Goal: Information Seeking & Learning: Find specific page/section

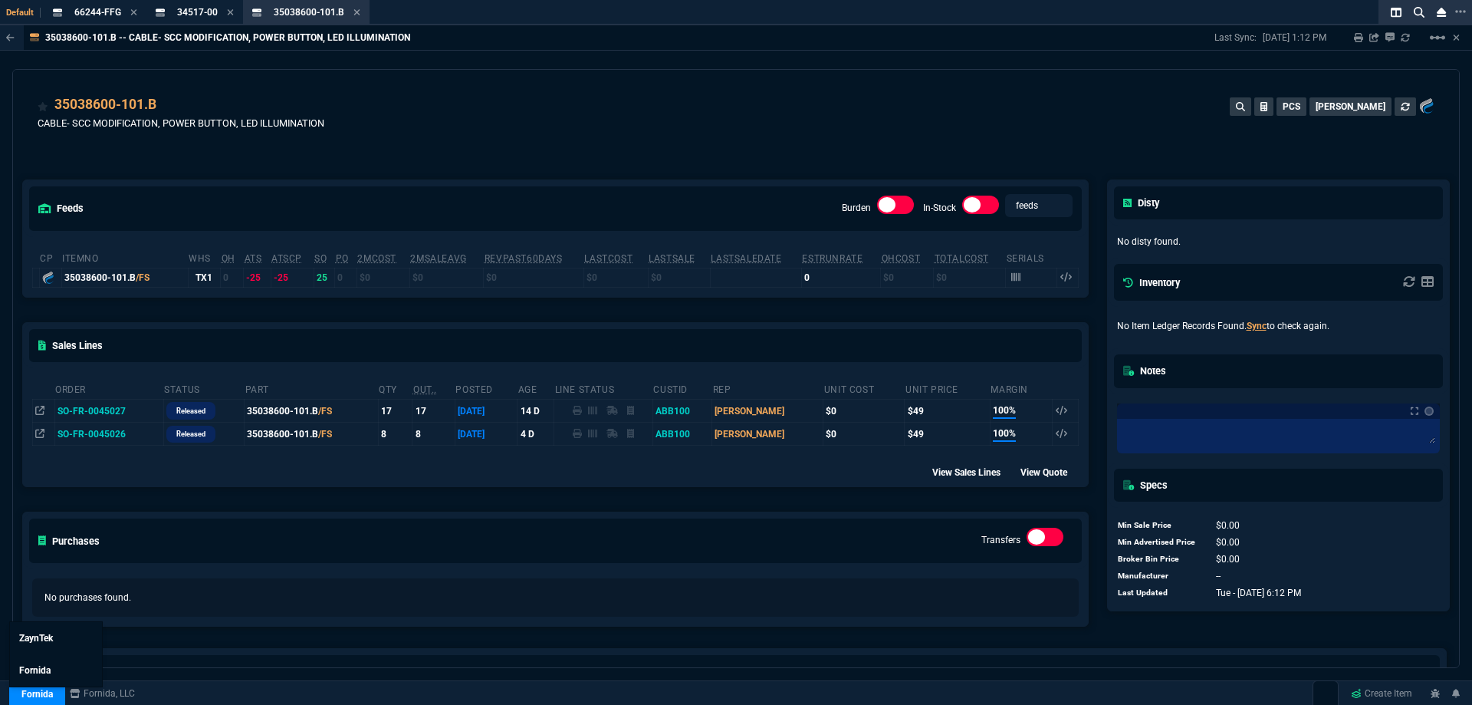
click at [47, 689] on link "Fornida" at bounding box center [37, 693] width 56 height 23
click at [57, 647] on link "ZaynTek" at bounding box center [56, 638] width 92 height 32
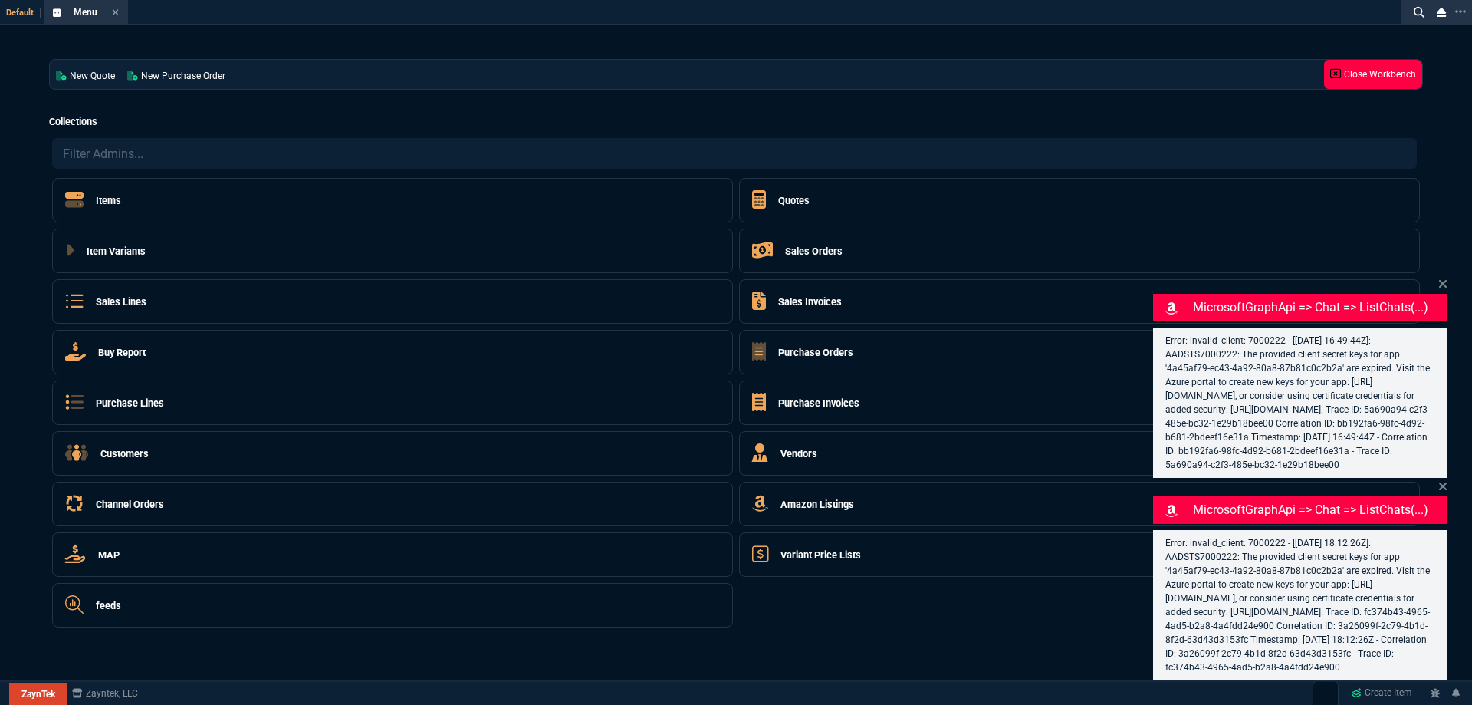
click at [1335, 84] on link "Close Workbench" at bounding box center [1373, 74] width 98 height 29
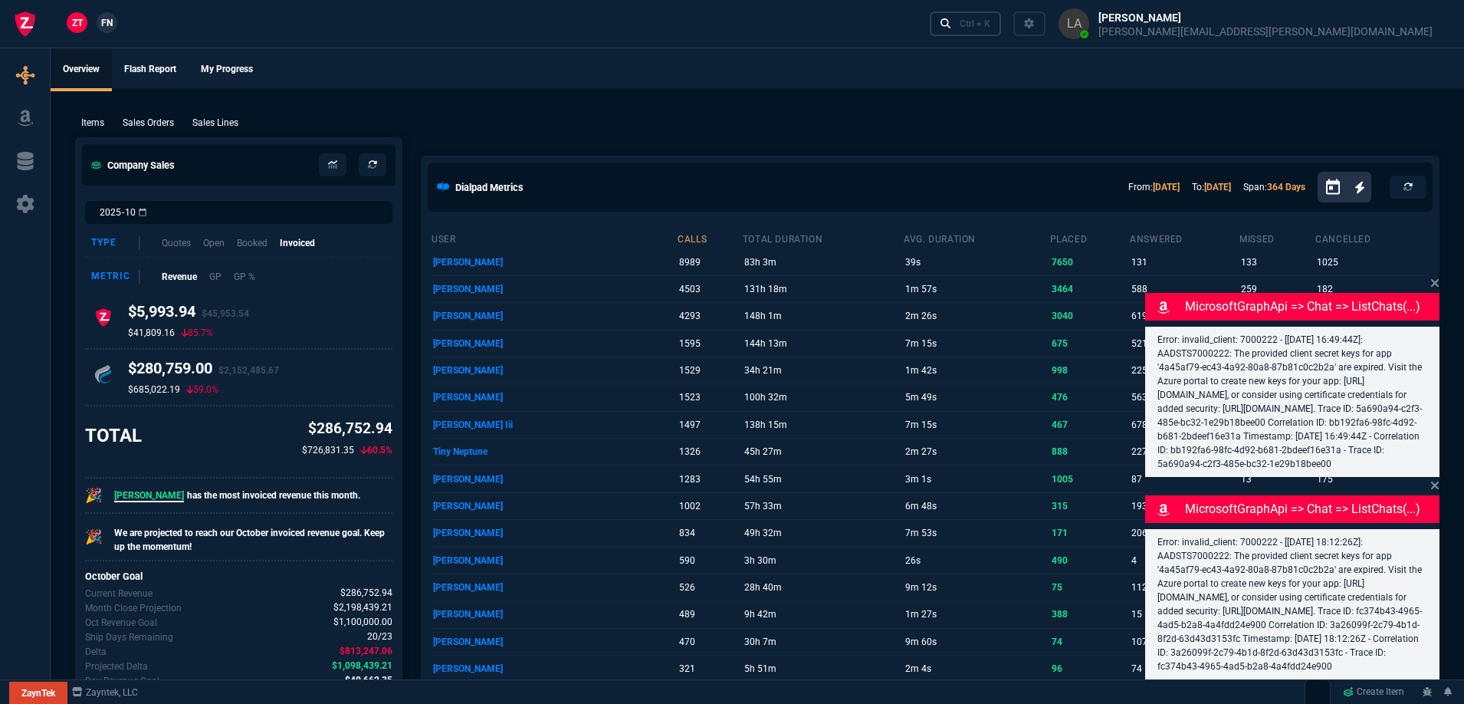
click at [1002, 25] on link "Ctrl + K" at bounding box center [966, 23] width 72 height 24
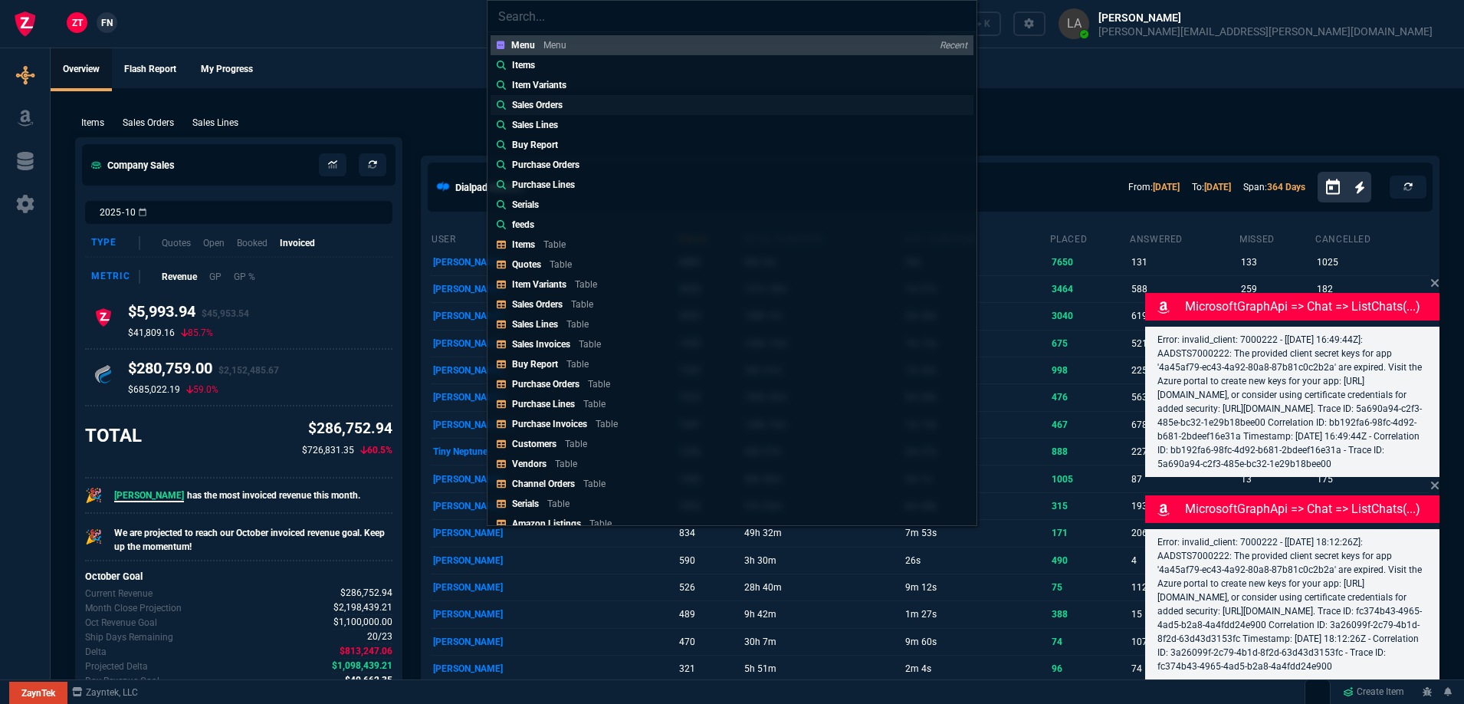
click at [547, 105] on p "Sales Orders" at bounding box center [537, 105] width 51 height 14
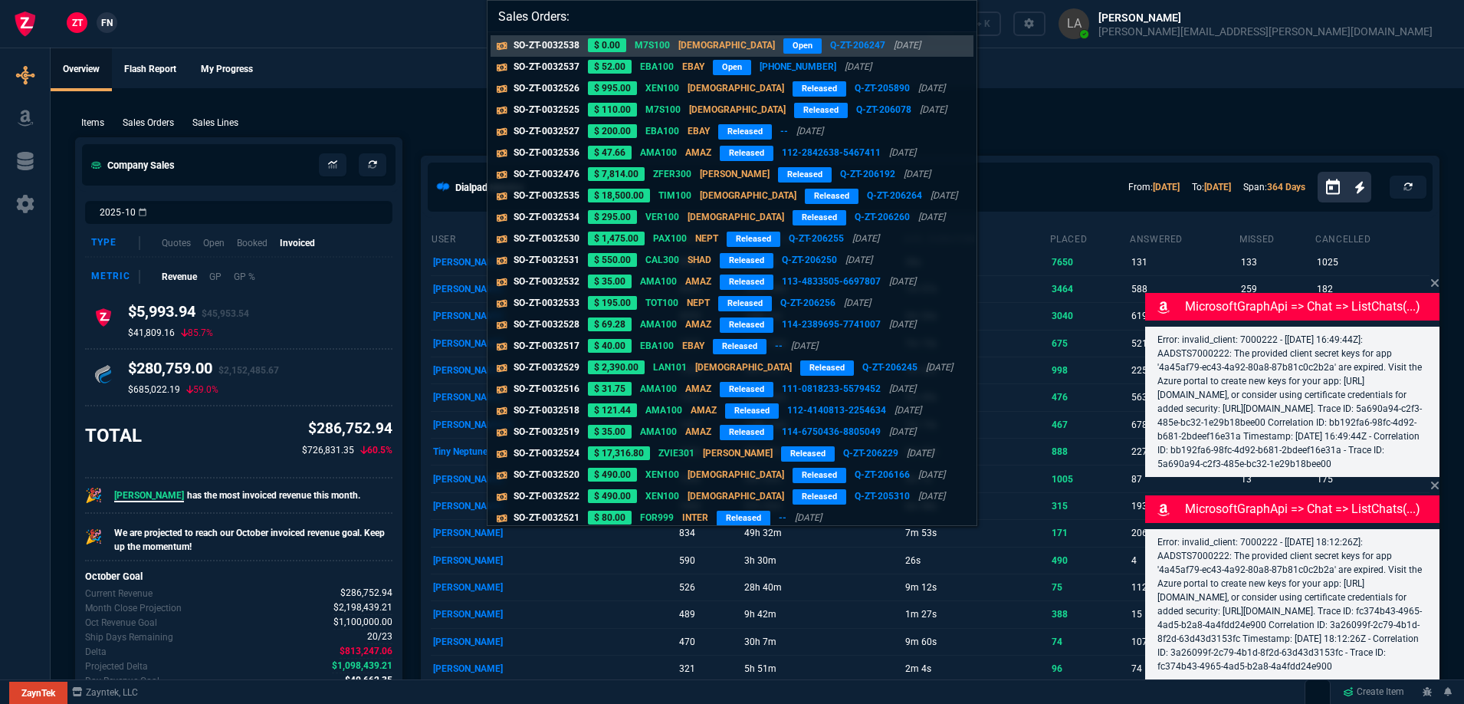
paste input "O-ZT-0032498"
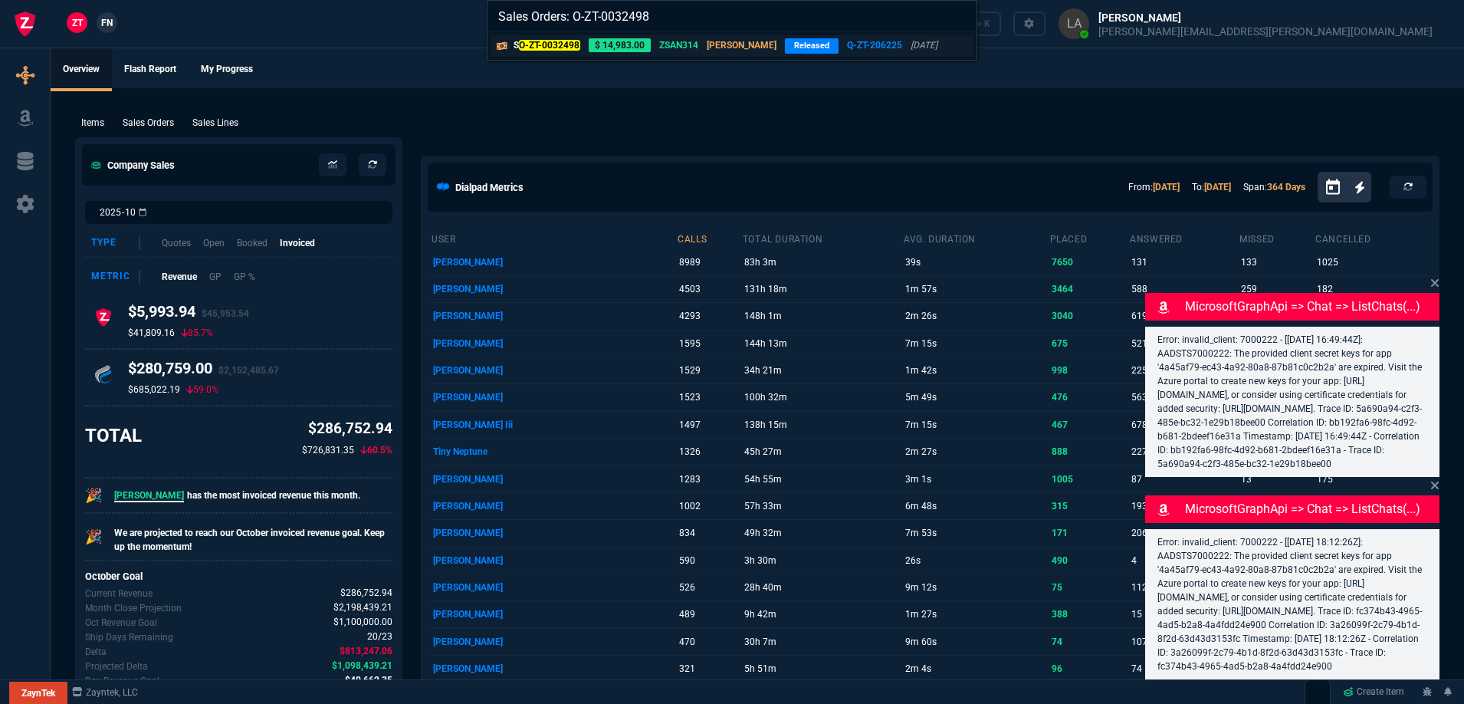
type input "Sales Orders: O-ZT-0032498"
click at [563, 41] on mark "O-ZT-0032498" at bounding box center [549, 45] width 61 height 11
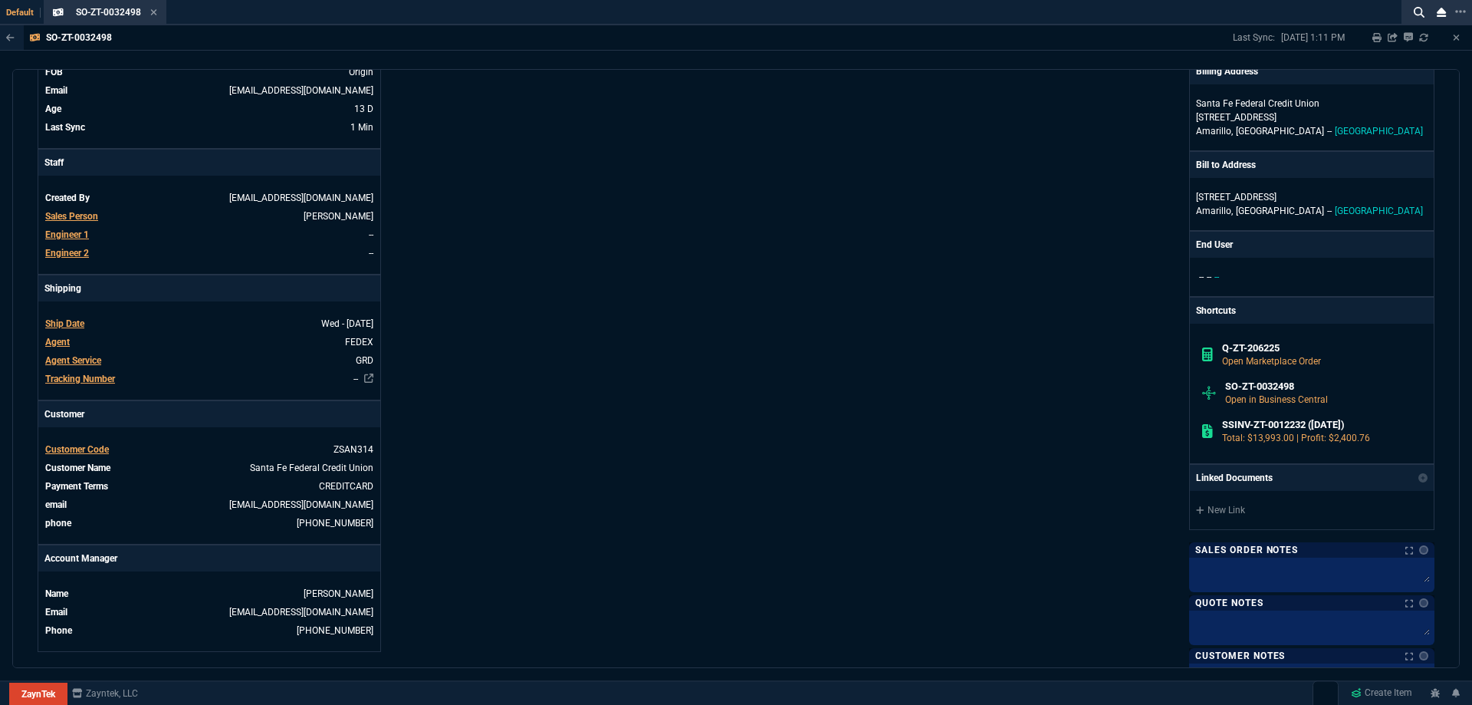
scroll to position [77, 0]
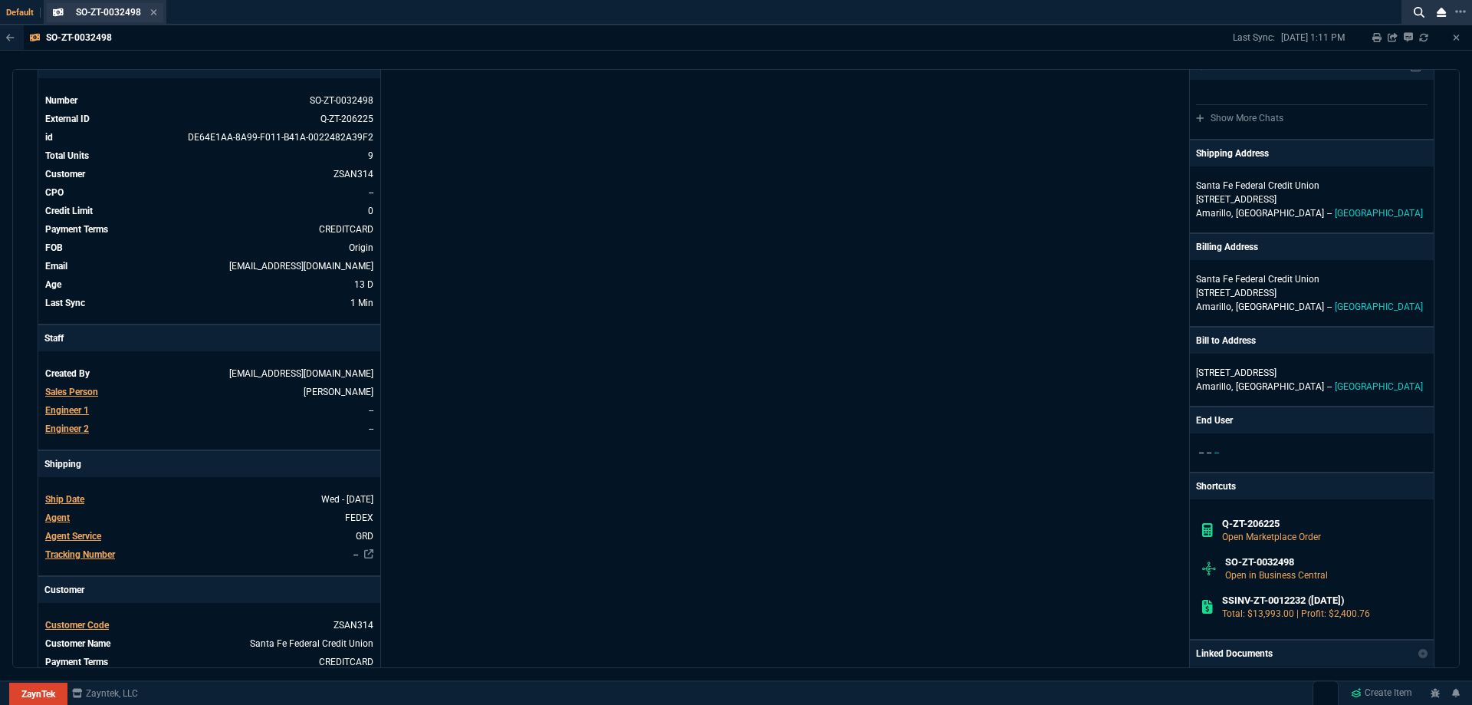
click at [148, 13] on div "SO-ZT-0032498 Sales Order" at bounding box center [116, 12] width 81 height 13
click at [158, 12] on div "SO-ZT-0032498 Sales Order" at bounding box center [105, 12] width 117 height 19
click at [154, 12] on icon at bounding box center [153, 12] width 6 height 6
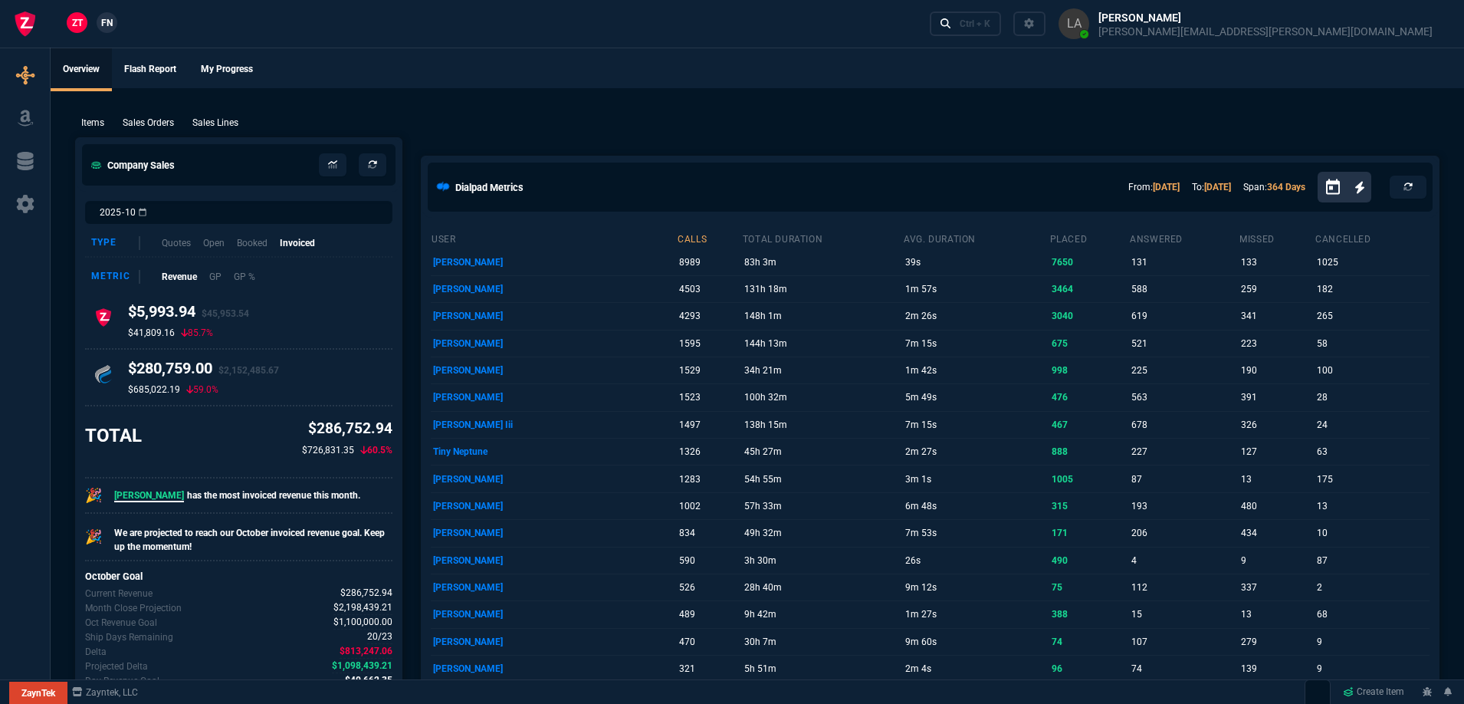
click at [111, 21] on span "FN" at bounding box center [106, 23] width 11 height 14
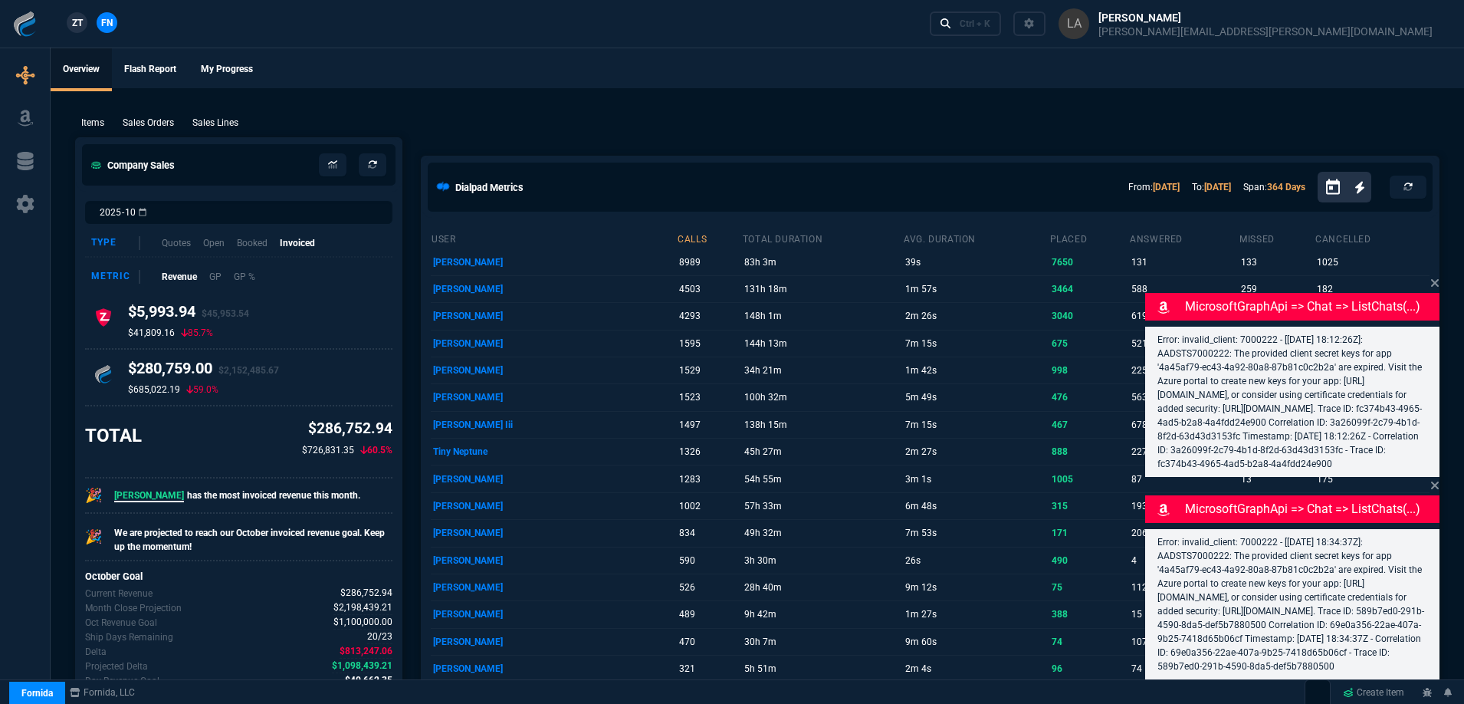
click at [218, 118] on p "Sales Lines" at bounding box center [215, 123] width 46 height 14
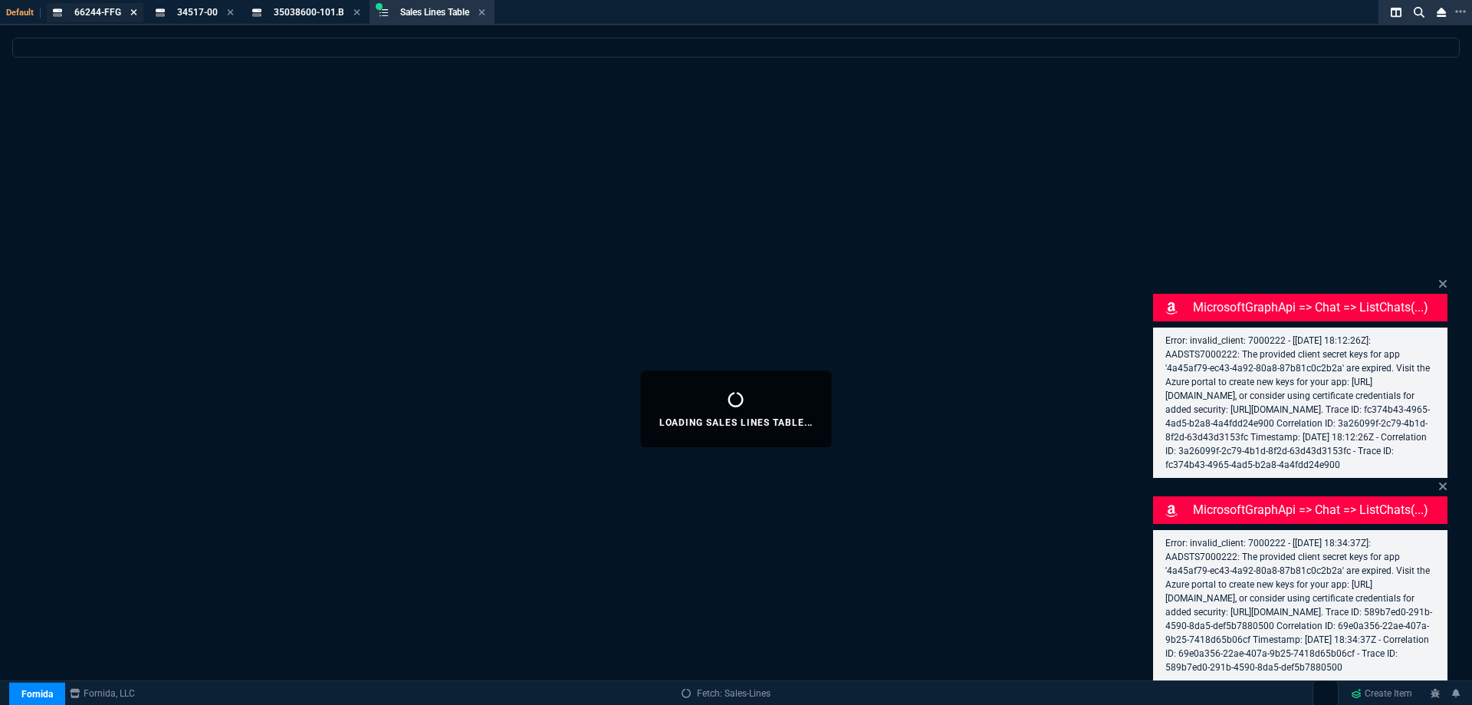
select select
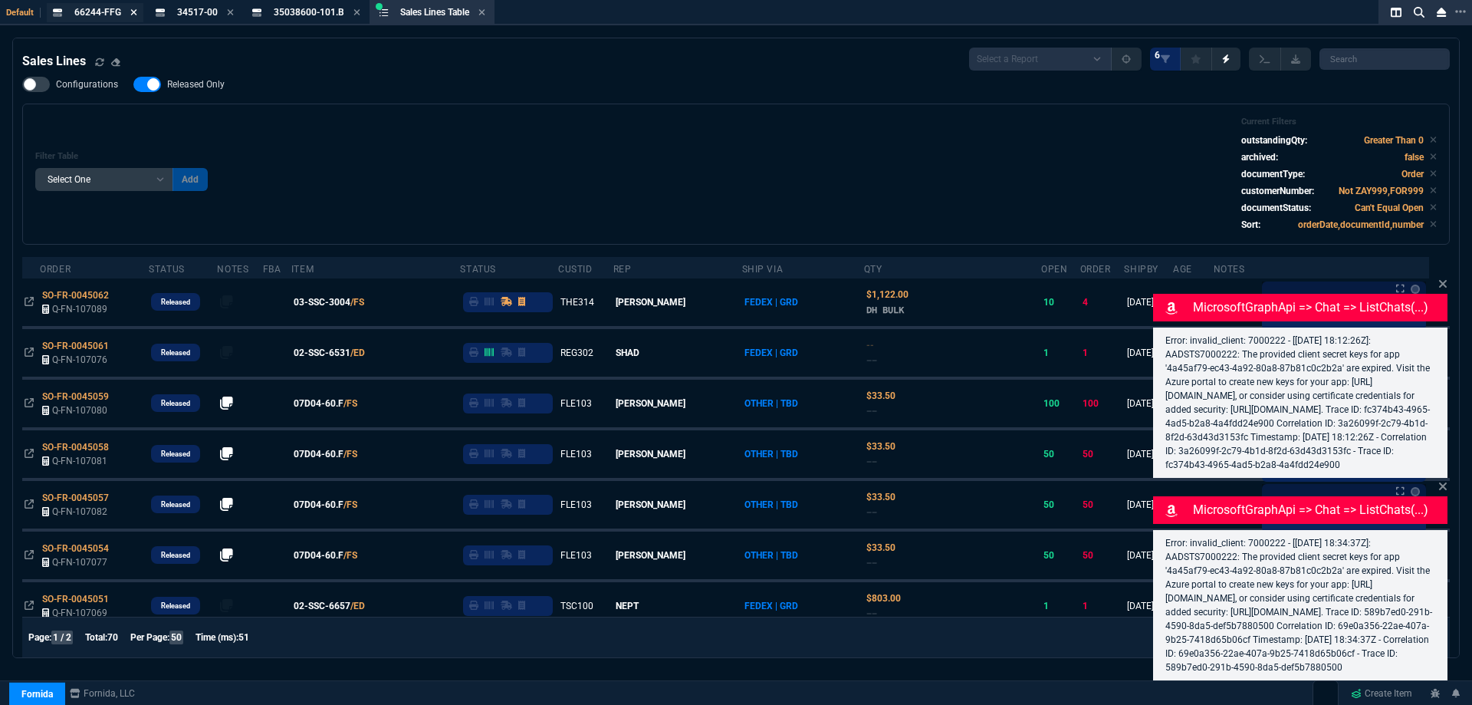
click at [132, 16] on icon at bounding box center [133, 12] width 7 height 9
click at [130, 14] on icon at bounding box center [127, 12] width 7 height 9
click at [157, 15] on icon at bounding box center [157, 12] width 7 height 9
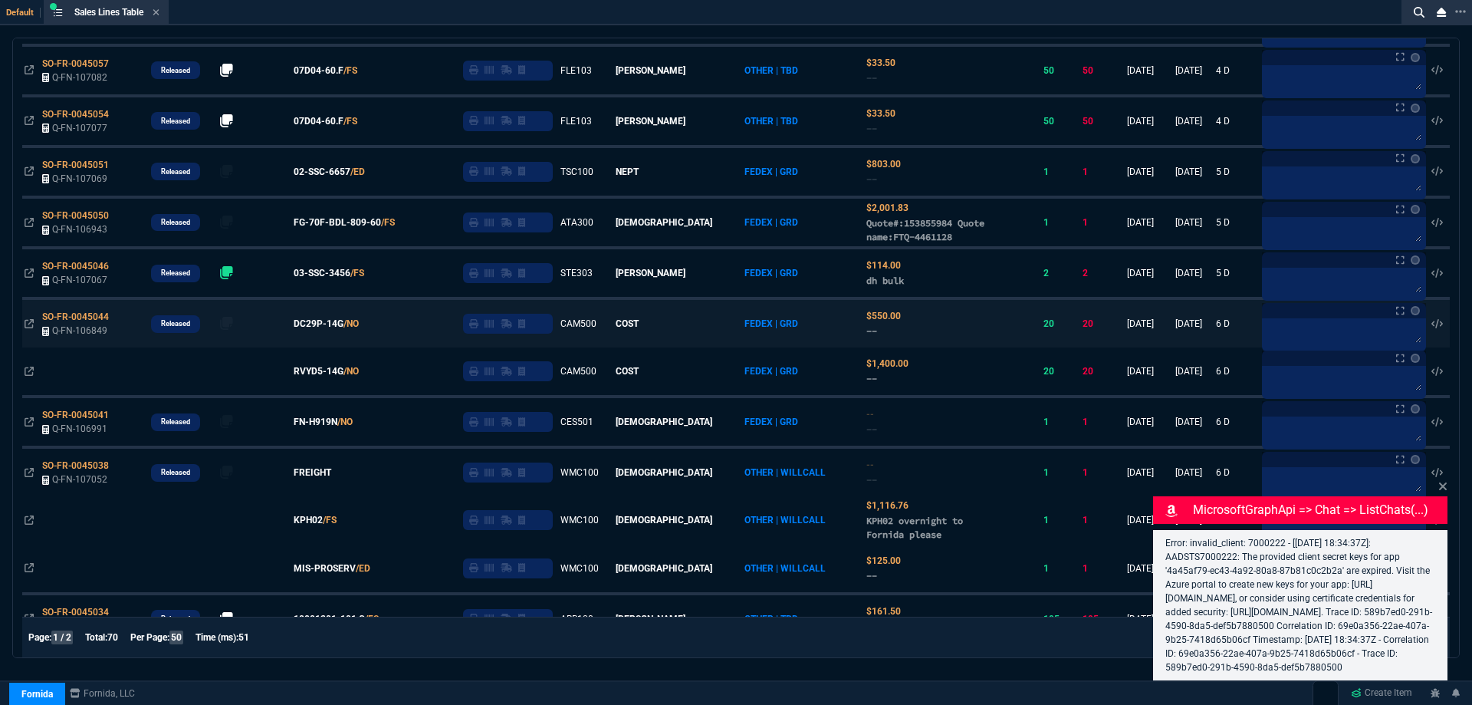
scroll to position [460, 0]
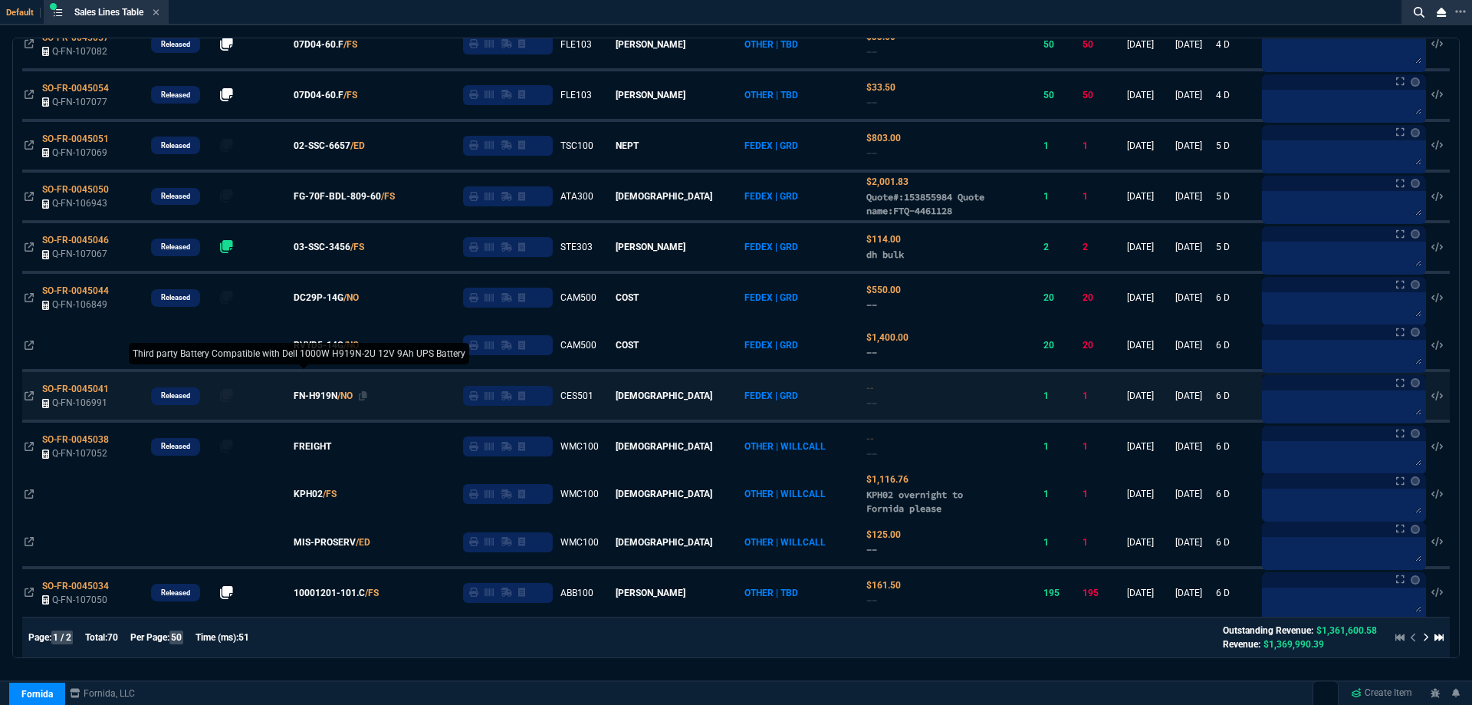
click at [330, 399] on span "FN-H919N" at bounding box center [316, 396] width 44 height 14
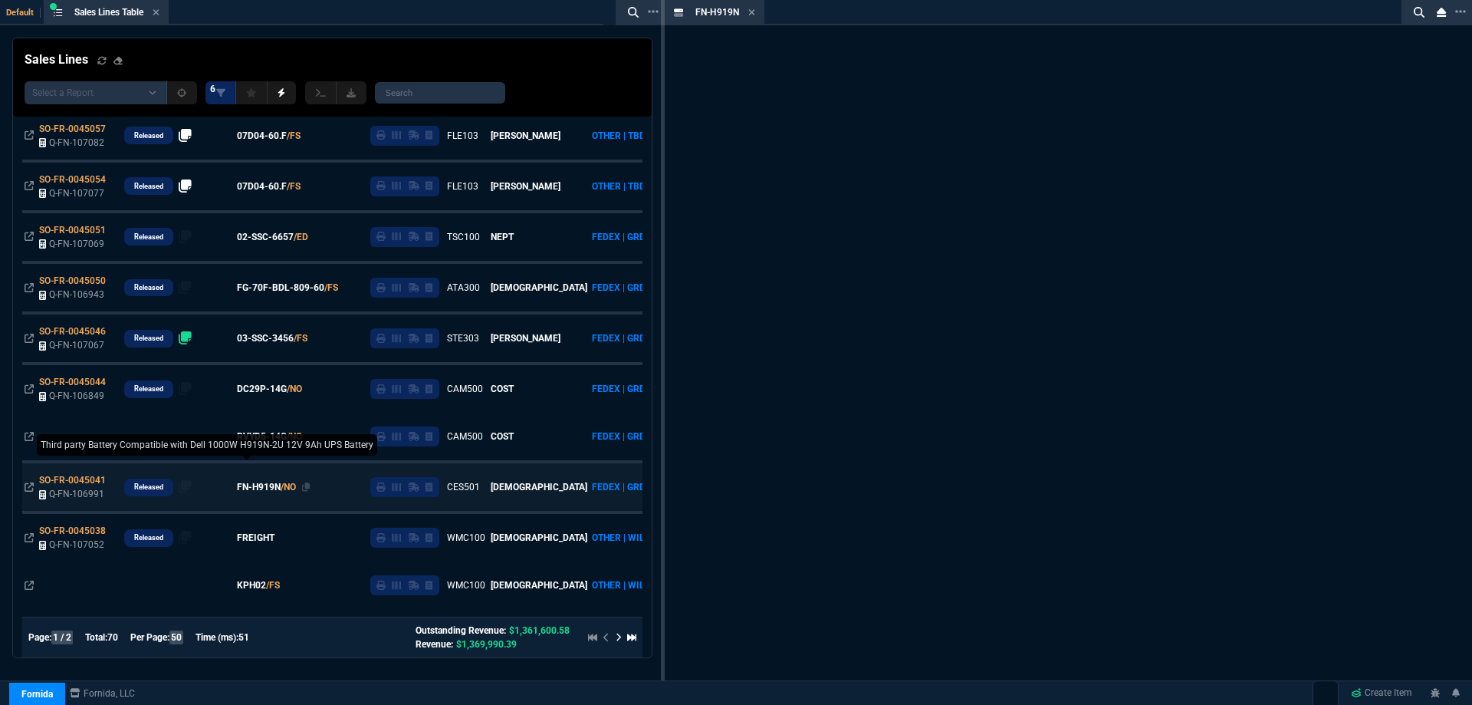
scroll to position [551, 0]
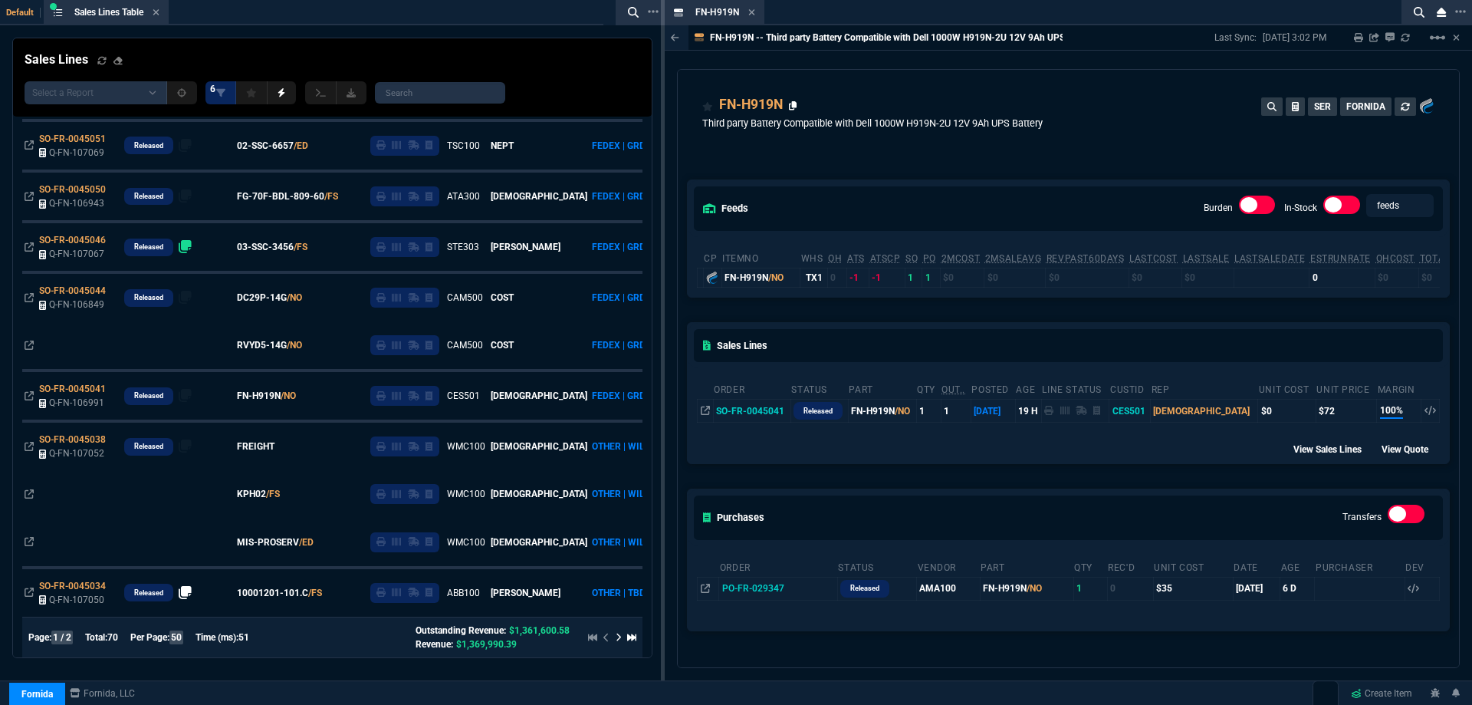
click at [795, 104] on icon at bounding box center [793, 105] width 8 height 9
drag, startPoint x: 723, startPoint y: 19, endPoint x: 511, endPoint y: 11, distance: 211.7
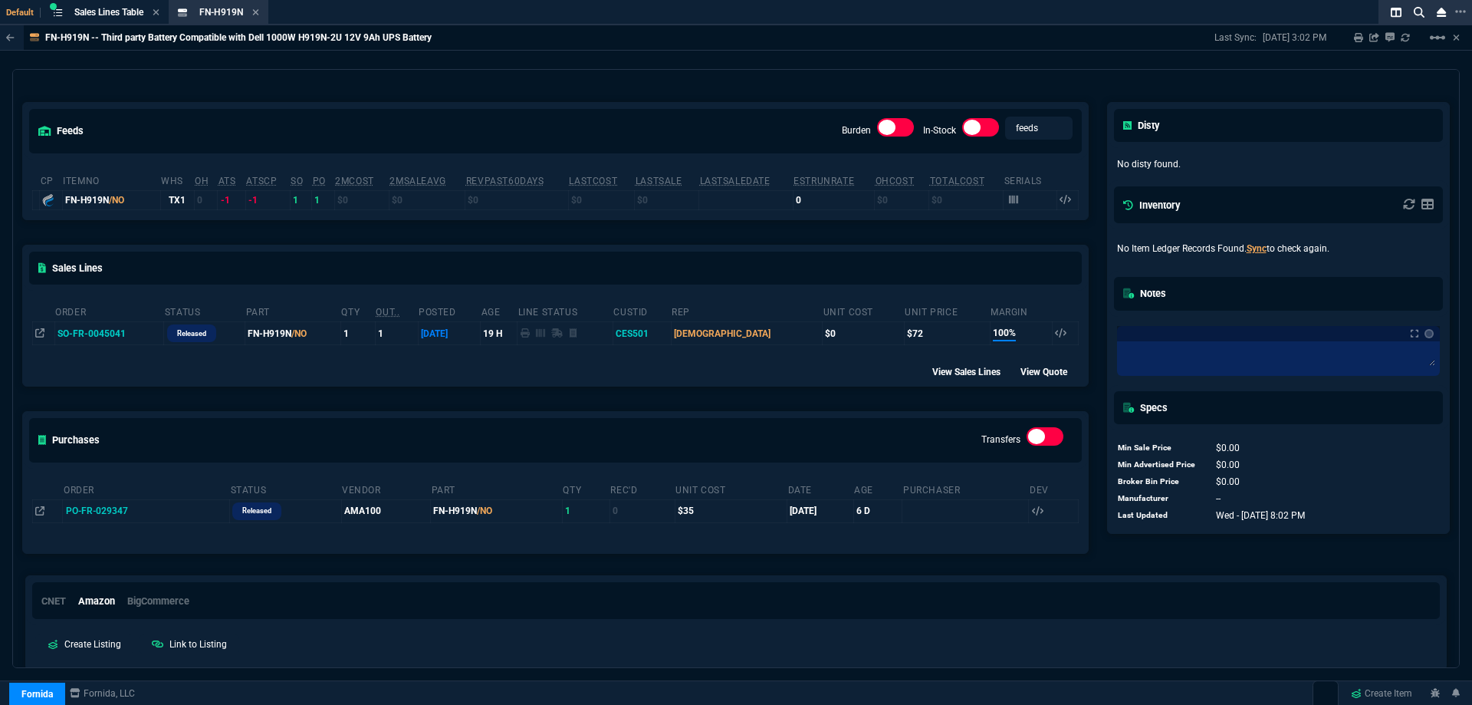
scroll to position [0, 0]
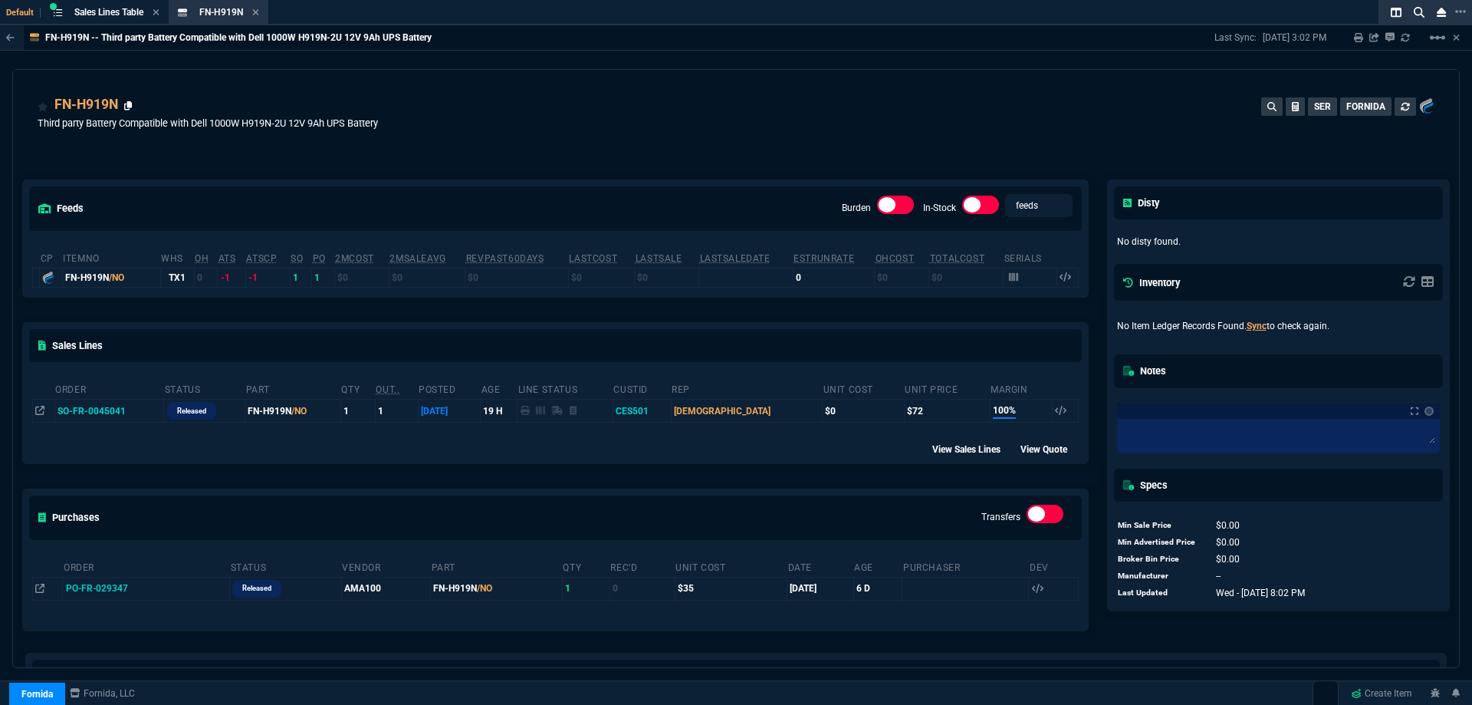
click at [129, 109] on icon at bounding box center [128, 105] width 8 height 9
click at [259, 11] on icon at bounding box center [255, 12] width 7 height 9
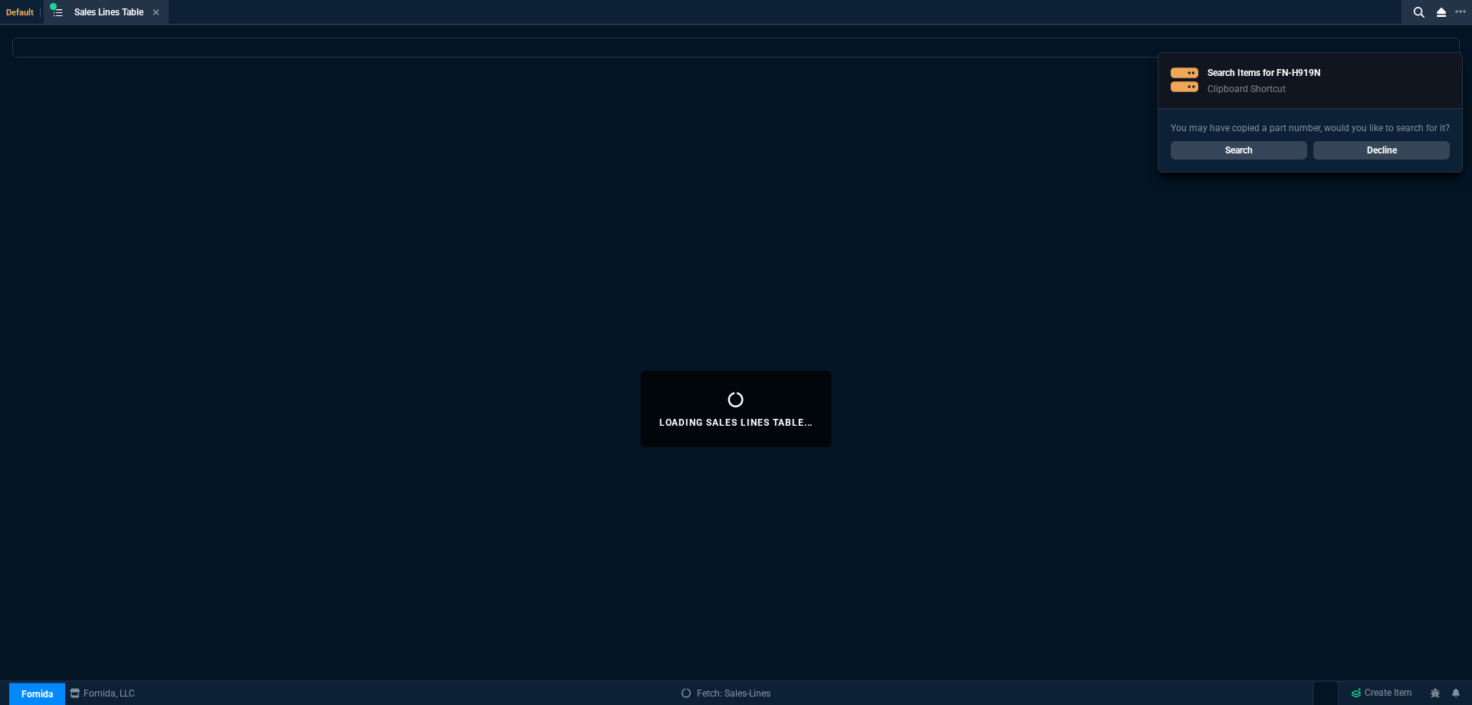
select select
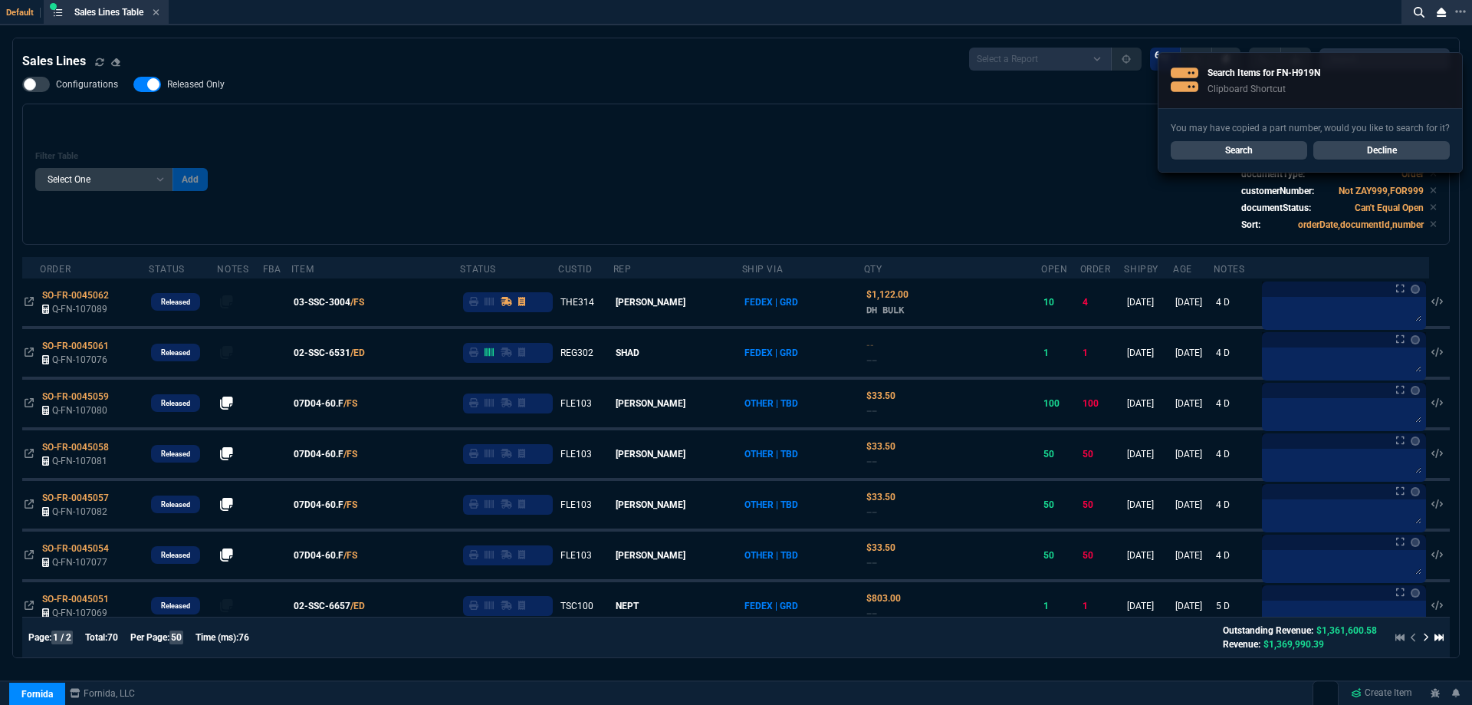
click at [202, 90] on span "Released Only" at bounding box center [195, 84] width 57 height 12
click at [133, 85] on input "Released Only" at bounding box center [133, 84] width 1 height 1
checkbox input "false"
click at [485, 125] on div "Filter Table Select One Add Filter () Age () ATS () Cond (itemVariantCode) Cust…" at bounding box center [735, 174] width 1401 height 115
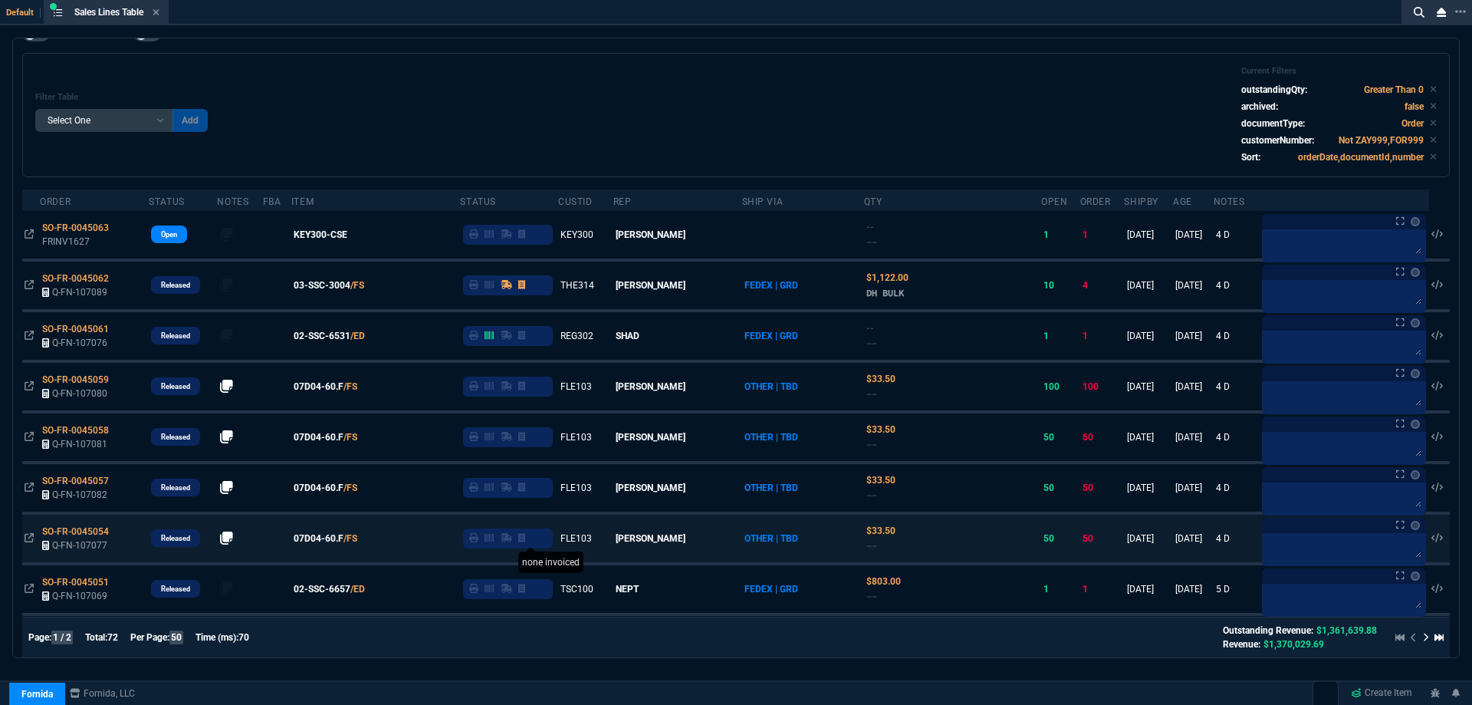
scroll to position [77, 0]
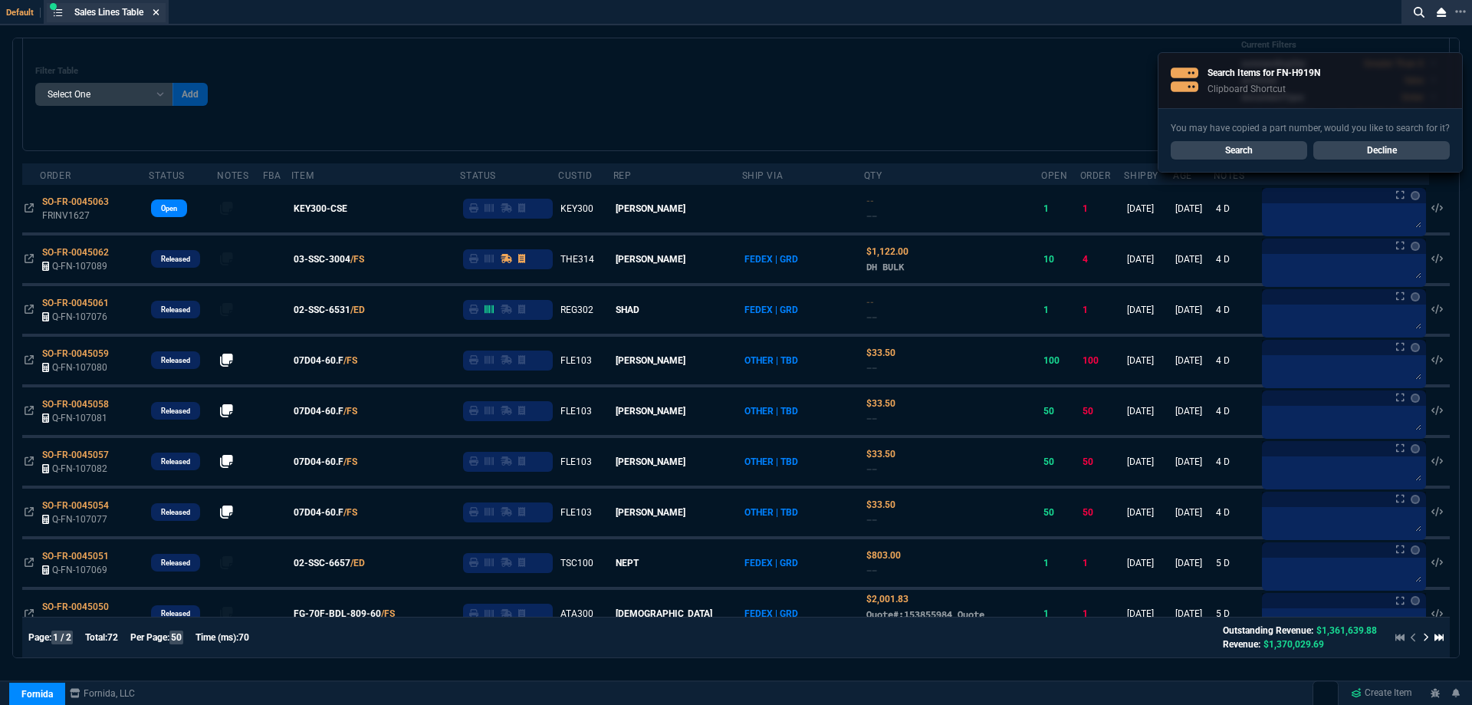
click at [159, 9] on icon at bounding box center [156, 12] width 7 height 9
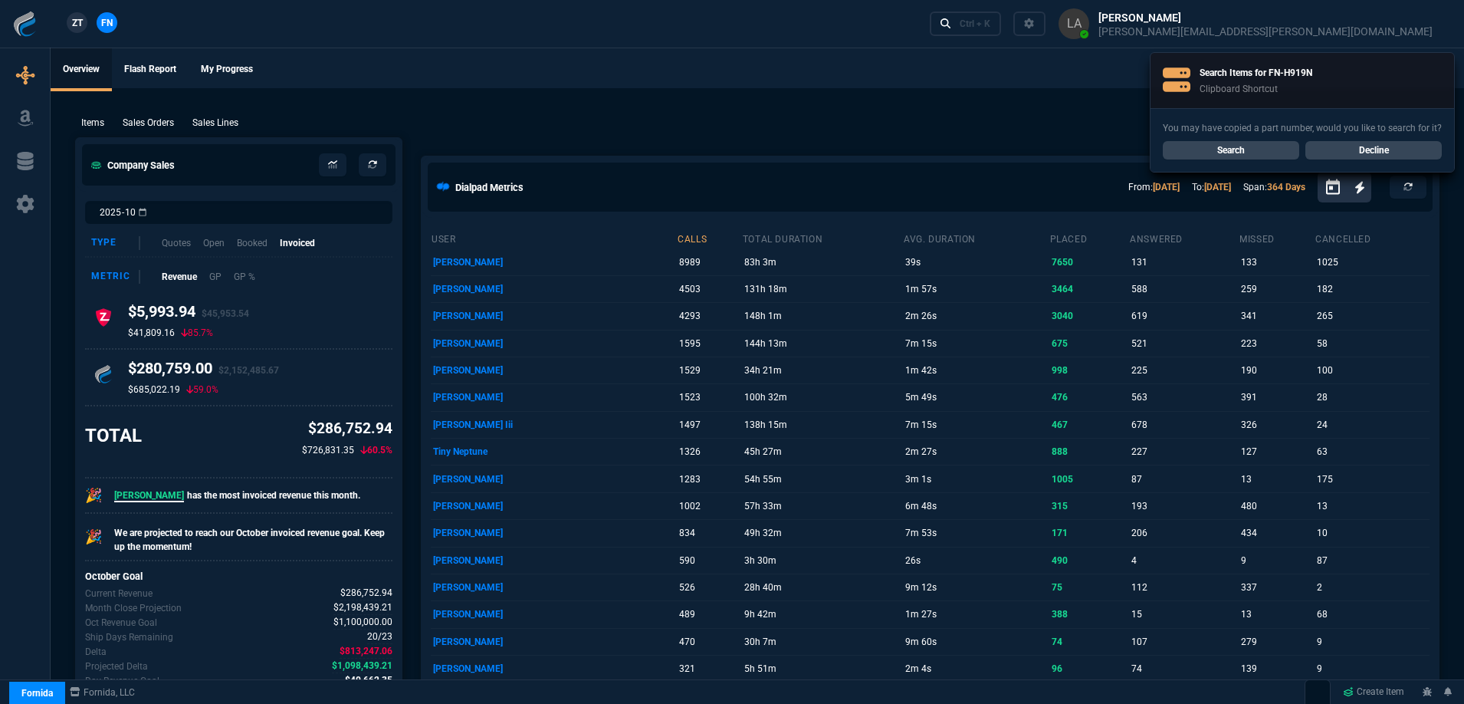
click at [1417, 146] on link "Decline" at bounding box center [1374, 150] width 136 height 18
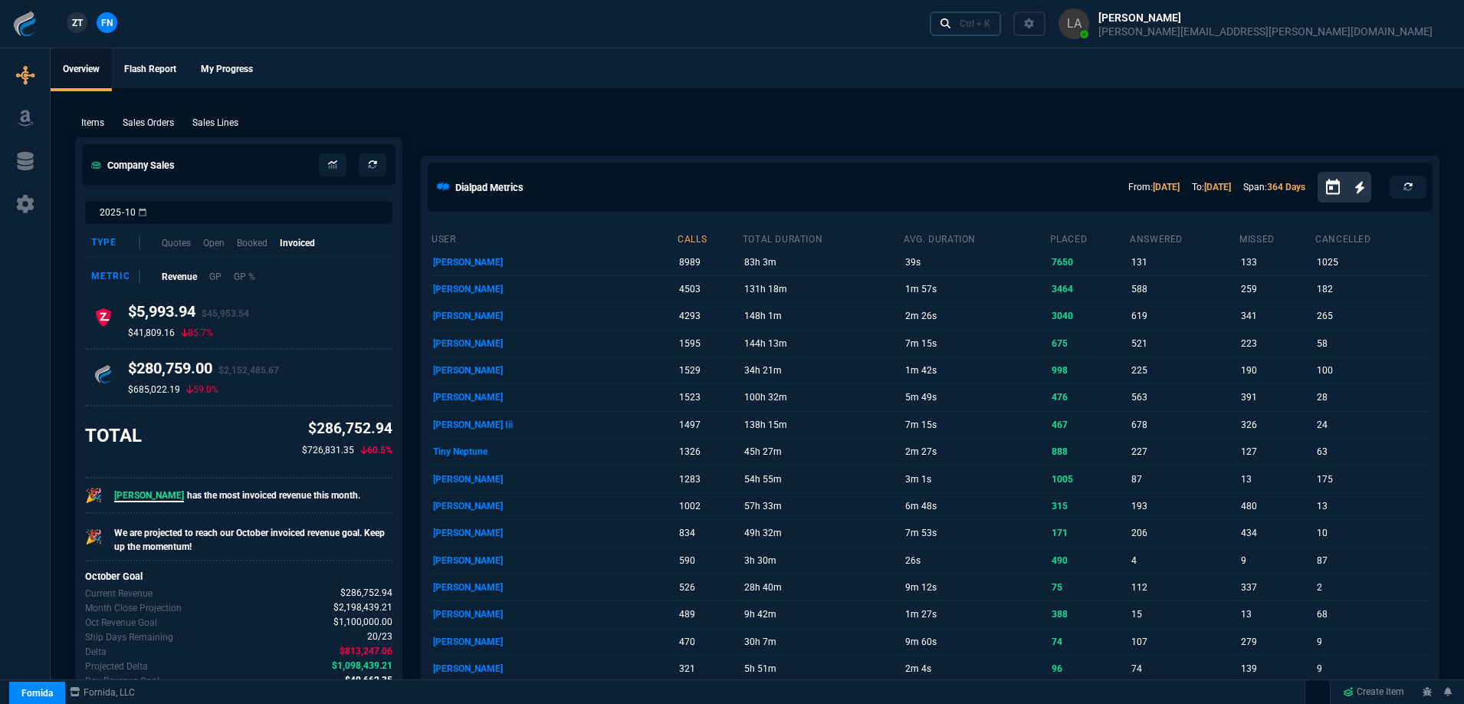
click at [1002, 34] on link "Ctrl + K" at bounding box center [966, 23] width 72 height 24
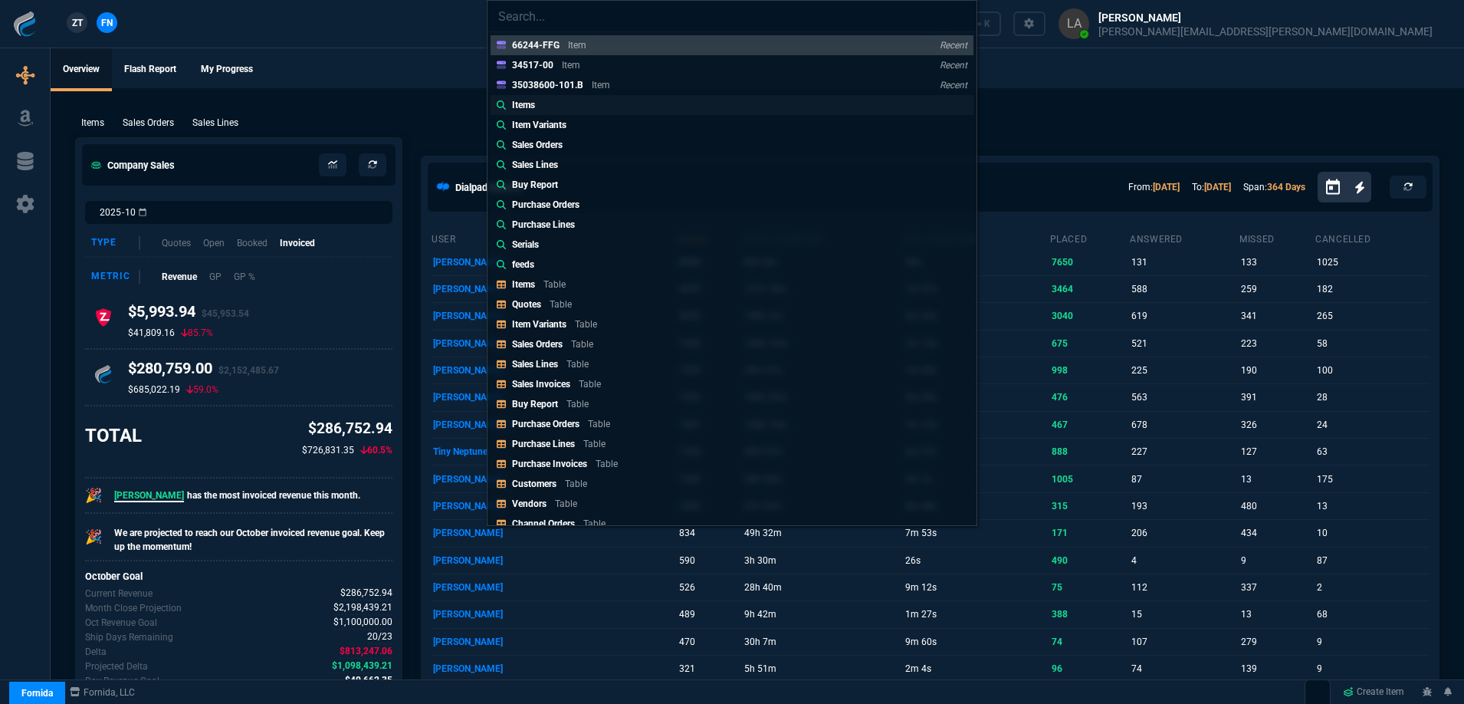
click at [540, 100] on div "Items" at bounding box center [526, 105] width 29 height 14
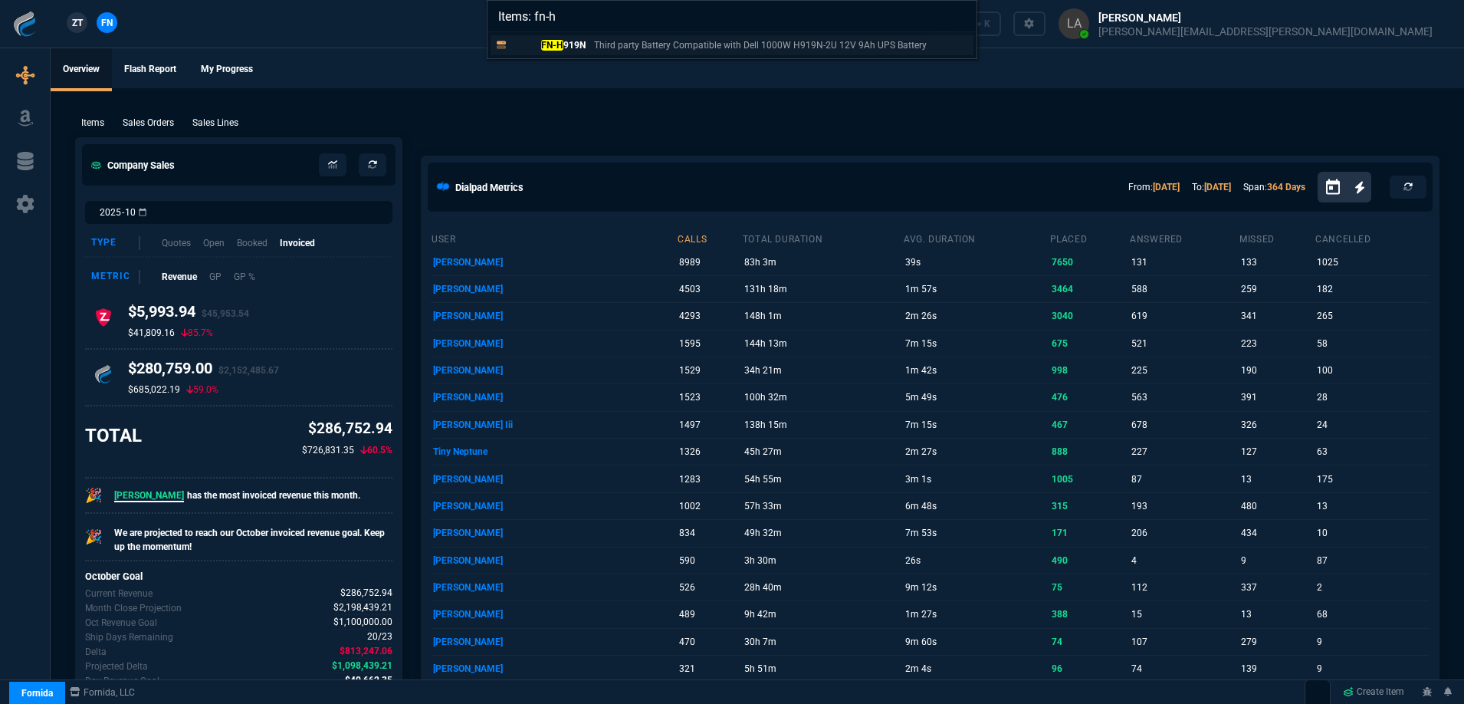
type input "Items: fn-h"
click at [556, 51] on p "FN-H 919N" at bounding box center [549, 45] width 74 height 14
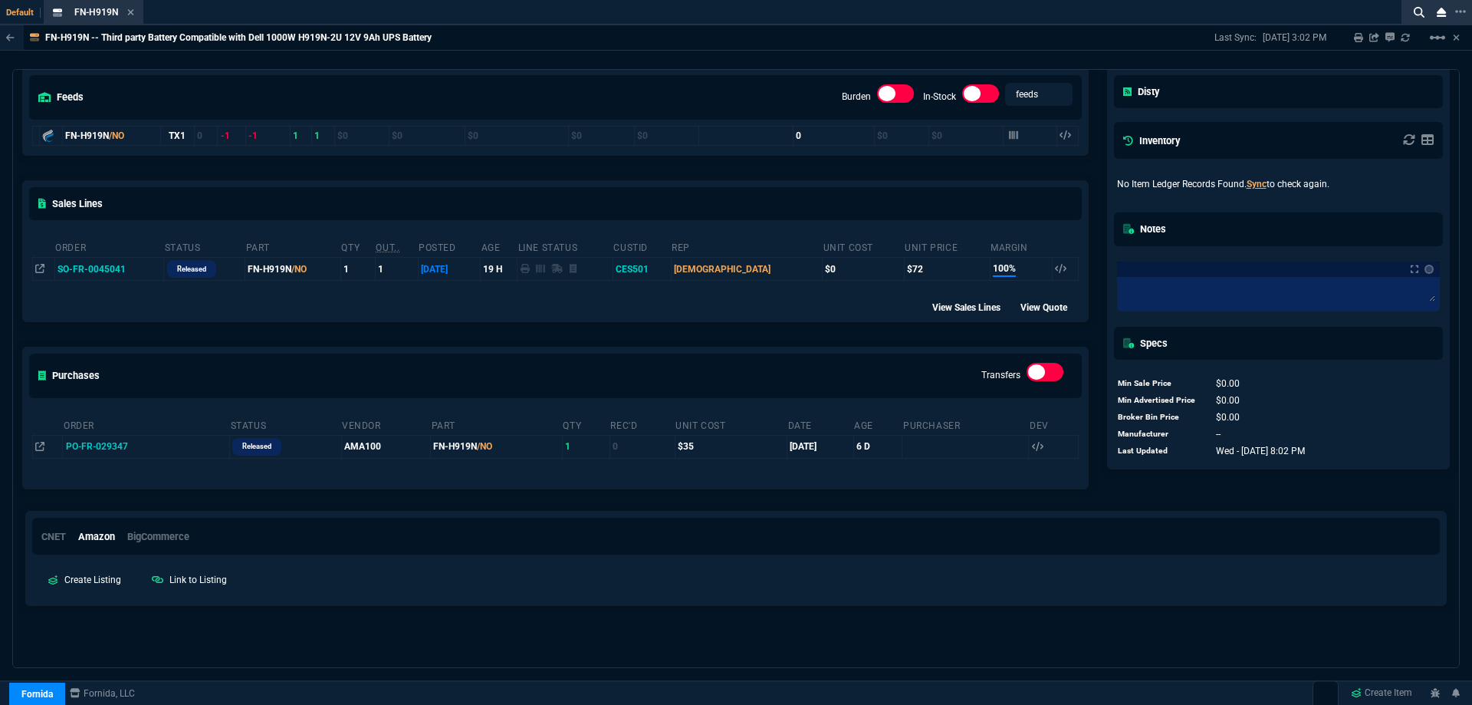
scroll to position [0, 0]
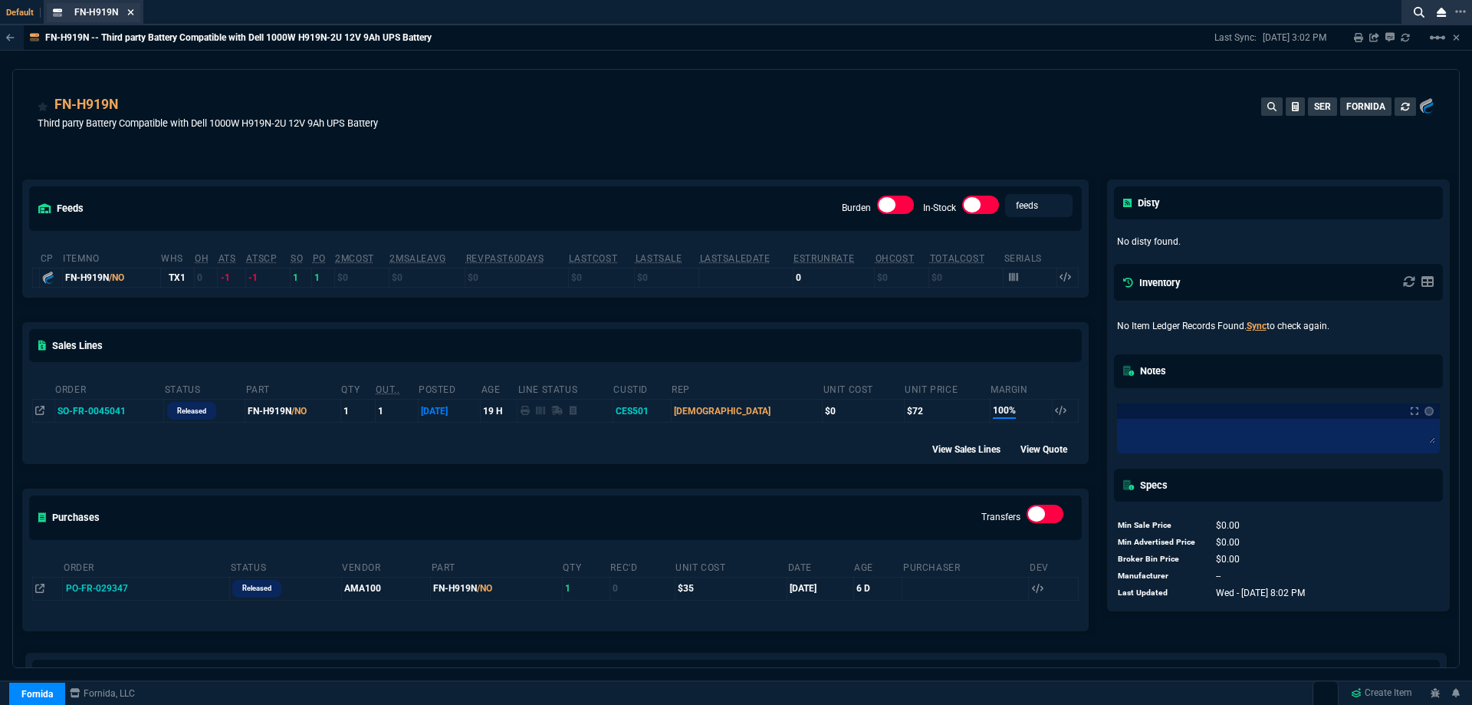
click at [129, 11] on icon at bounding box center [130, 12] width 7 height 9
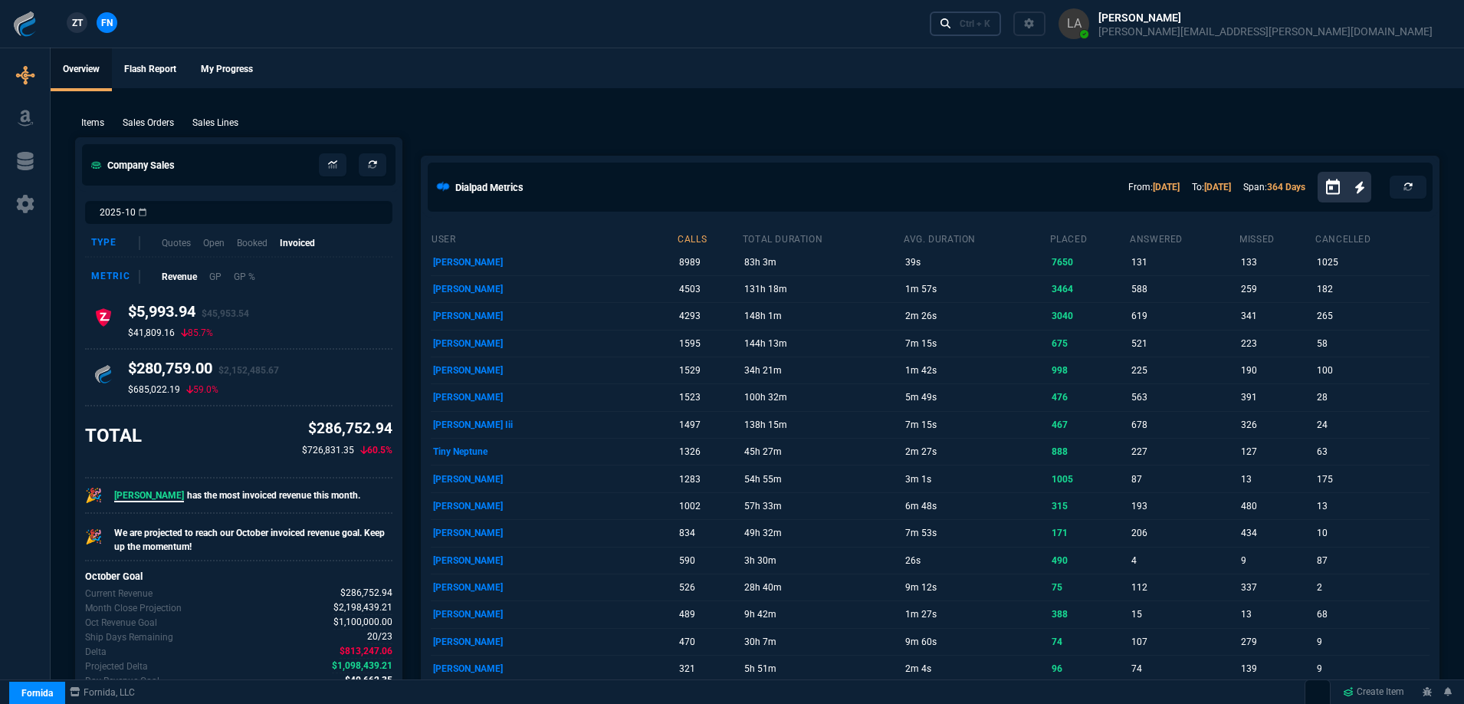
click at [1002, 26] on link "Ctrl + K" at bounding box center [966, 23] width 72 height 24
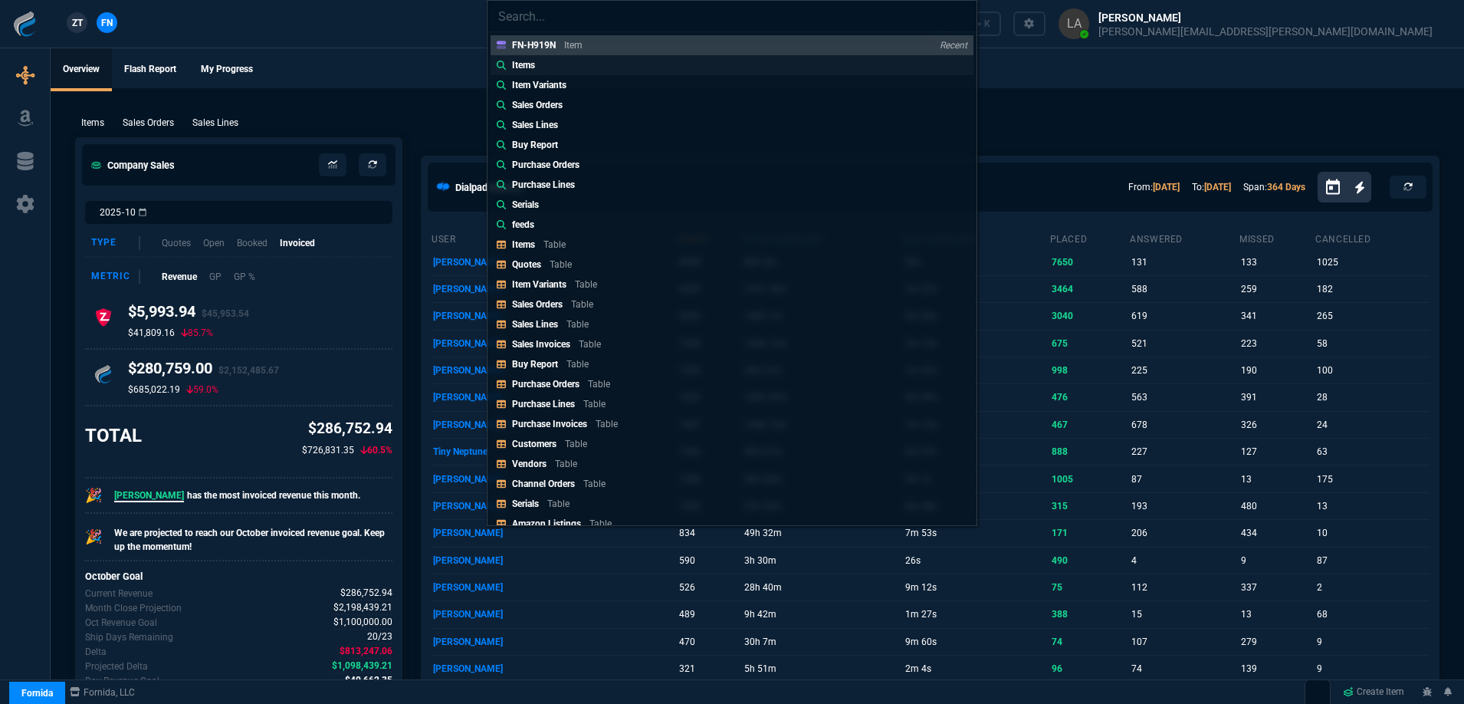
click at [568, 69] on link "Items" at bounding box center [732, 65] width 483 height 20
type input "Items:"
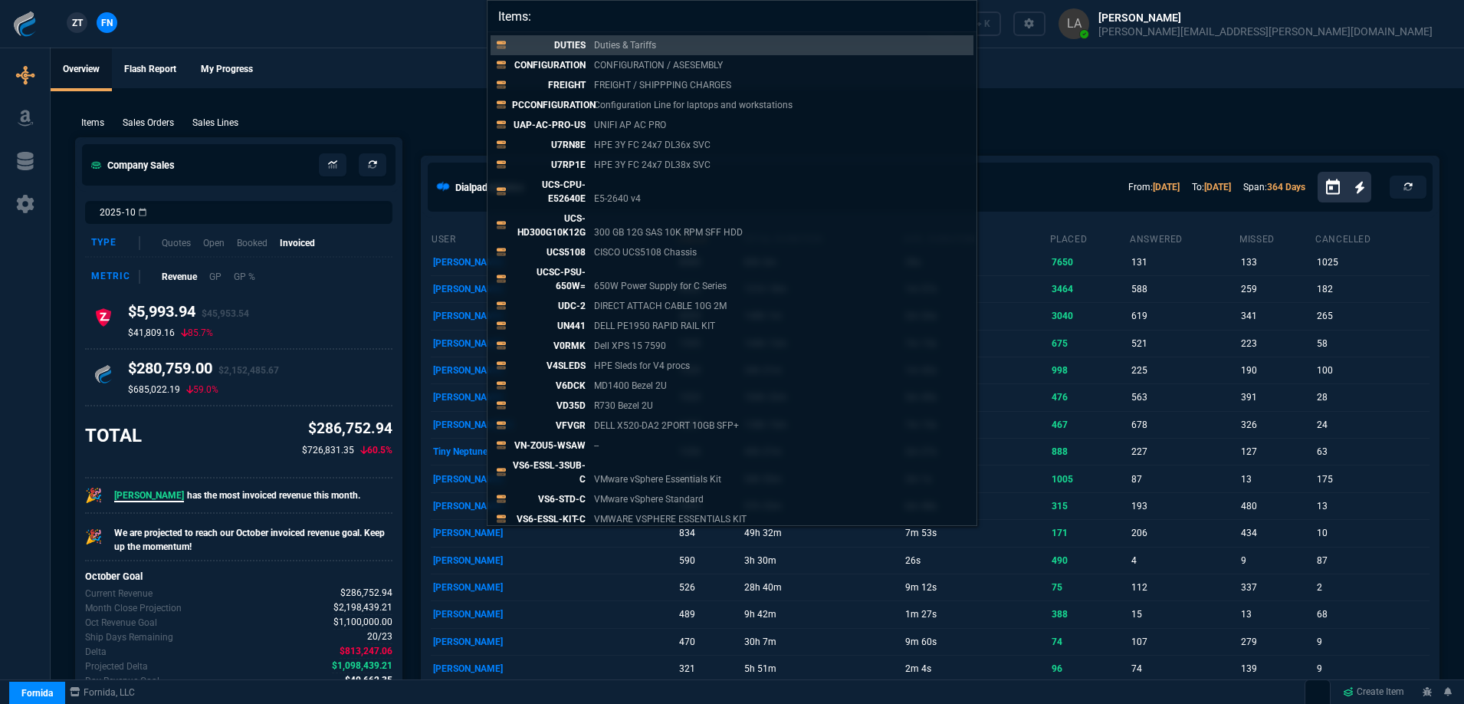
click at [399, 31] on div "Items: DUTIES Duties & Tariffs CONFIGURATION CONFIGURATION / ASESEMBLY FREIGHT …" at bounding box center [732, 352] width 1464 height 704
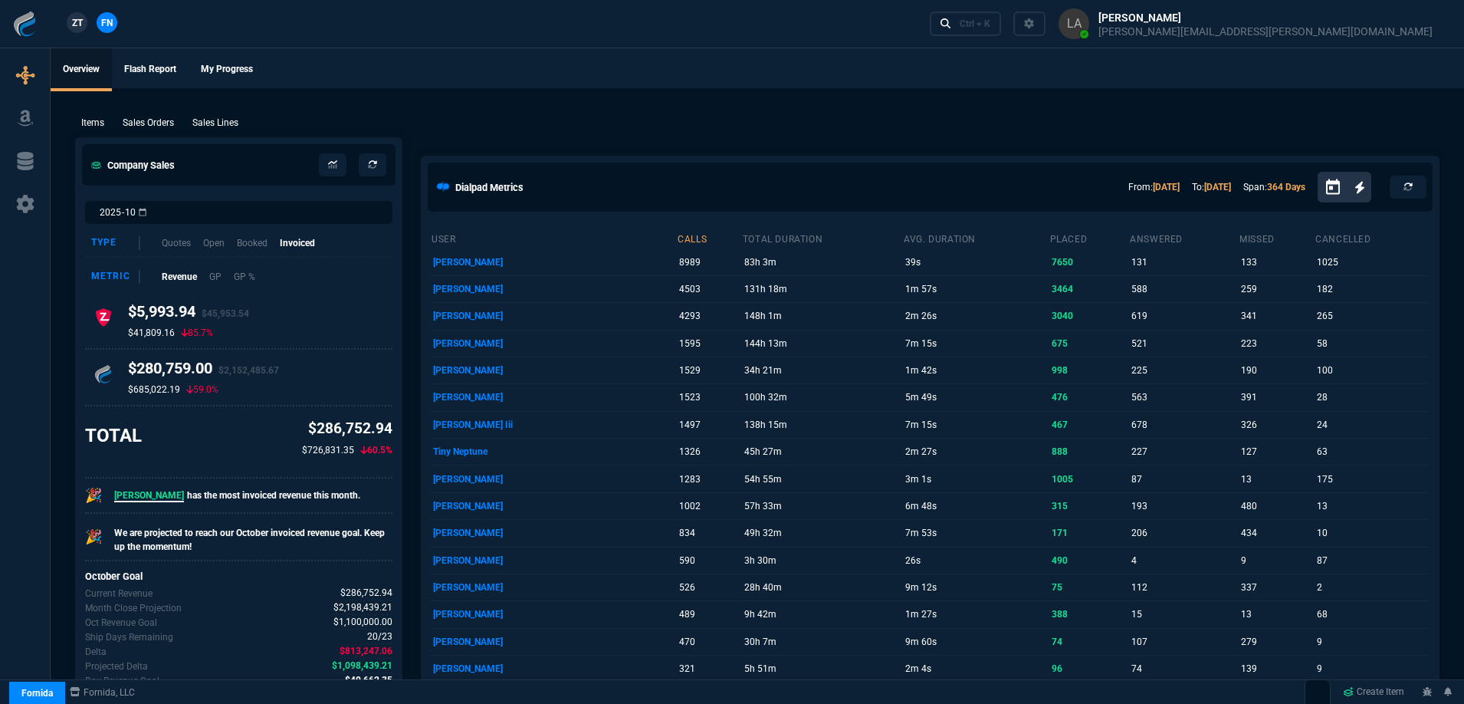
click at [58, 26] on div "ZT FN" at bounding box center [61, 24] width 122 height 27
click at [74, 26] on span "ZT" at bounding box center [77, 23] width 11 height 14
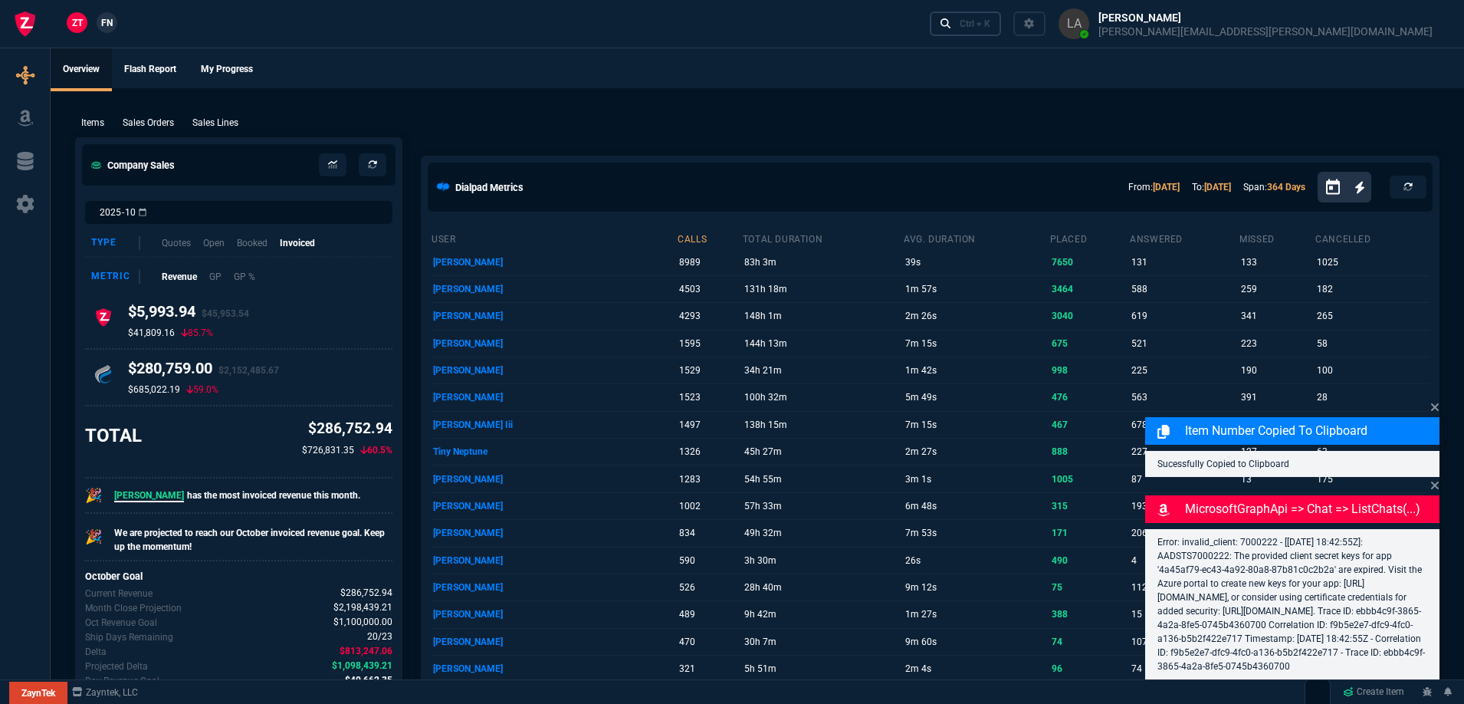
click at [990, 28] on div "Ctrl + K" at bounding box center [975, 24] width 31 height 12
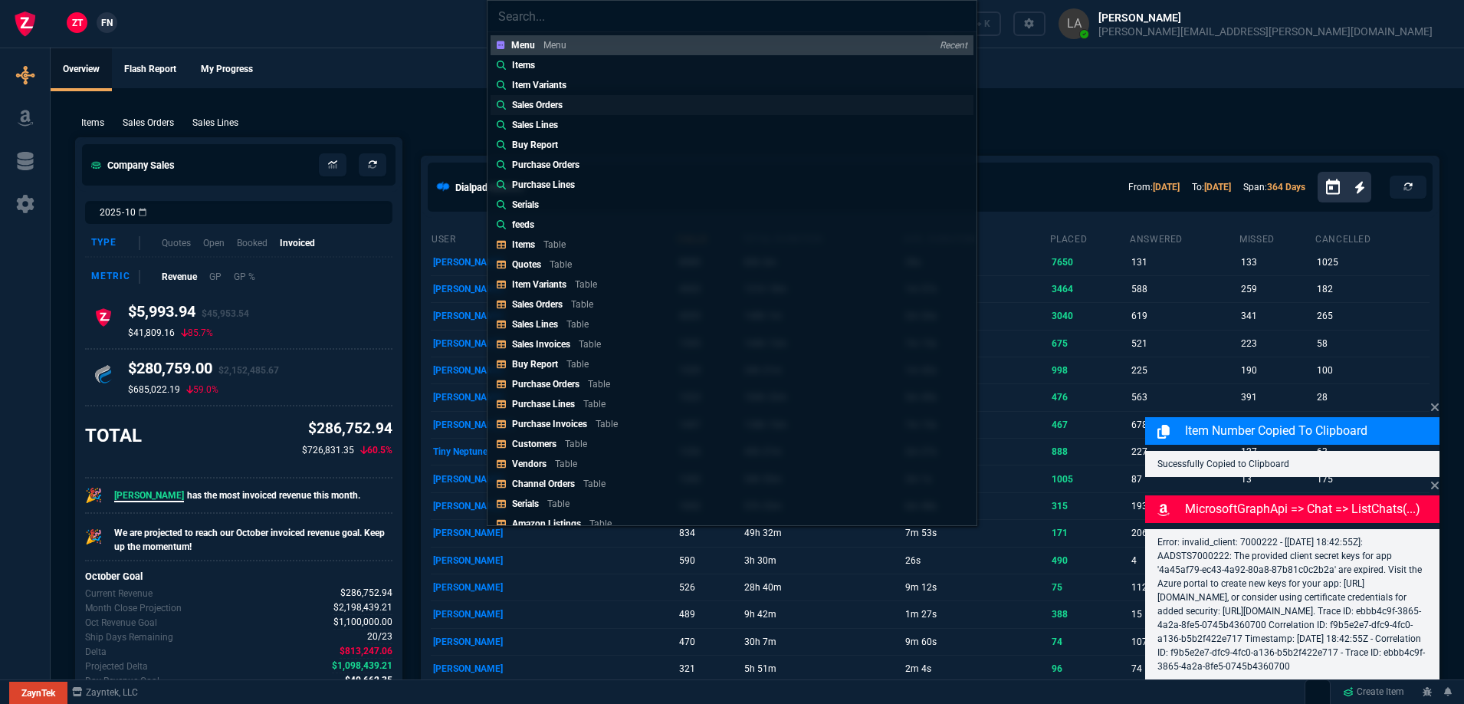
click at [544, 110] on p "Sales Orders" at bounding box center [537, 105] width 51 height 14
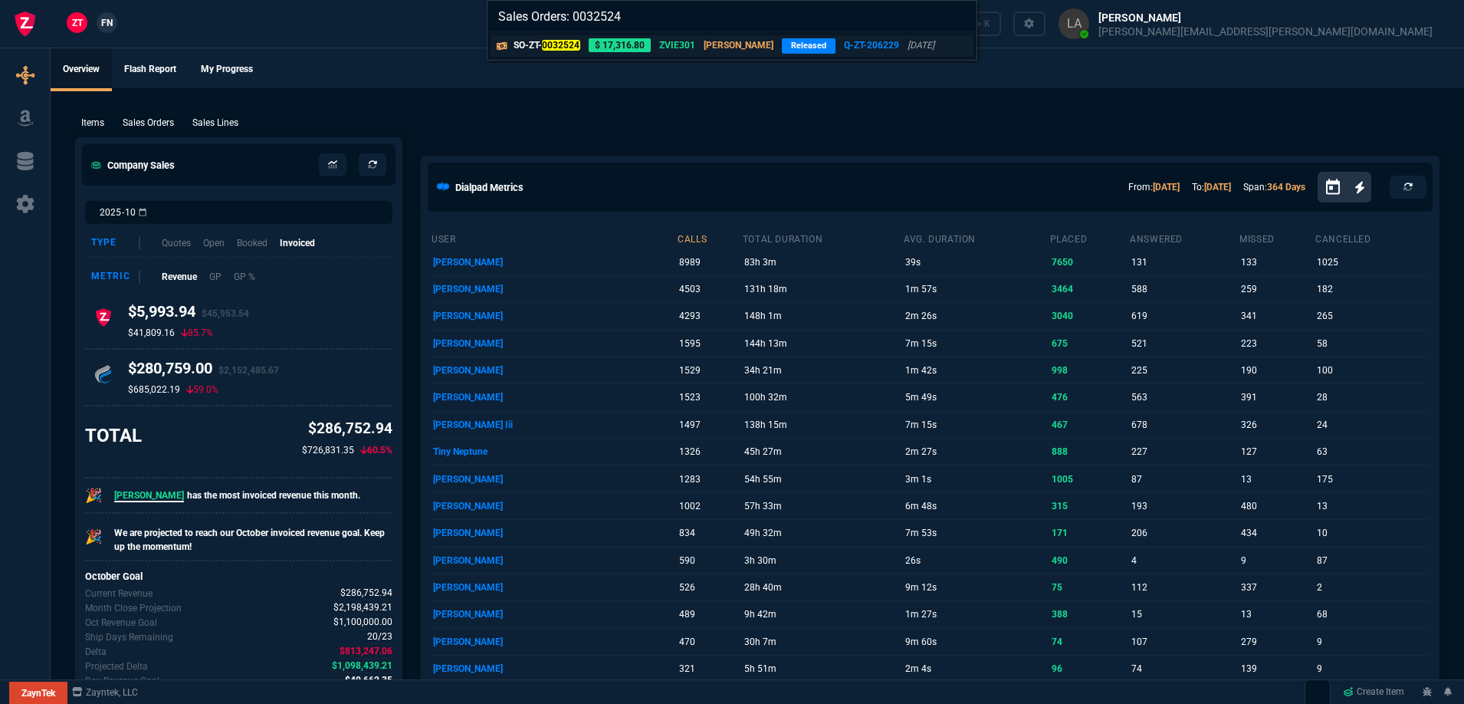
type input "Sales Orders: 0032524"
click at [563, 50] on mark "0032524" at bounding box center [561, 45] width 38 height 11
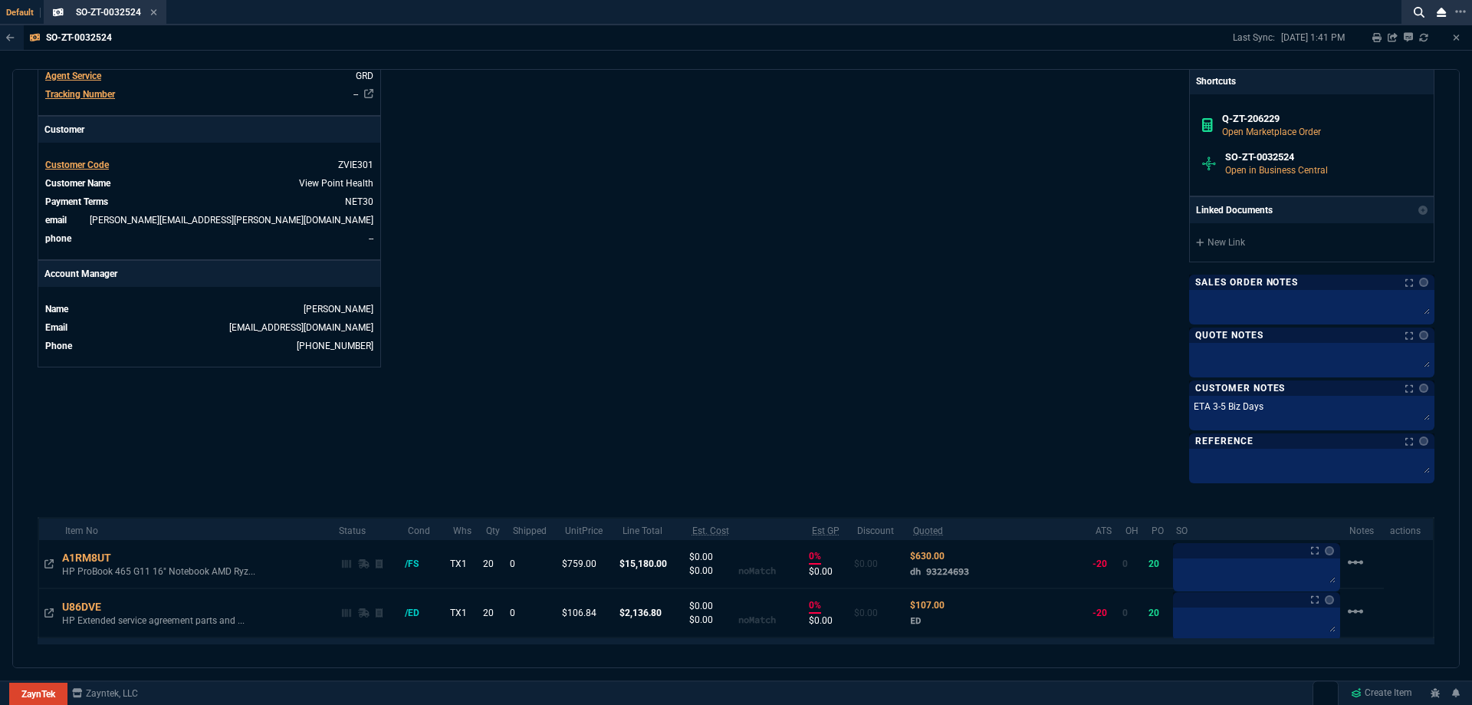
scroll to position [613, 0]
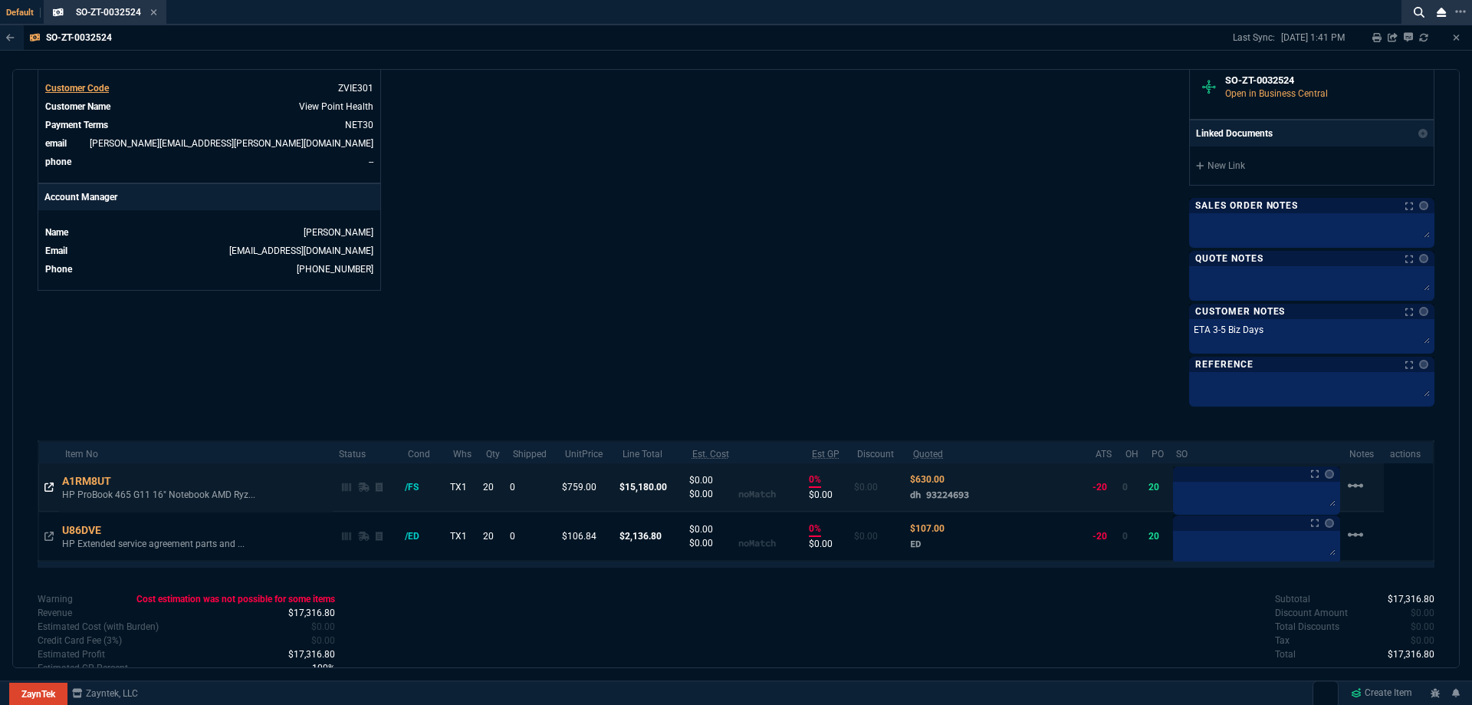
click at [48, 491] on icon at bounding box center [48, 486] width 9 height 9
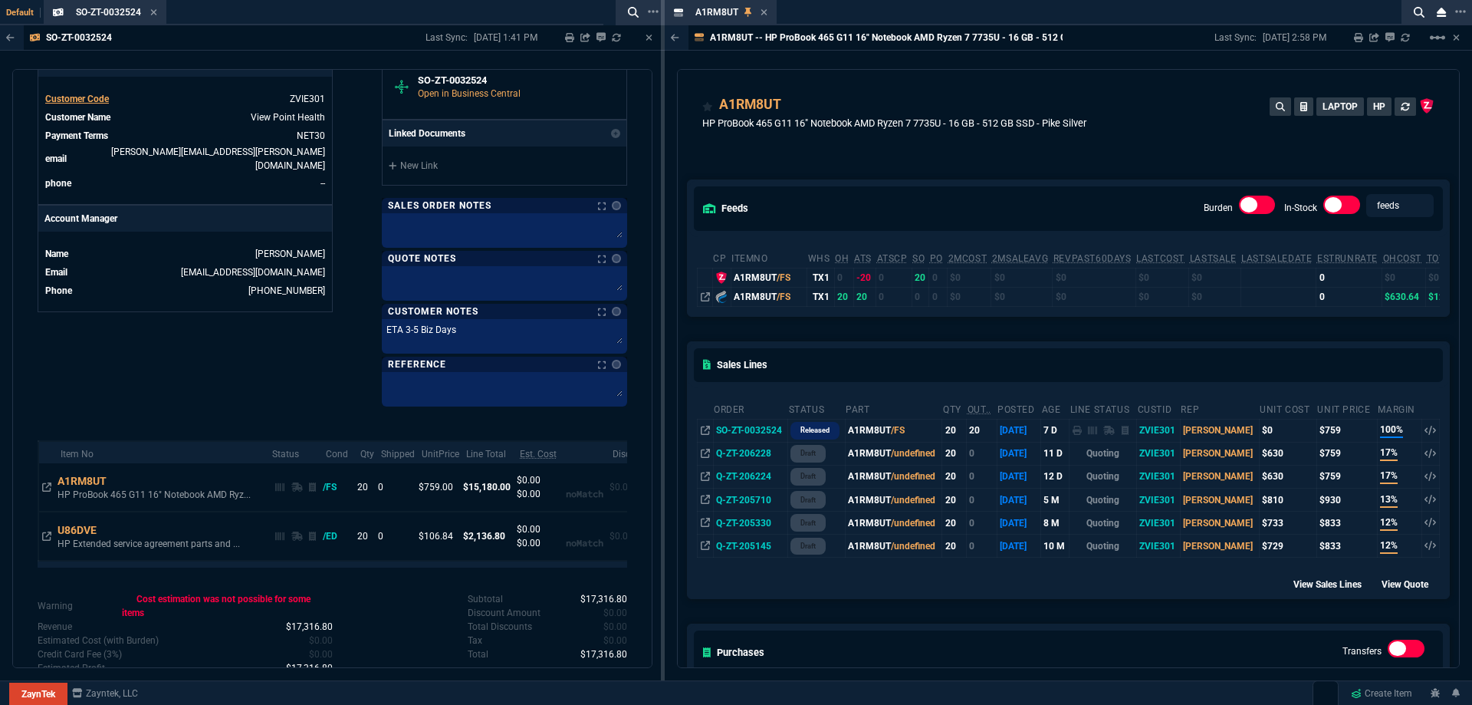
drag, startPoint x: 726, startPoint y: 17, endPoint x: 451, endPoint y: 24, distance: 275.3
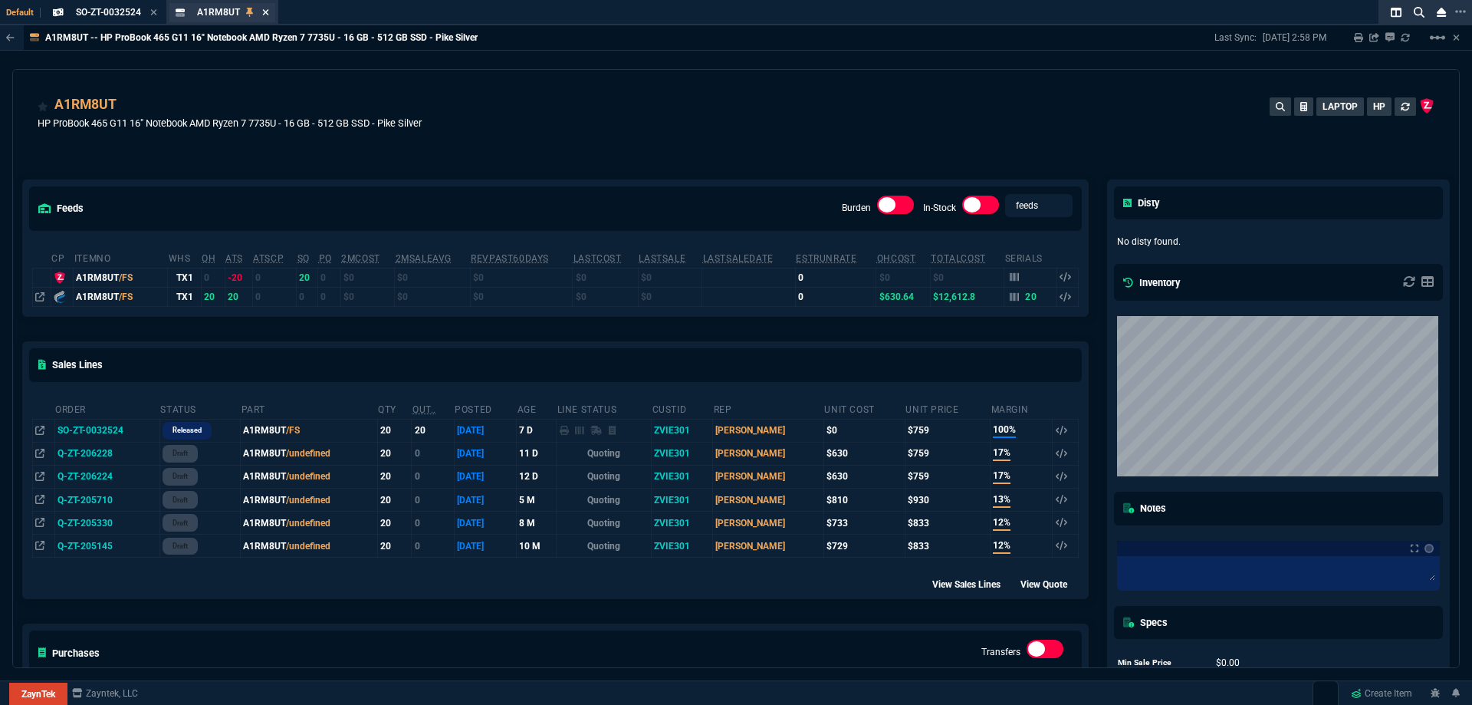
click at [264, 15] on icon at bounding box center [265, 12] width 7 height 9
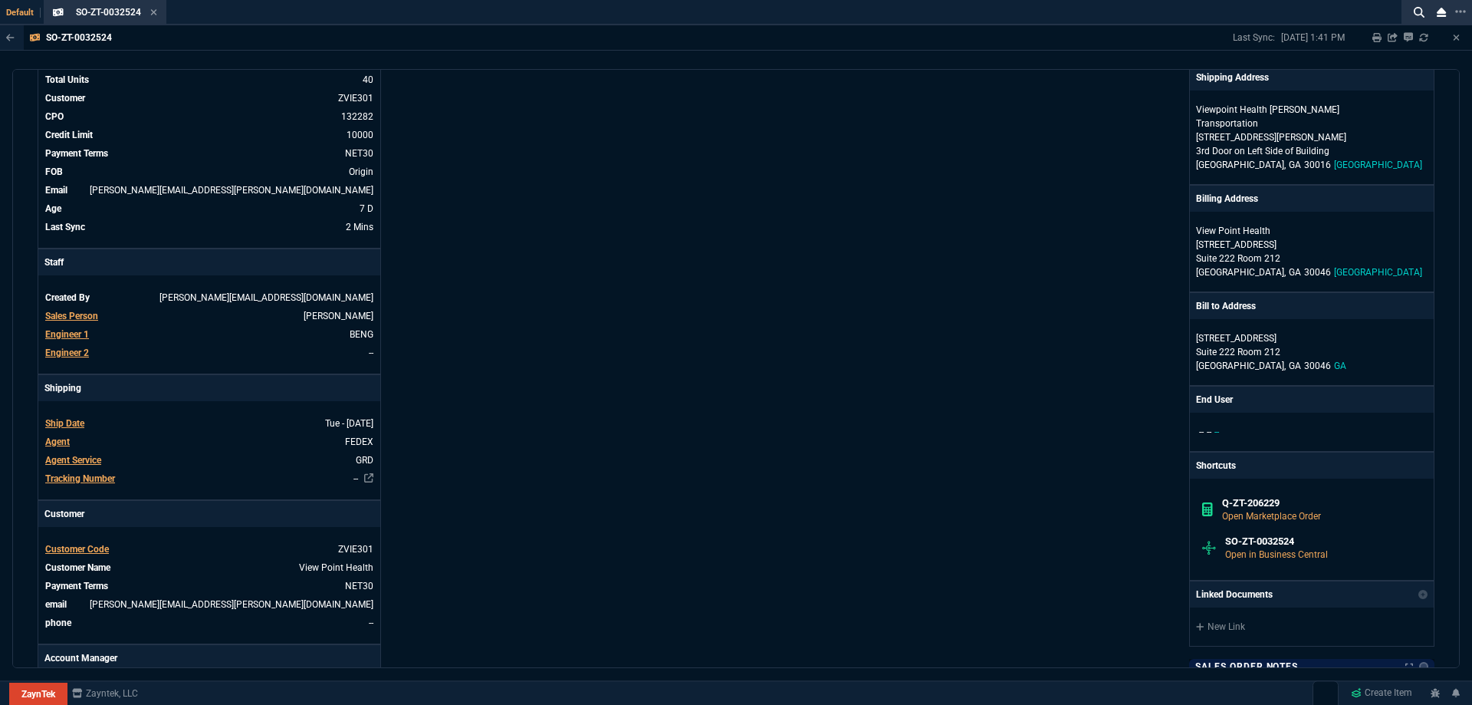
scroll to position [537, 0]
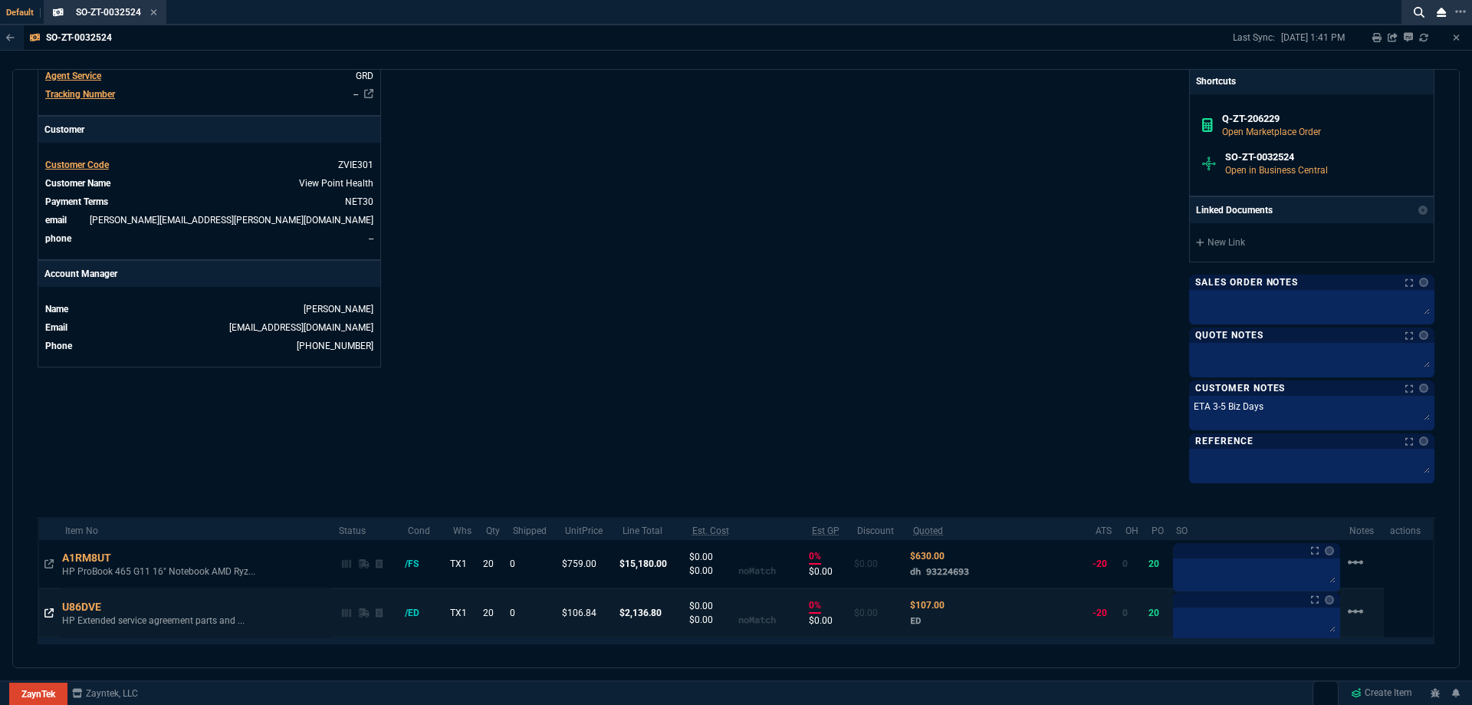
click at [46, 616] on icon at bounding box center [48, 612] width 9 height 9
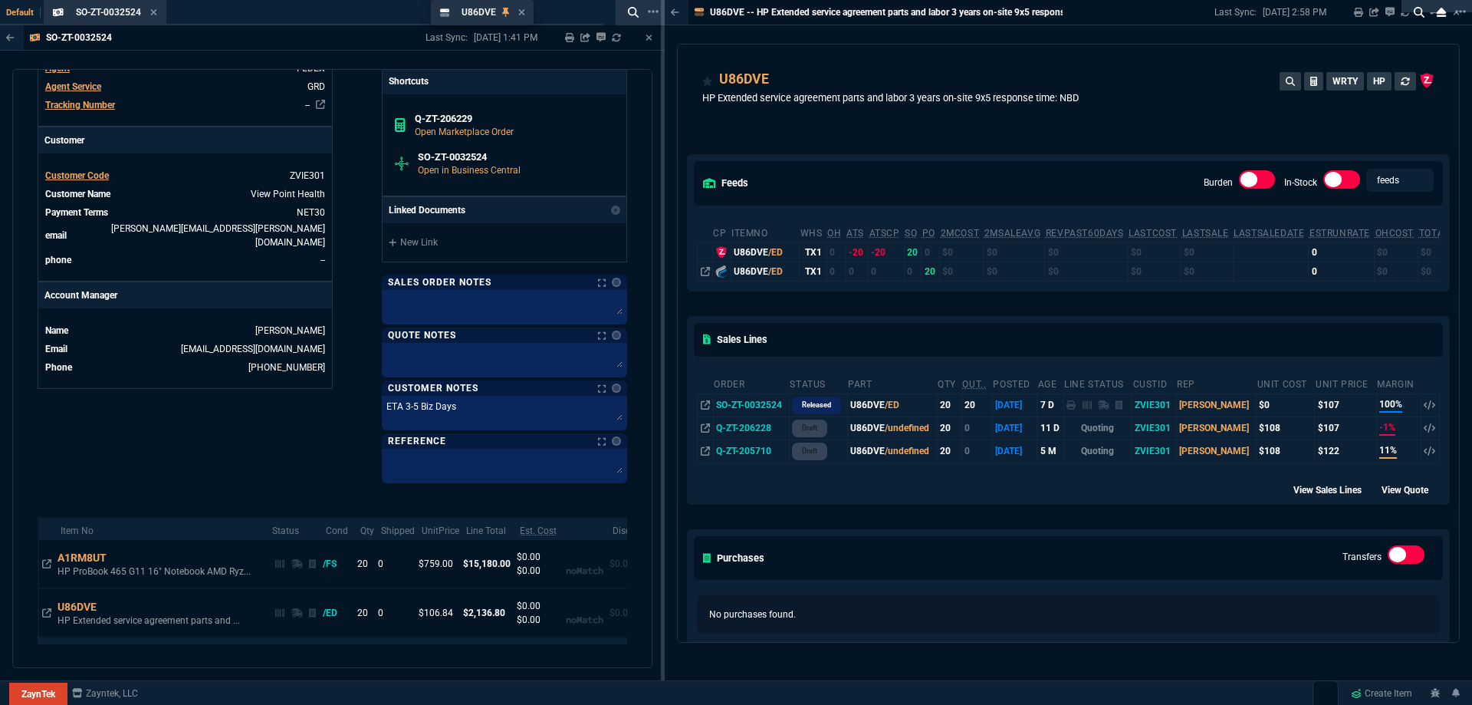
drag, startPoint x: 723, startPoint y: 22, endPoint x: 478, endPoint y: 50, distance: 246.9
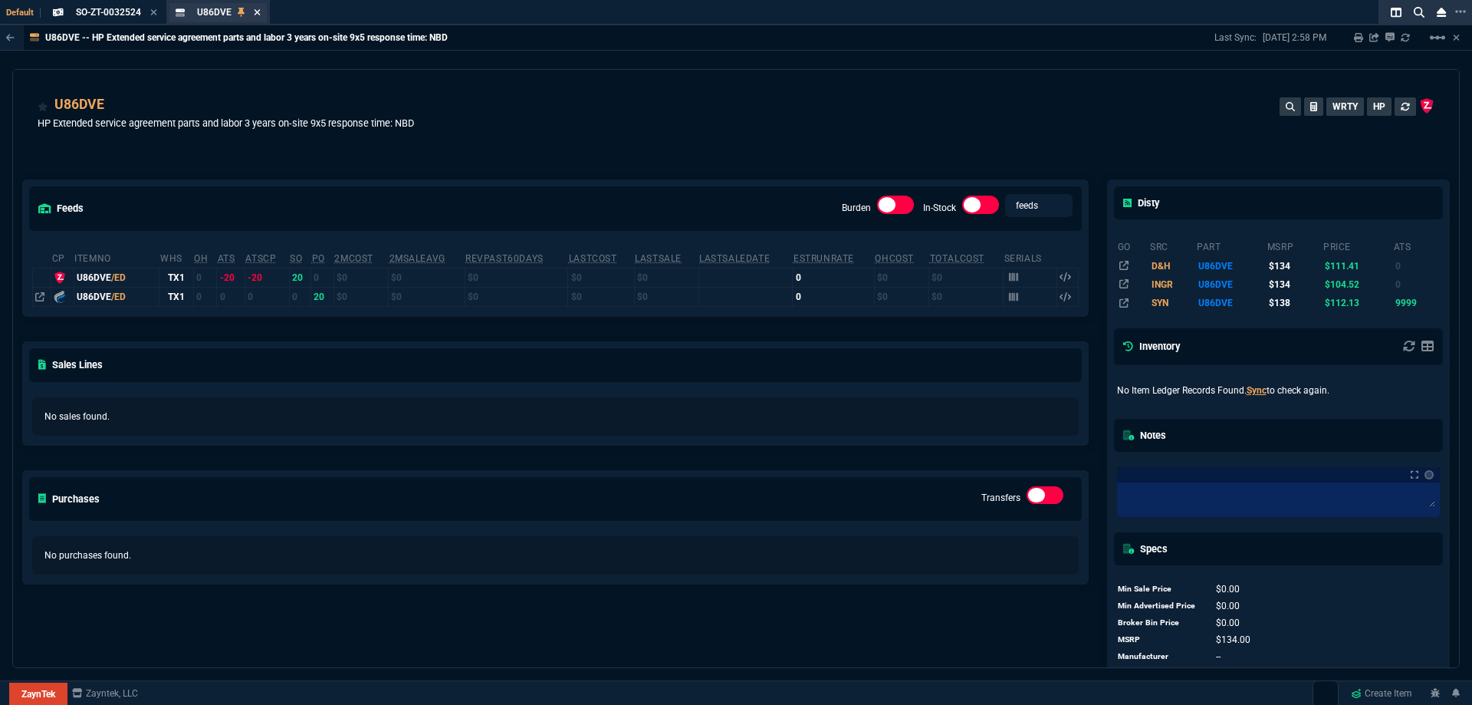
click at [259, 11] on icon at bounding box center [257, 12] width 7 height 9
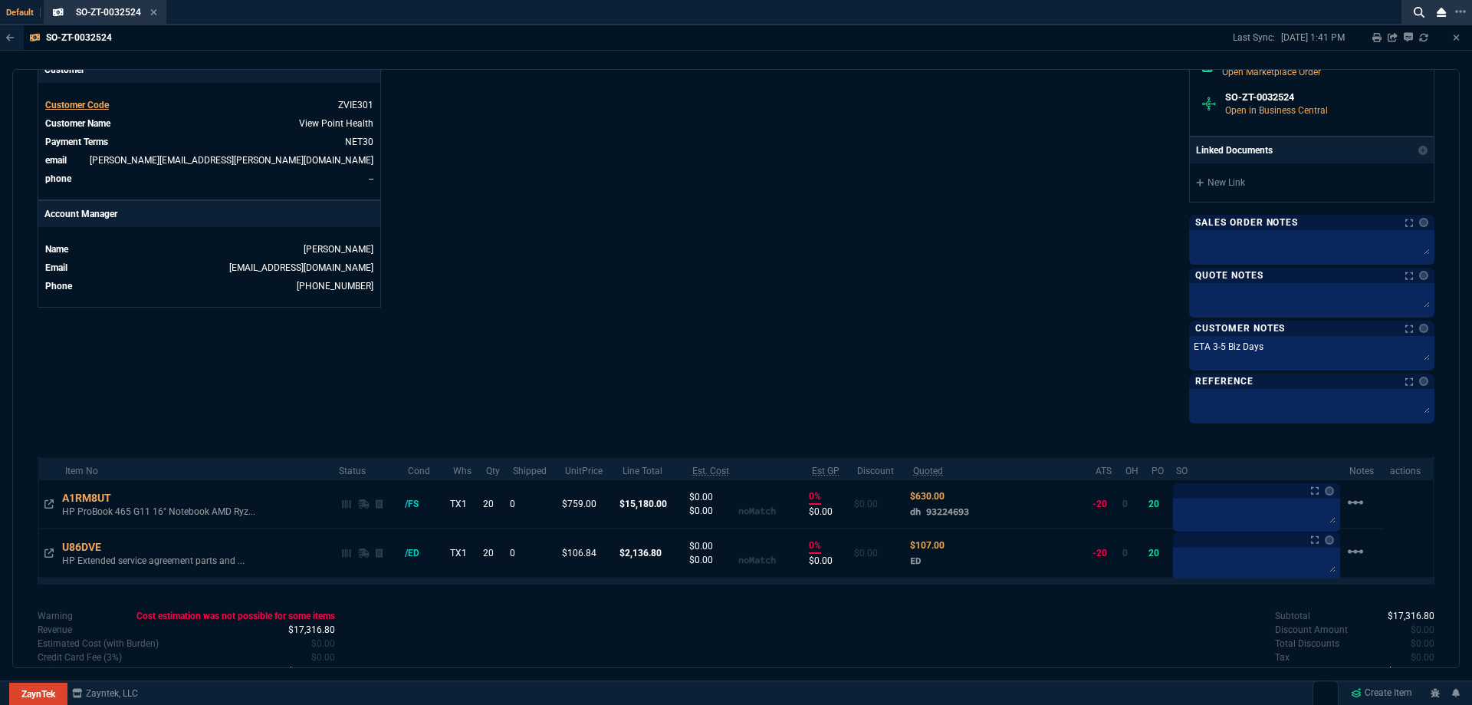
scroll to position [658, 0]
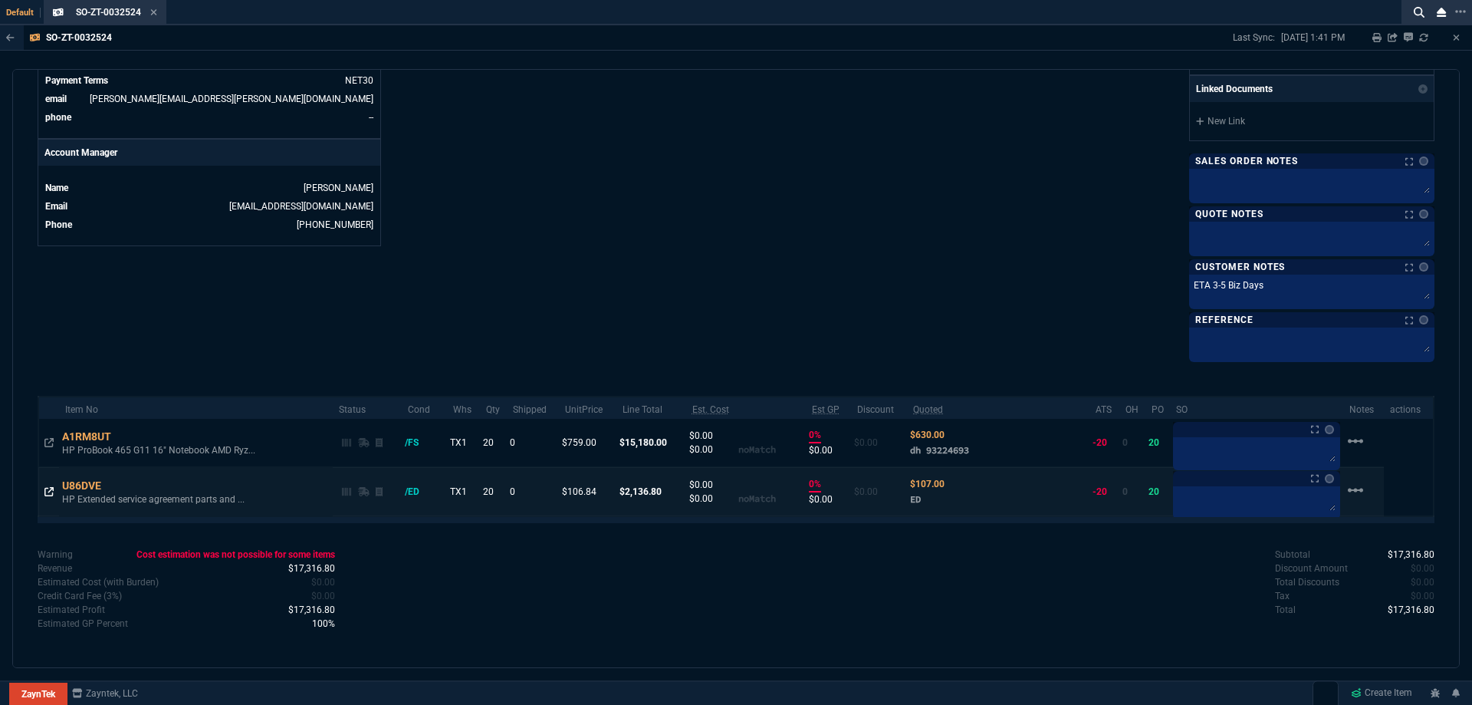
click at [51, 494] on icon at bounding box center [48, 491] width 9 height 9
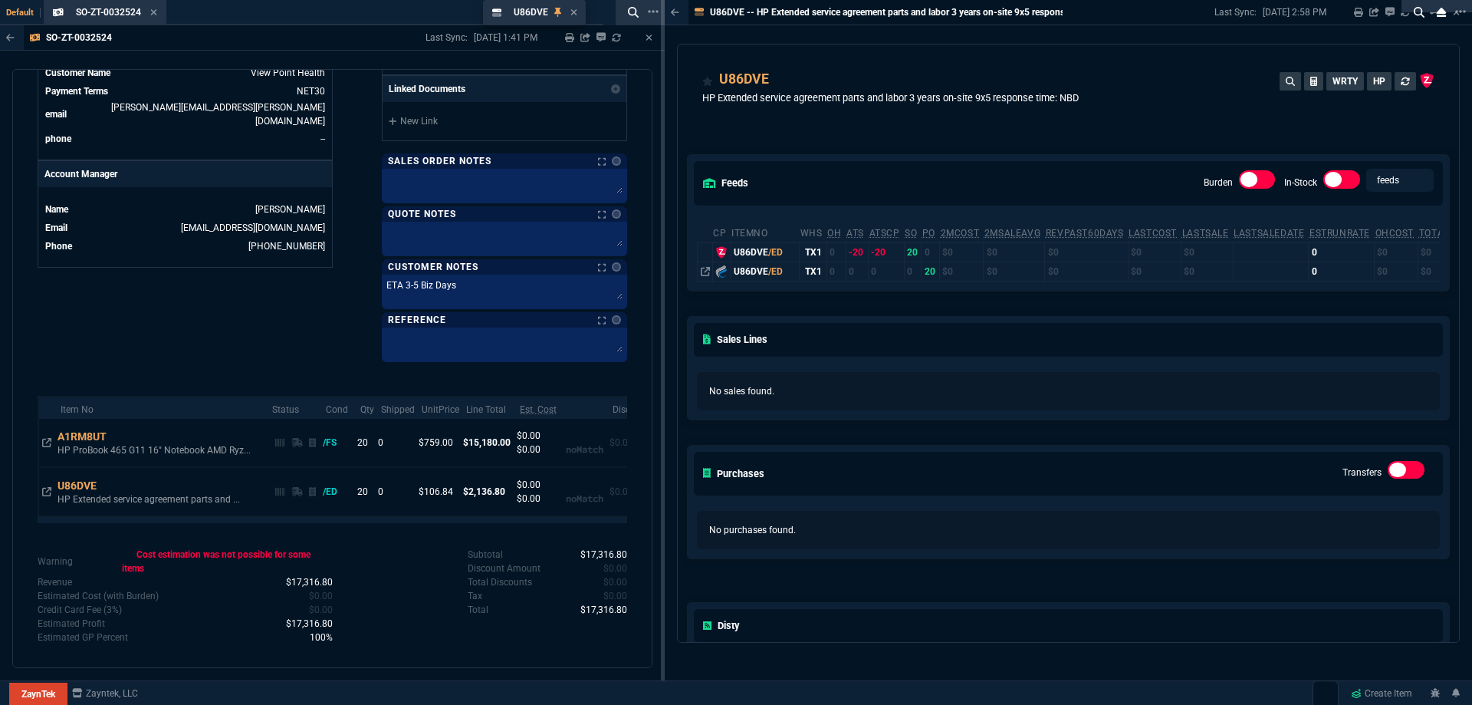
drag, startPoint x: 509, startPoint y: 27, endPoint x: 360, endPoint y: 51, distance: 151.4
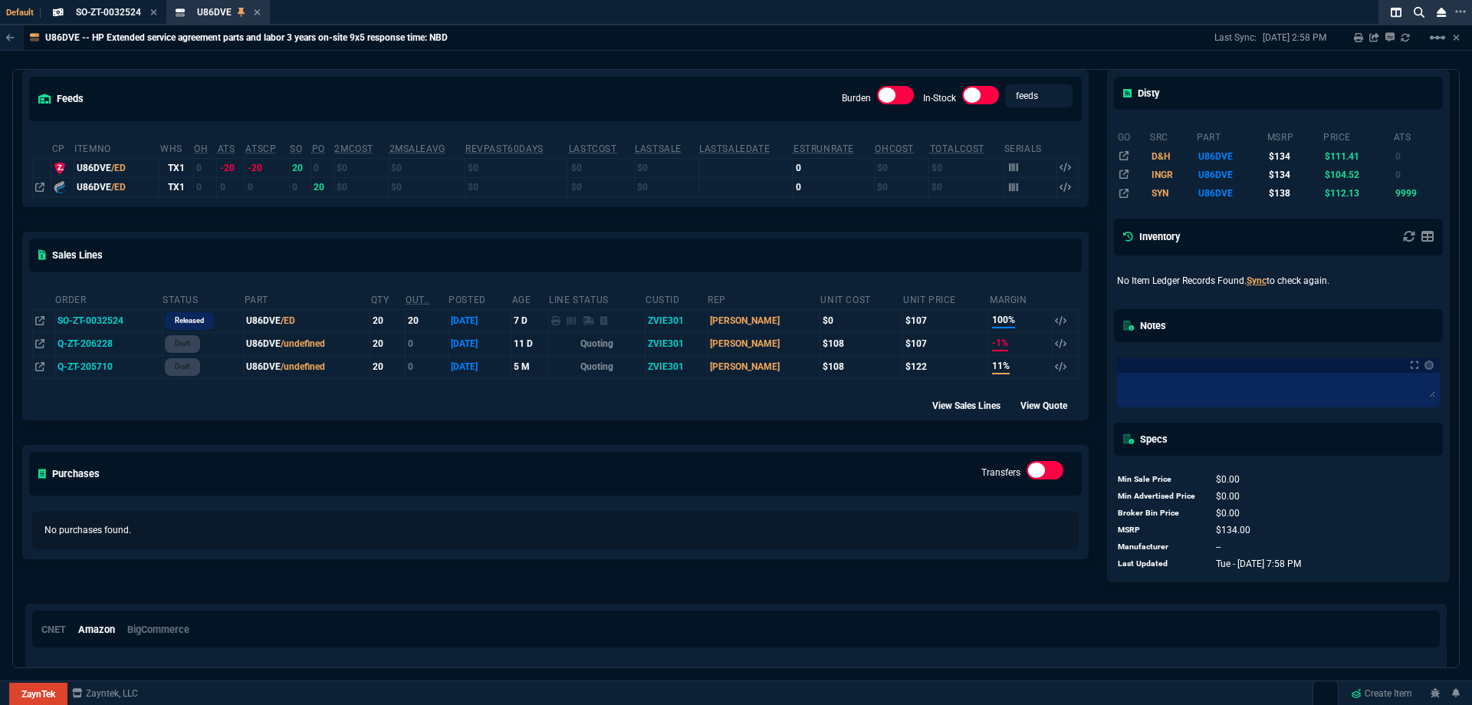
scroll to position [0, 0]
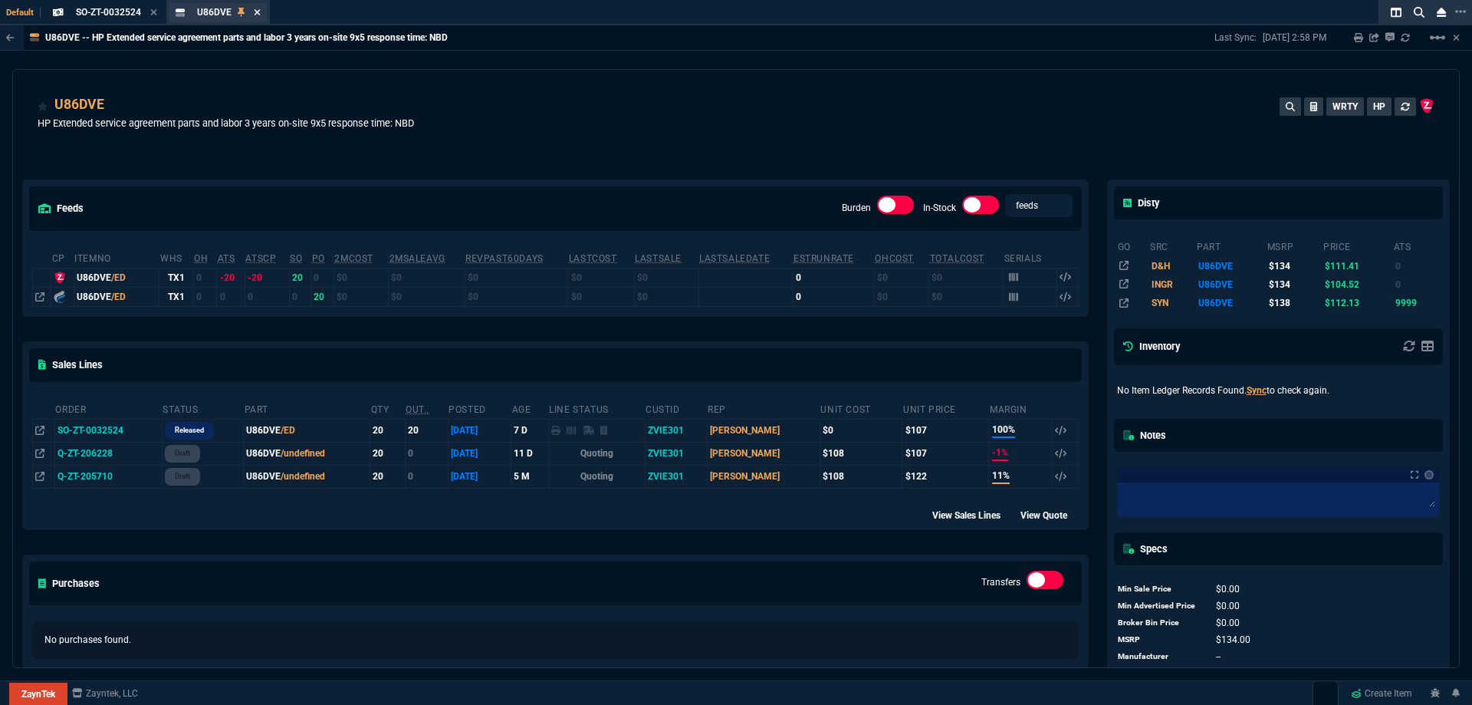
click at [255, 12] on icon at bounding box center [257, 12] width 7 height 9
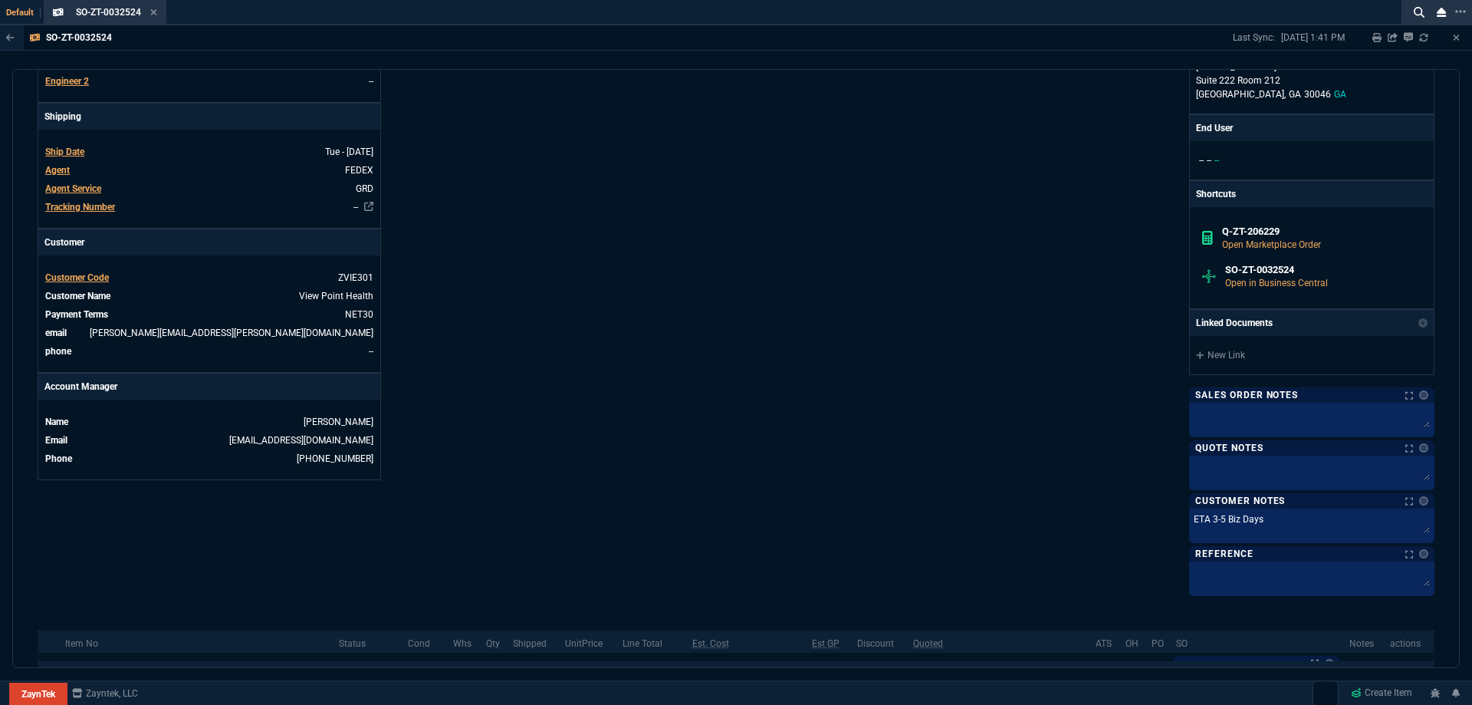
scroll to position [658, 0]
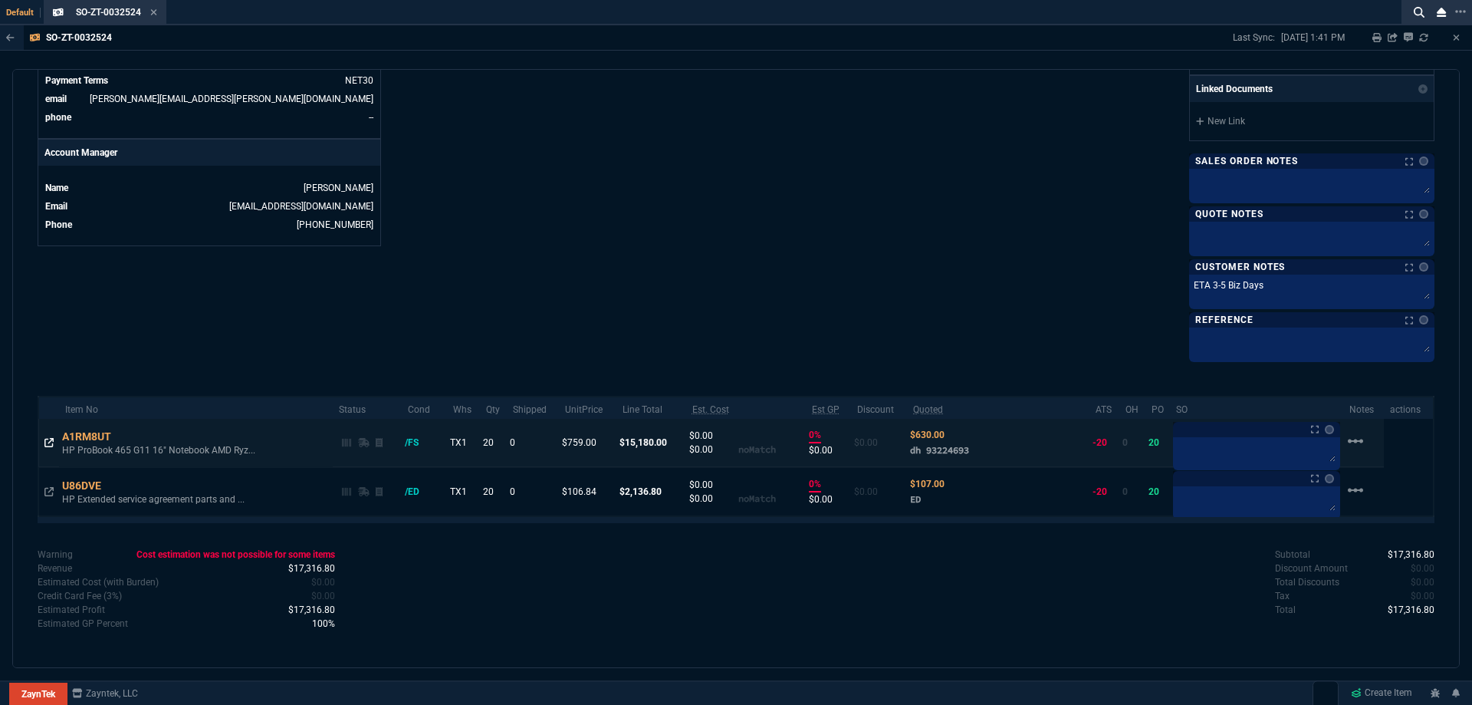
click at [48, 445] on icon at bounding box center [48, 442] width 9 height 9
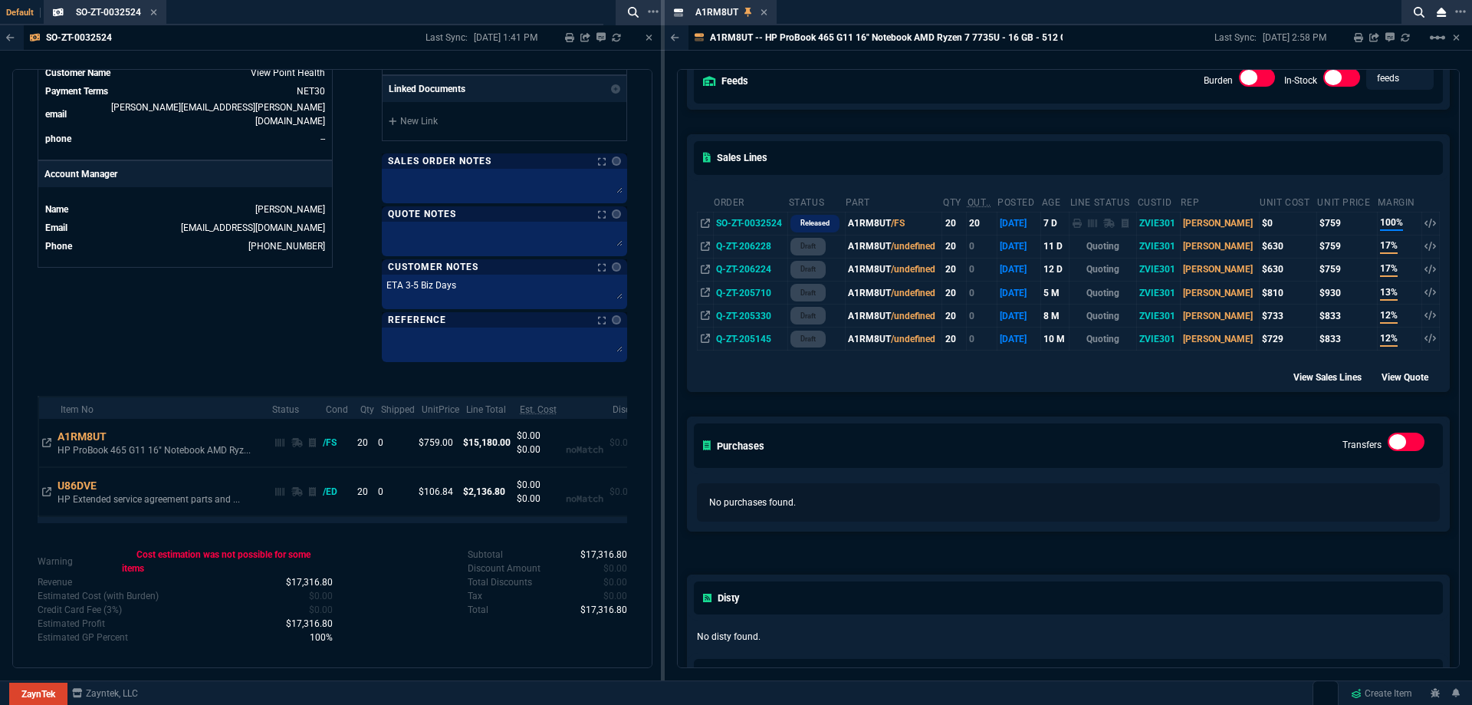
scroll to position [230, 0]
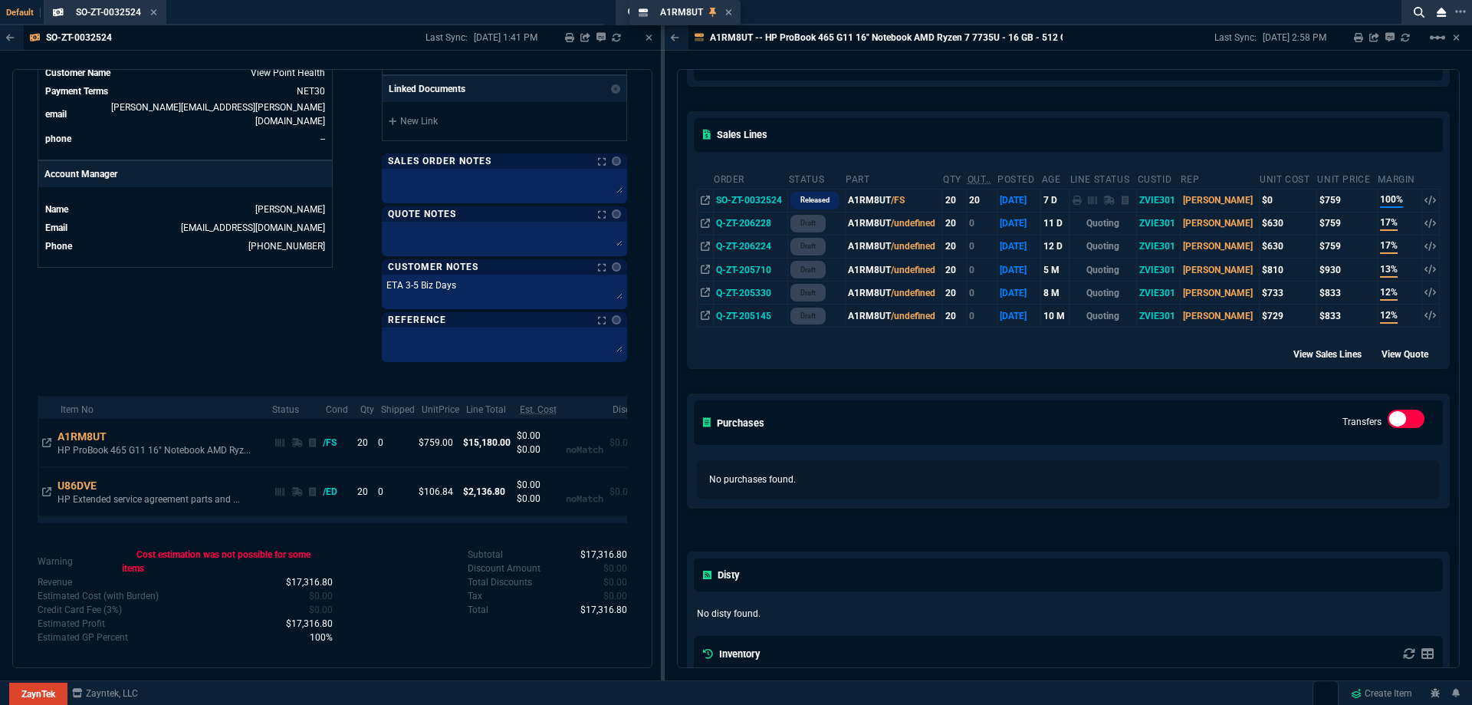
drag, startPoint x: 685, startPoint y: 15, endPoint x: 658, endPoint y: 29, distance: 30.5
drag, startPoint x: 623, startPoint y: -2, endPoint x: 504, endPoint y: -9, distance: 119.8
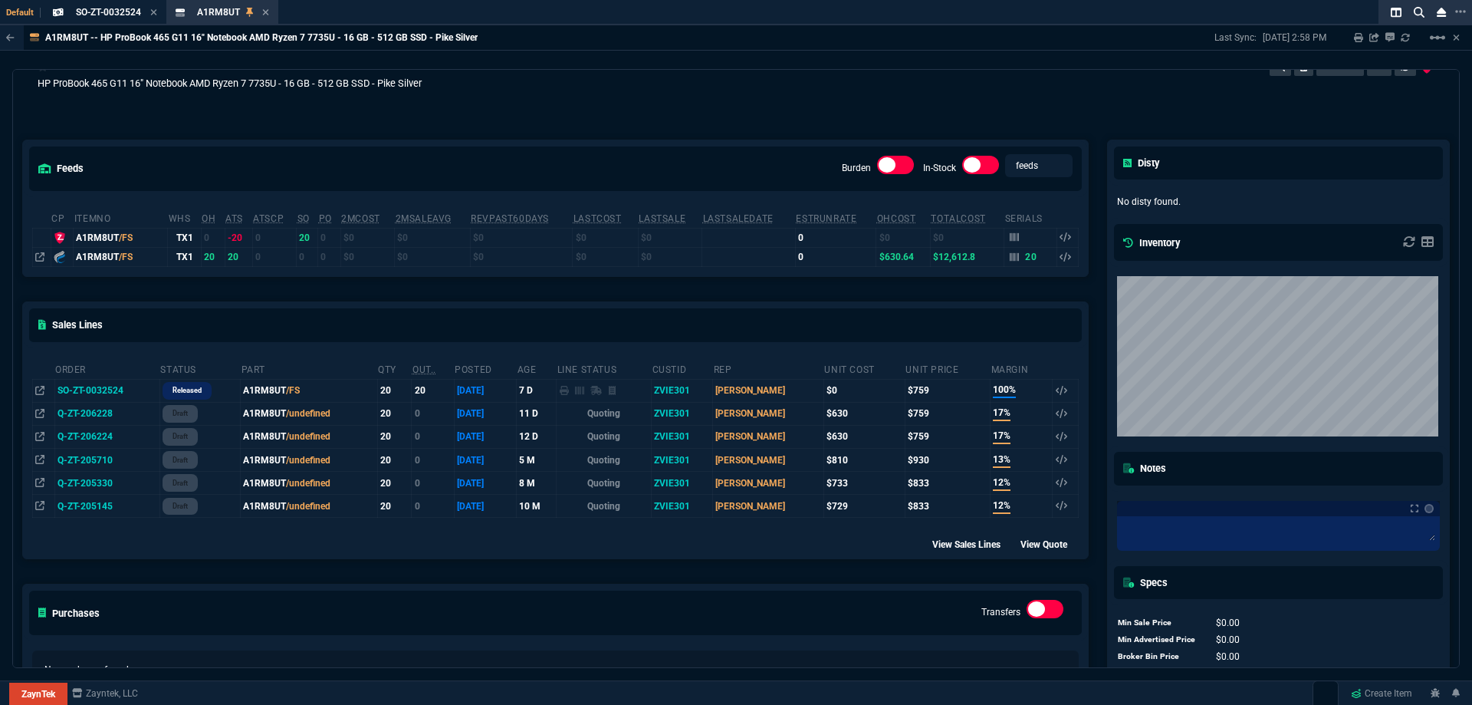
scroll to position [0, 0]
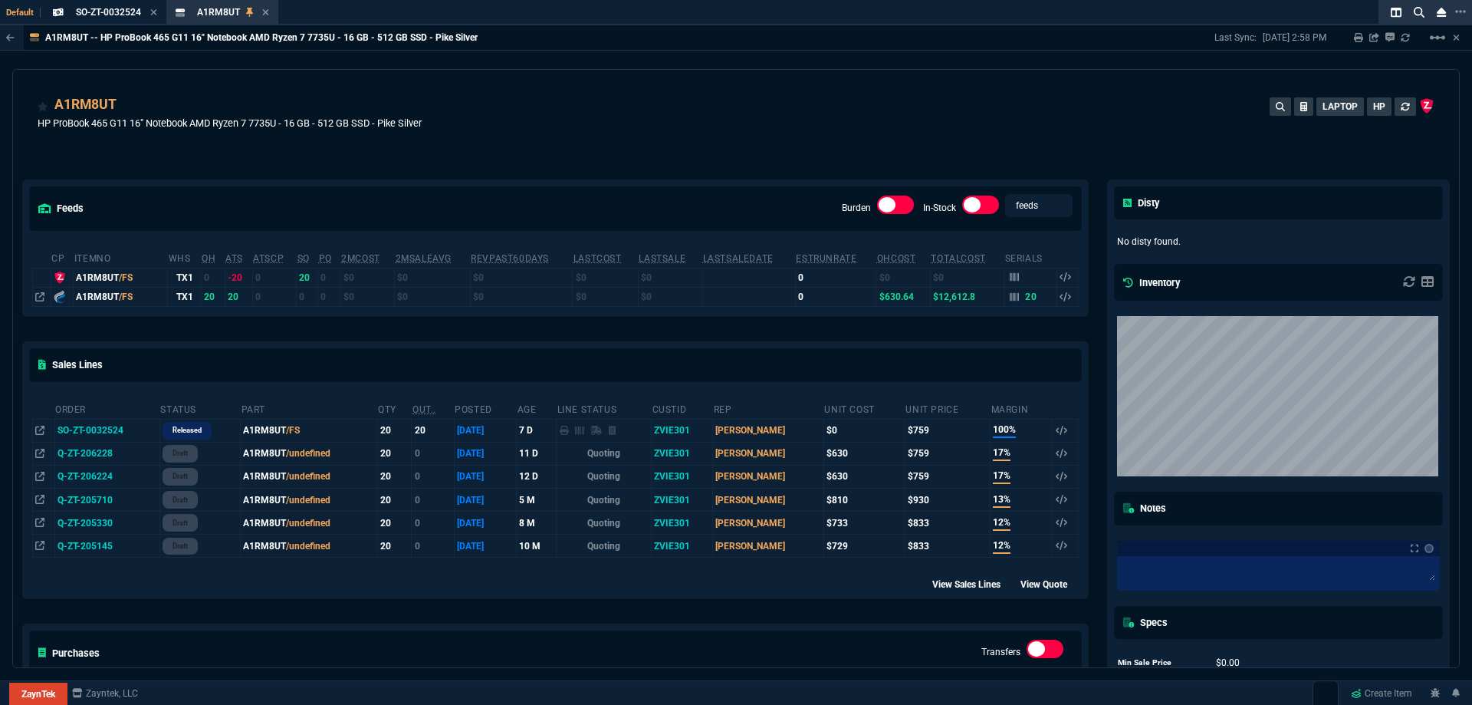
click at [734, 101] on div "A1RM8UT HP ProBook 465 G11 16" Notebook AMD Ryzen 7 7735U - 16 GB - 512 GB SSD …" at bounding box center [736, 121] width 1397 height 54
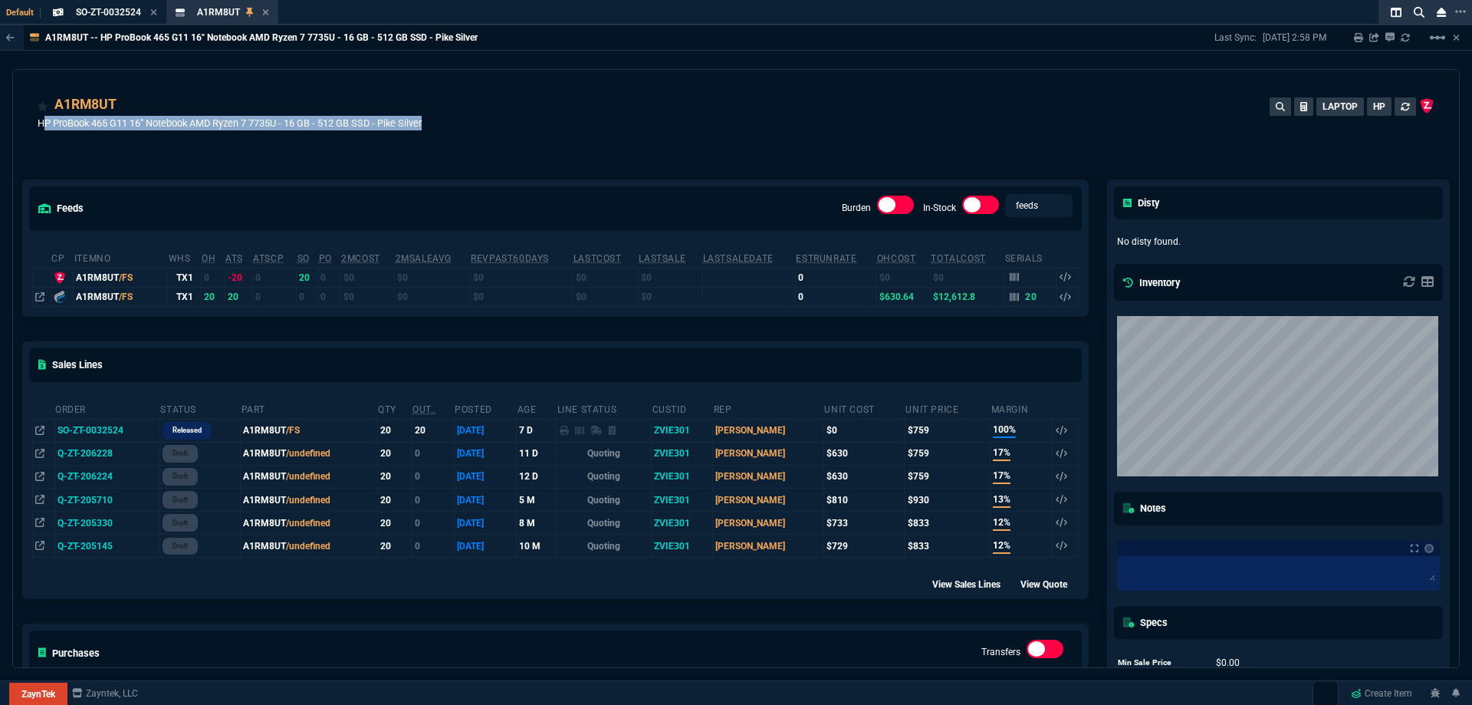
click at [734, 101] on div "A1RM8UT HP ProBook 465 G11 16" Notebook AMD Ryzen 7 7735U - 16 GB - 512 GB SSD …" at bounding box center [736, 121] width 1397 height 54
click at [744, 58] on div "A1RM8UT -- HP ProBook 465 G11 16" Notebook AMD Ryzen 7 7735U - 16 GB - 512 GB S…" at bounding box center [736, 346] width 1472 height 642
click at [264, 11] on icon at bounding box center [265, 12] width 6 height 6
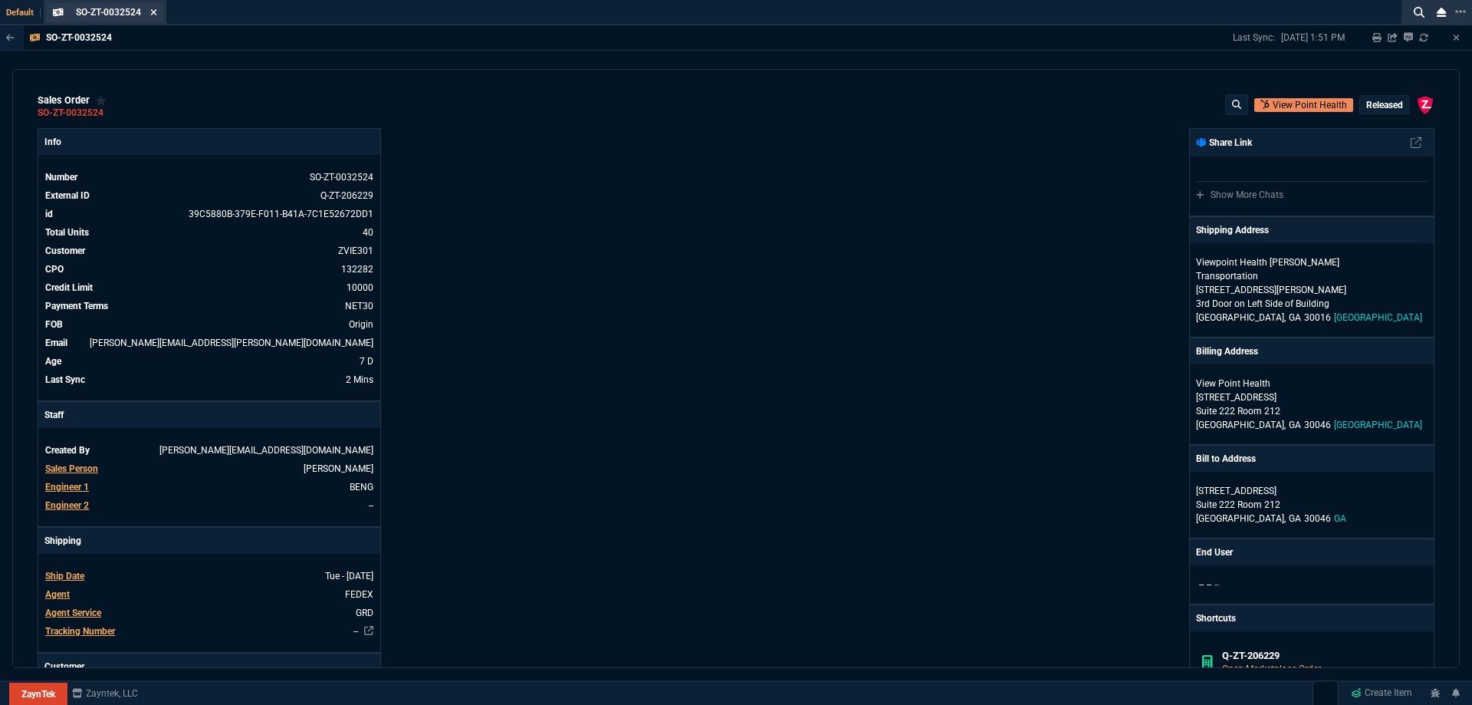
click at [152, 12] on icon at bounding box center [153, 12] width 7 height 9
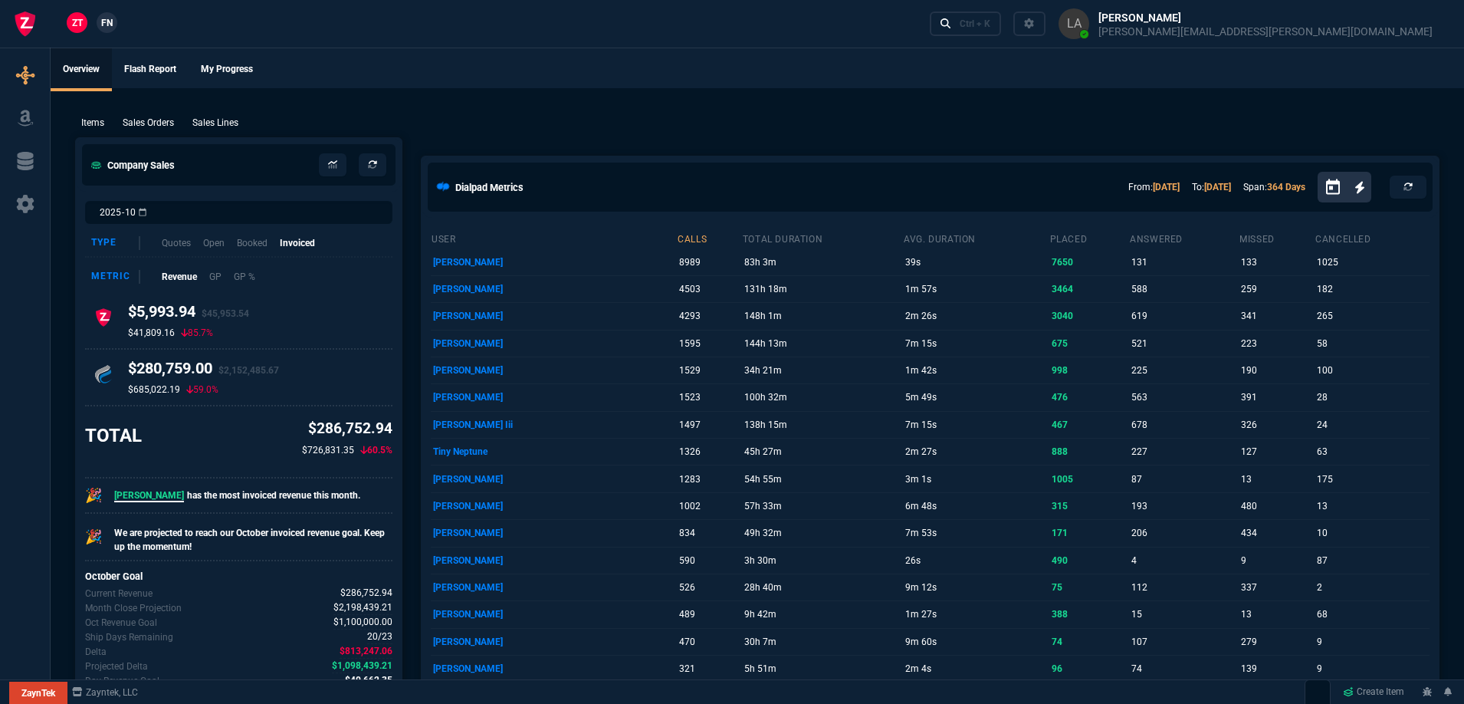
click at [100, 26] on link "FN" at bounding box center [107, 22] width 21 height 21
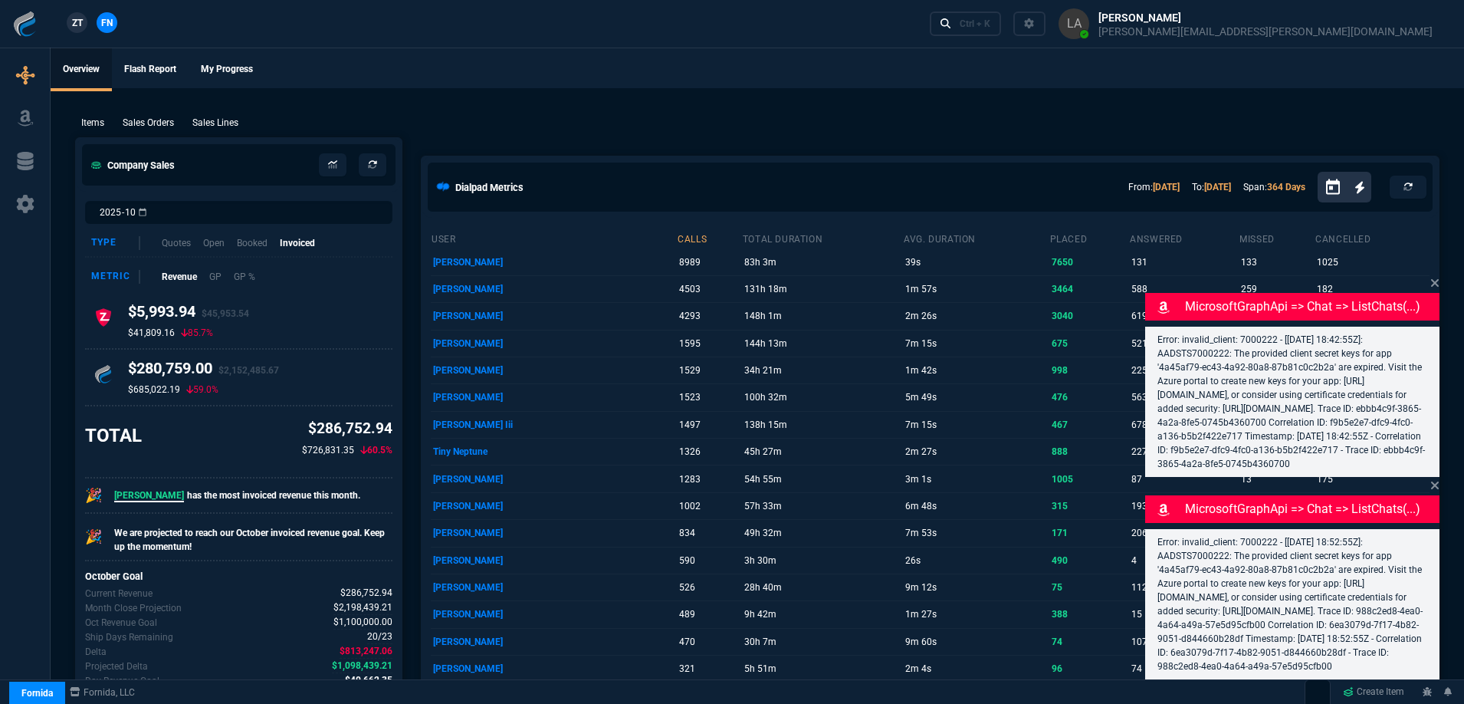
click at [759, 87] on ul "Overview Flash Report My Progress" at bounding box center [758, 68] width 1414 height 40
click at [990, 18] on div "Ctrl + K" at bounding box center [975, 24] width 31 height 12
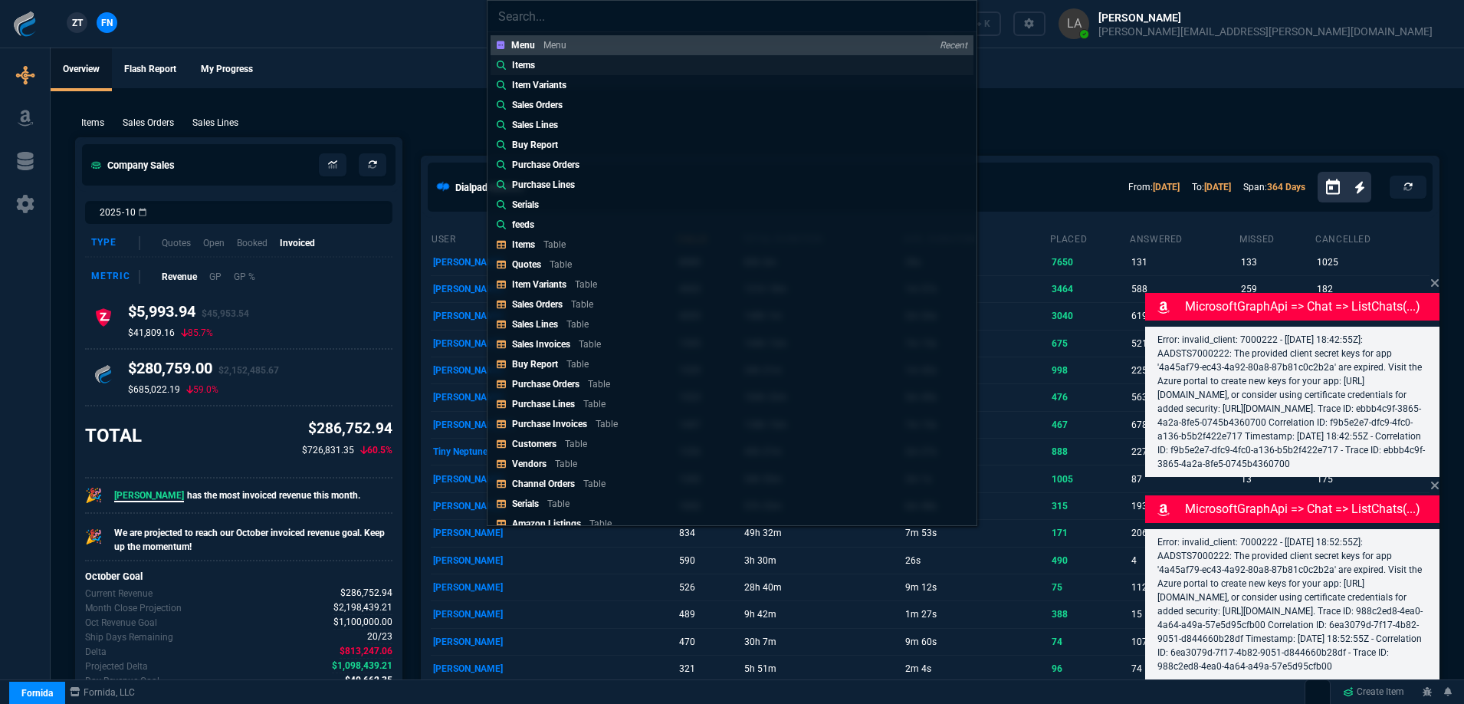
click at [583, 68] on link "Items" at bounding box center [732, 65] width 483 height 20
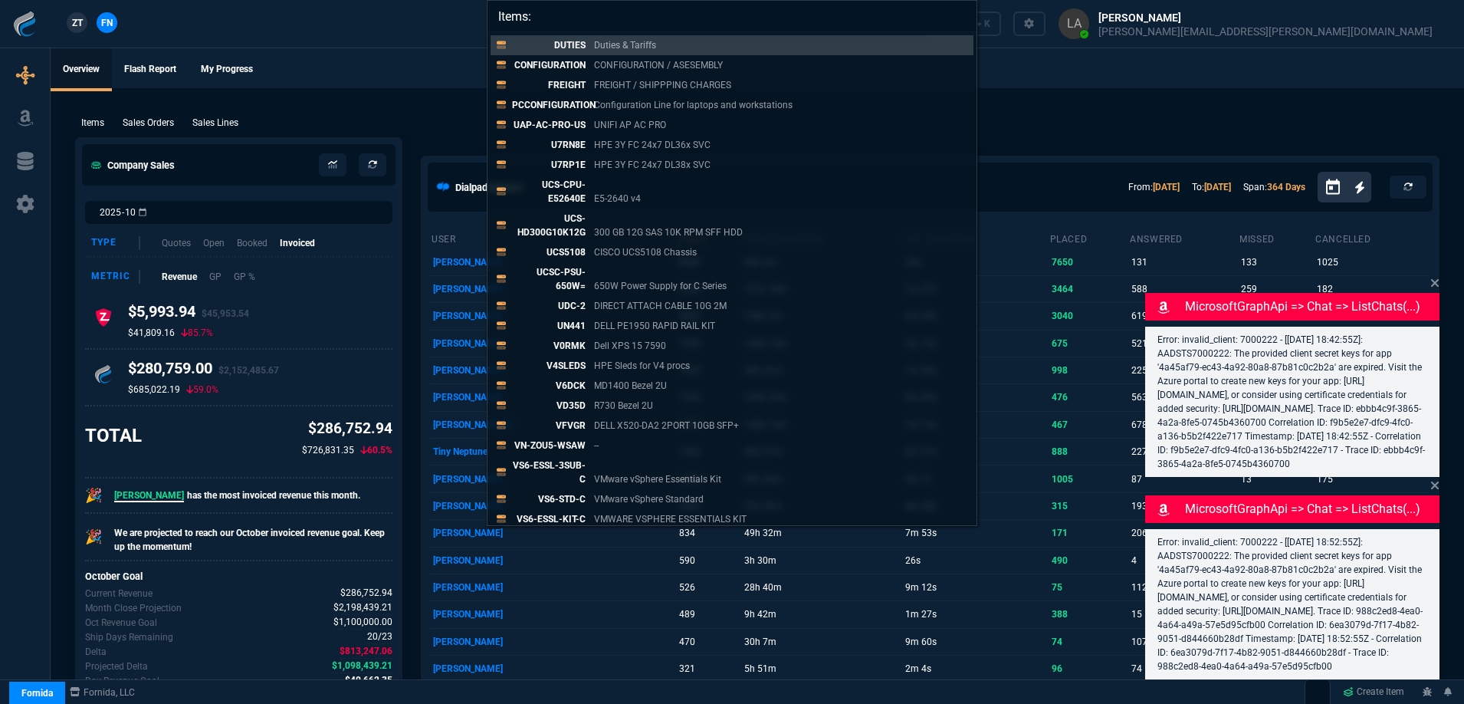
paste input "FN-H919N"
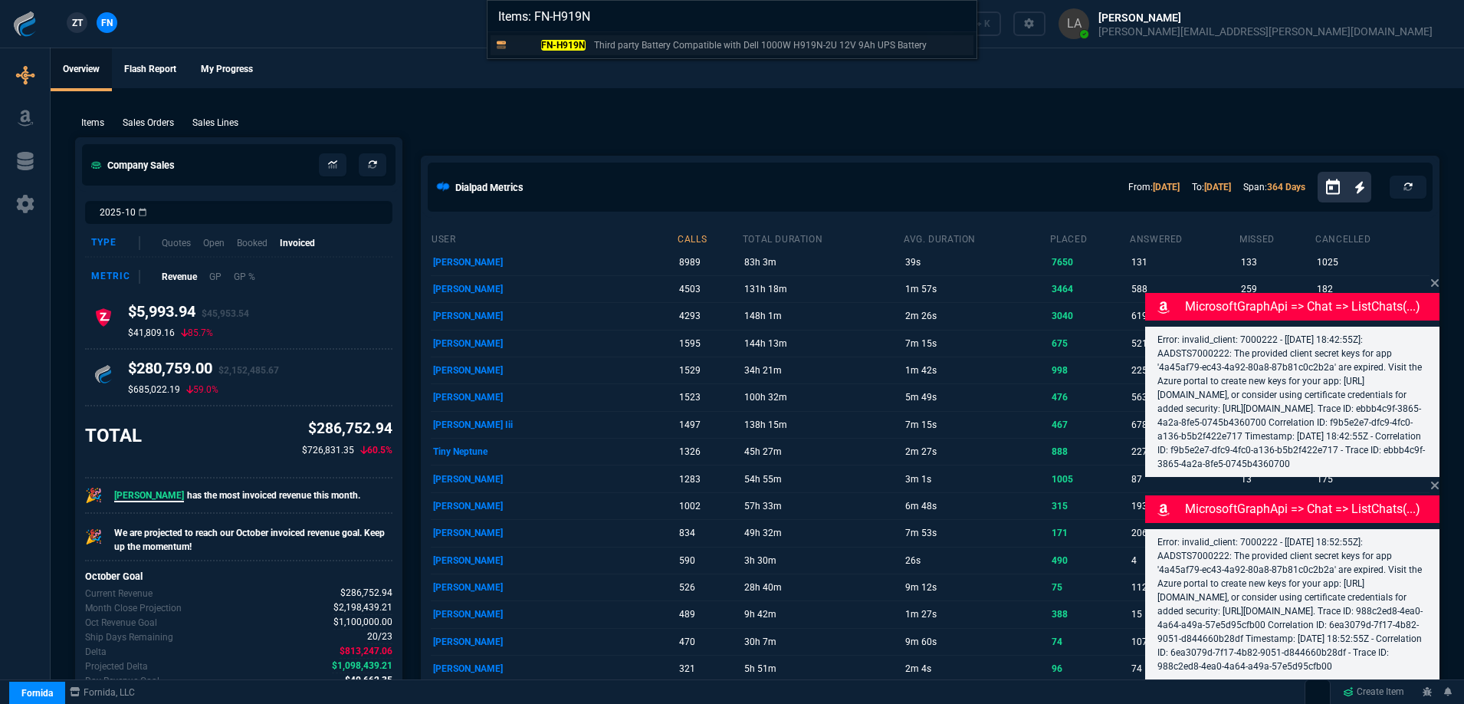
type input "Items: FN-H919N"
click at [577, 47] on mark "FN-H919N" at bounding box center [563, 45] width 44 height 11
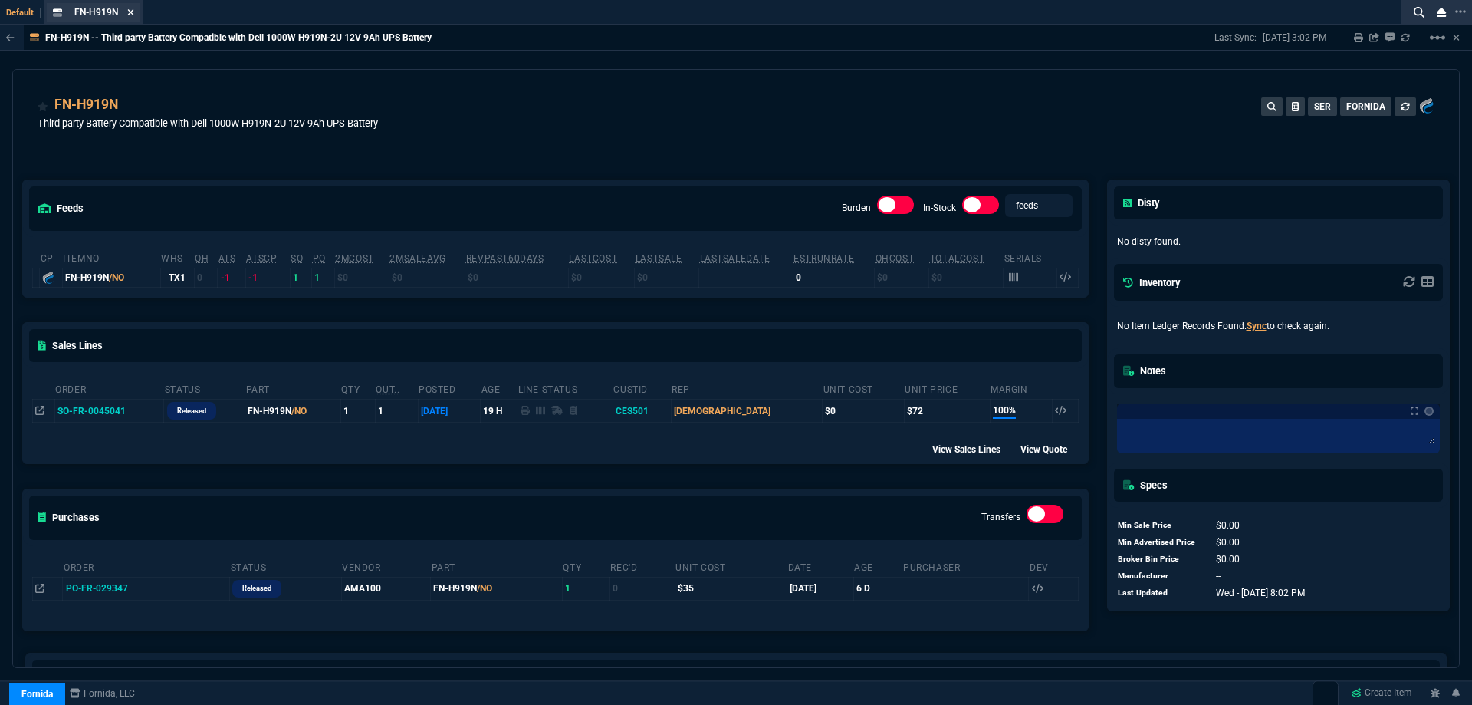
click at [130, 13] on icon at bounding box center [131, 12] width 6 height 6
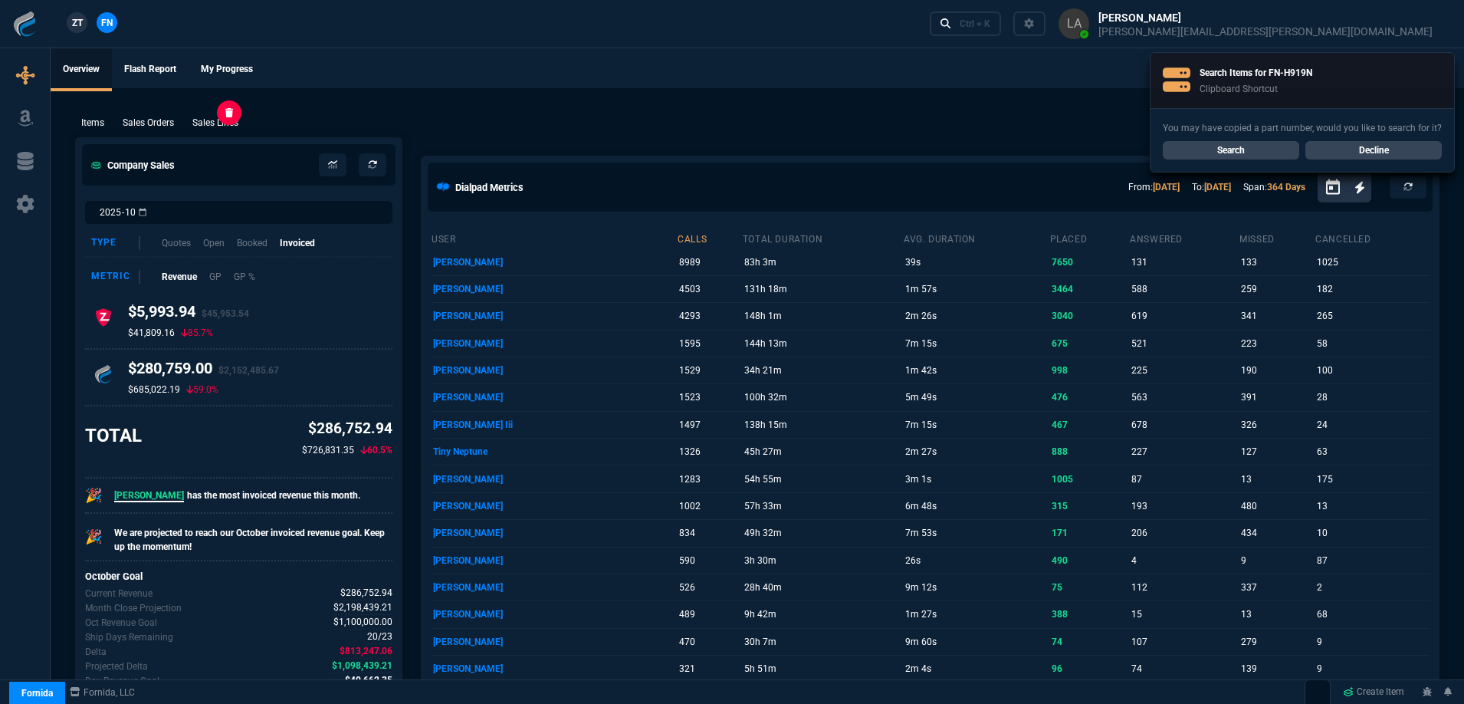
click at [228, 121] on p "Sales Lines" at bounding box center [215, 123] width 46 height 14
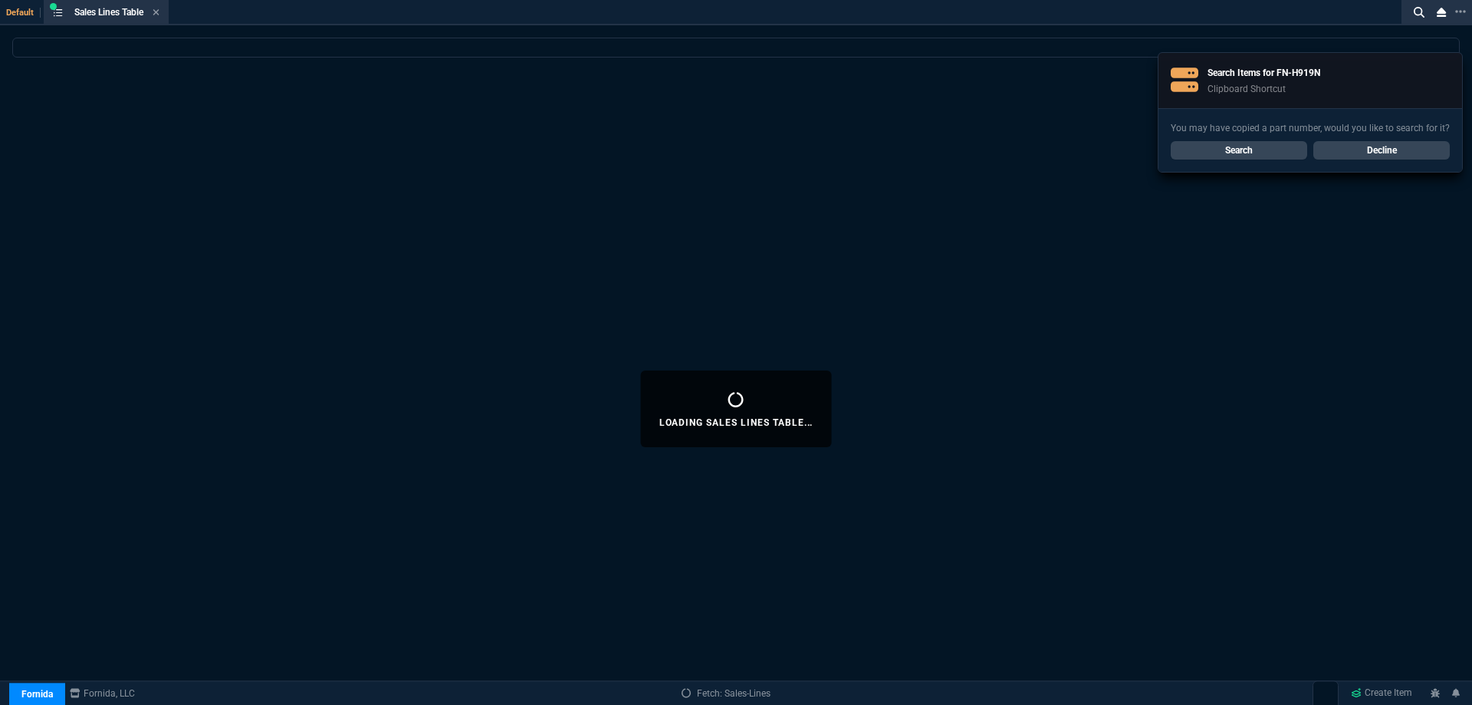
click at [1348, 153] on link "Decline" at bounding box center [1381, 150] width 136 height 18
select select
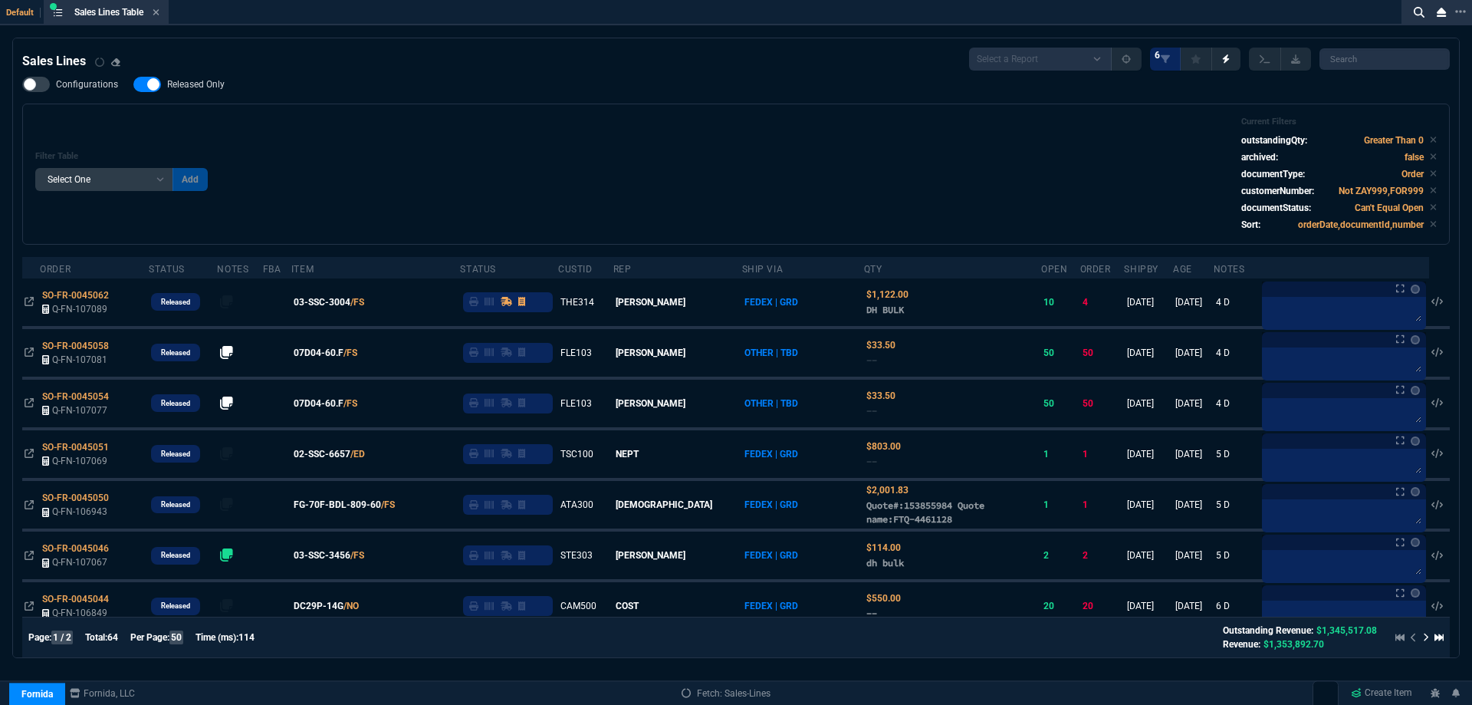
click at [194, 90] on span "Released Only" at bounding box center [195, 84] width 57 height 12
click at [133, 85] on input "Released Only" at bounding box center [133, 84] width 1 height 1
checkbox input "false"
click at [570, 167] on div "Filter Table Select One Add Filter () Age () ATS () Cond (itemVariantCode) Cust…" at bounding box center [735, 174] width 1401 height 115
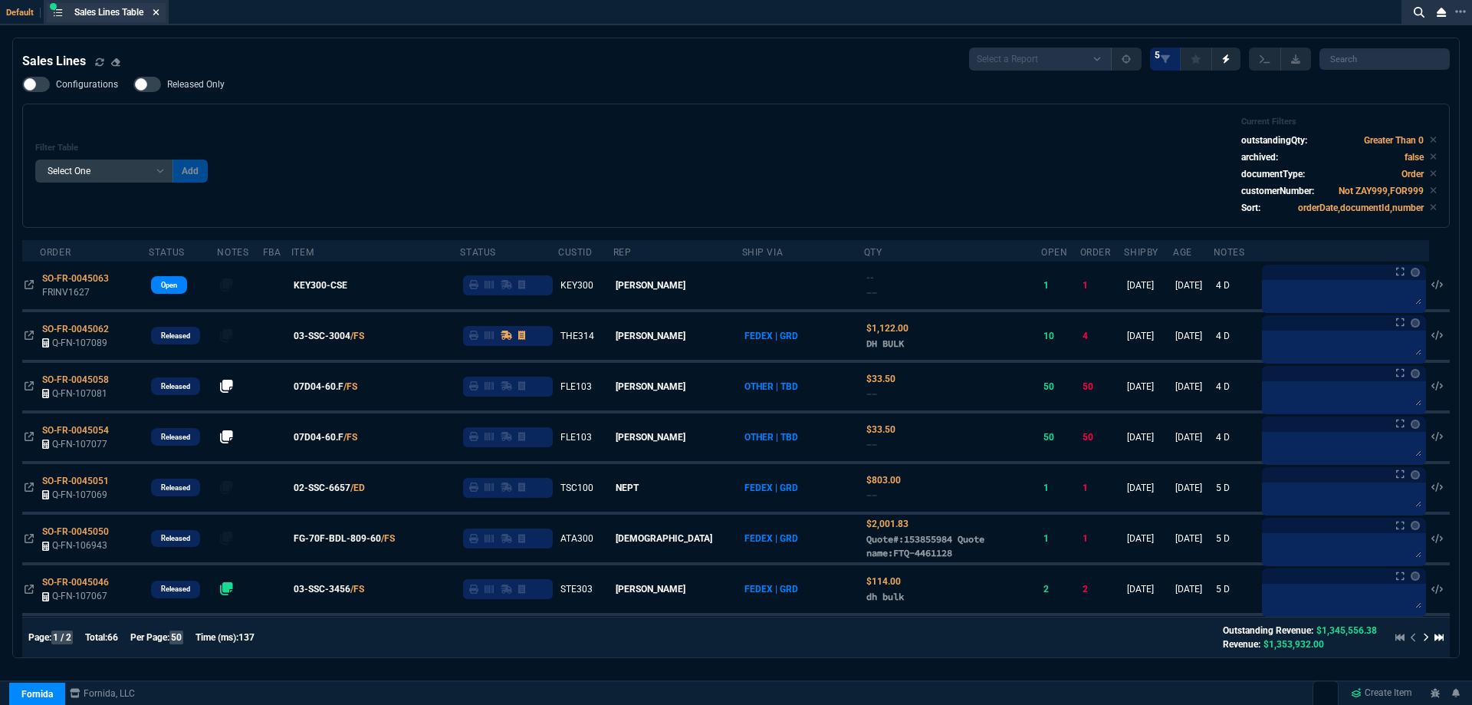
click at [159, 18] on nx-icon at bounding box center [156, 13] width 7 height 12
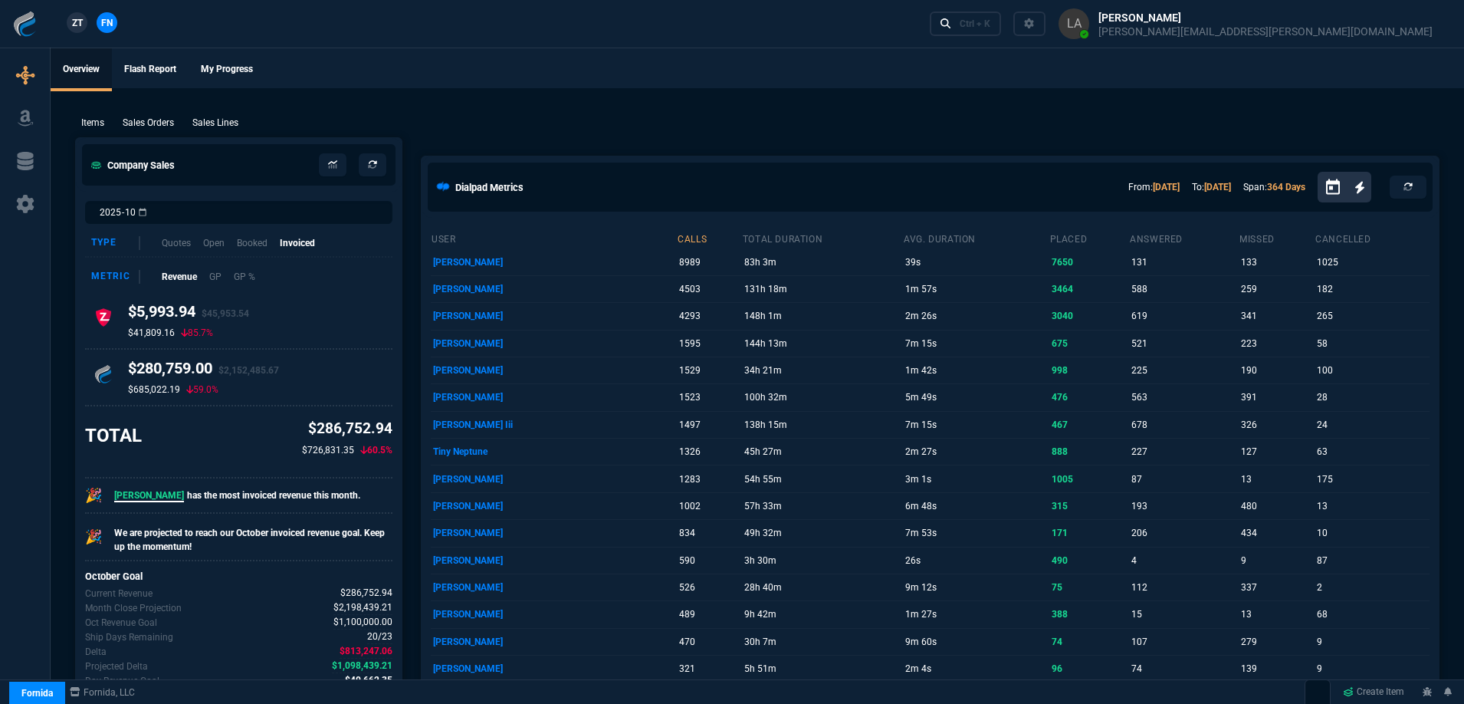
click at [77, 26] on span "ZT" at bounding box center [77, 23] width 11 height 14
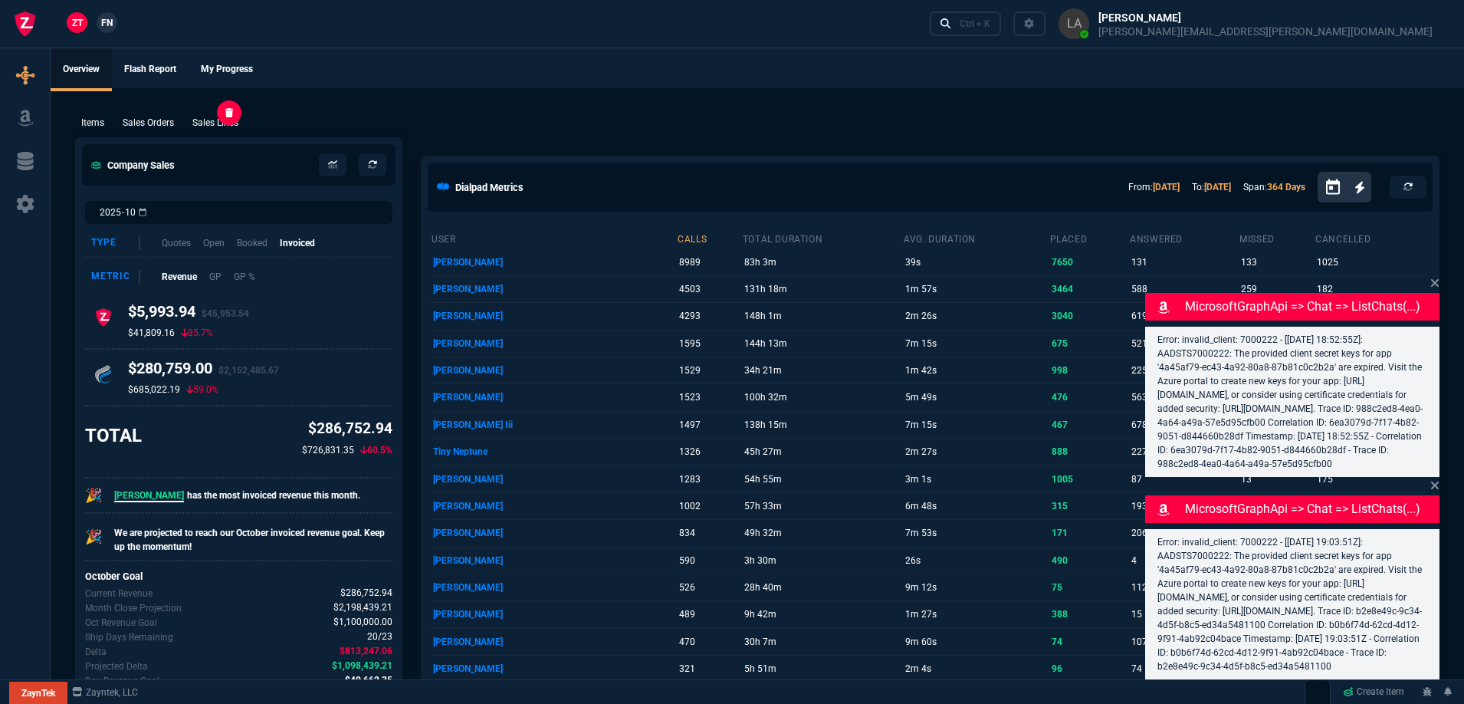
click at [205, 117] on p "Sales Lines" at bounding box center [215, 123] width 46 height 14
select select
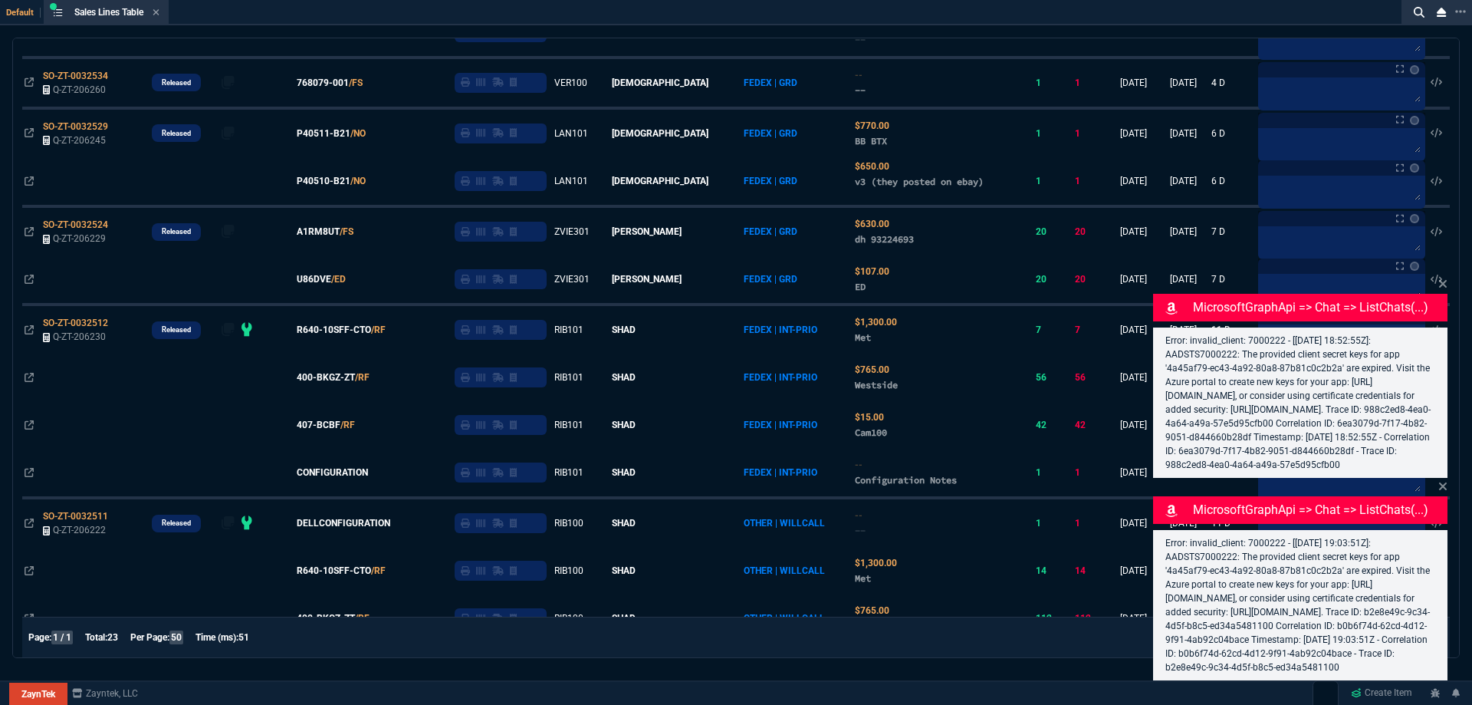
scroll to position [383, 0]
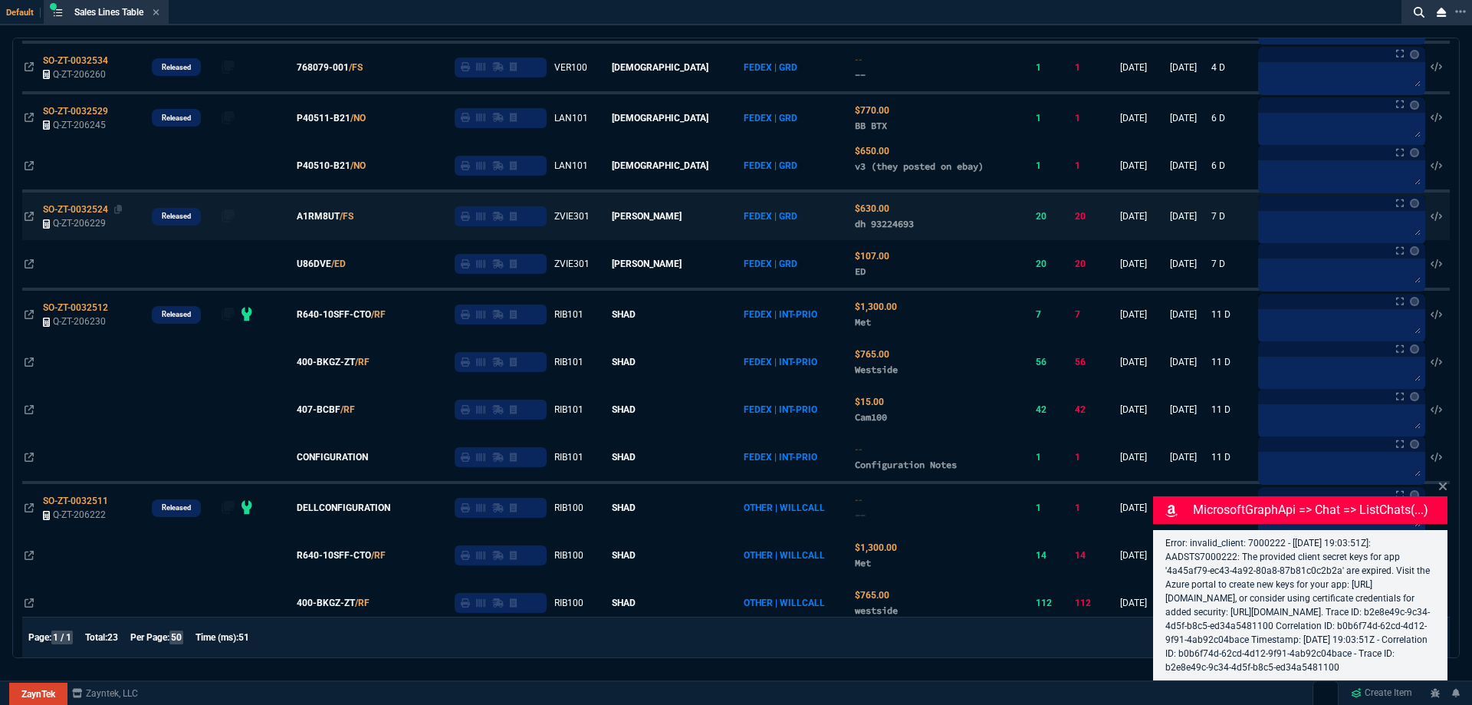
click at [71, 211] on span "SO-ZT-0032524" at bounding box center [75, 209] width 65 height 11
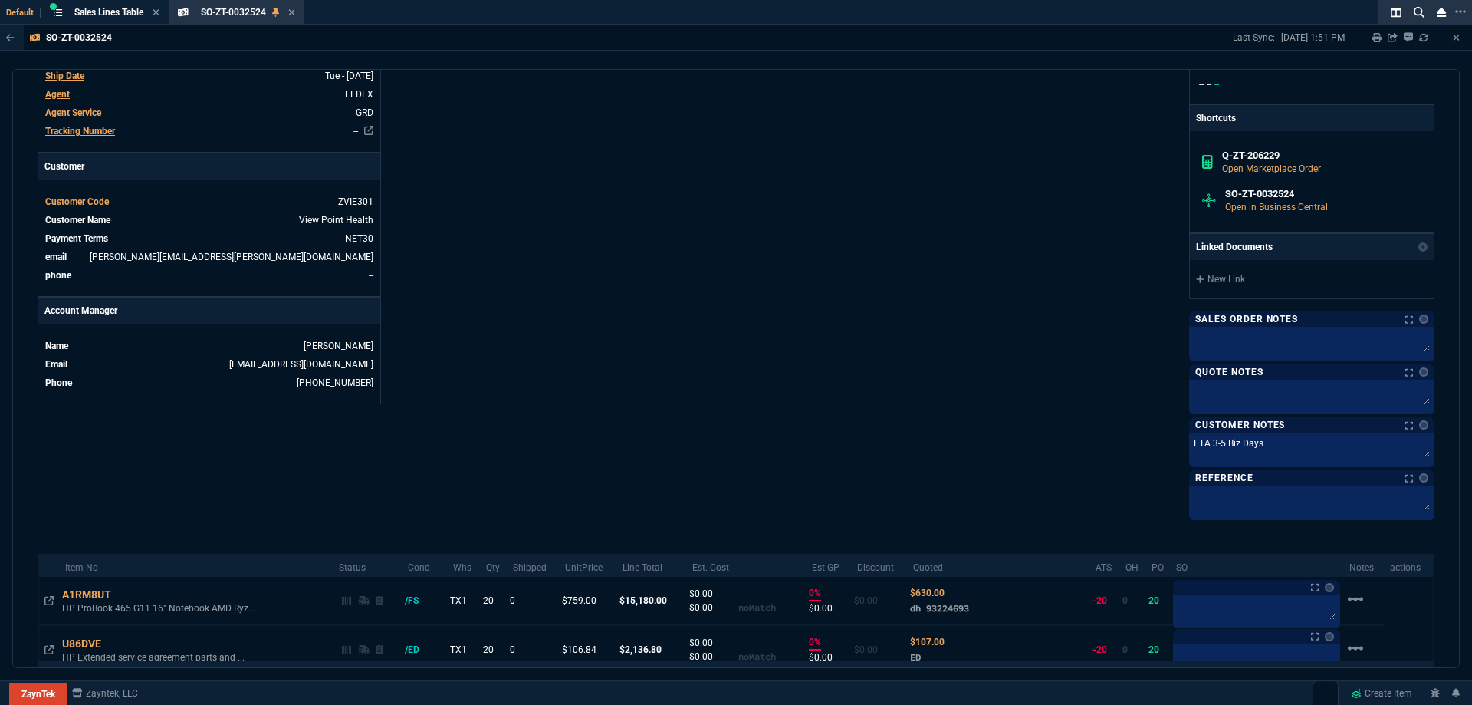
scroll to position [658, 0]
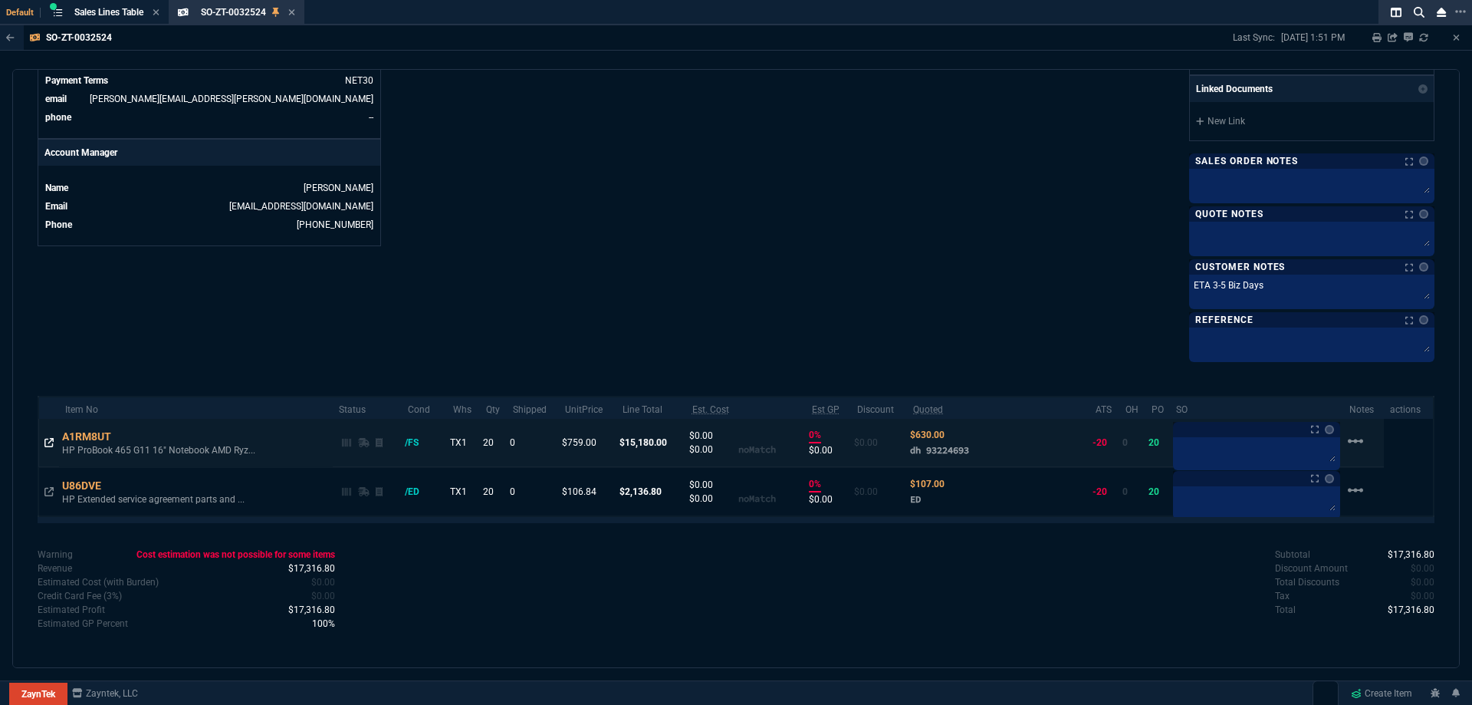
click at [51, 446] on icon at bounding box center [48, 442] width 9 height 9
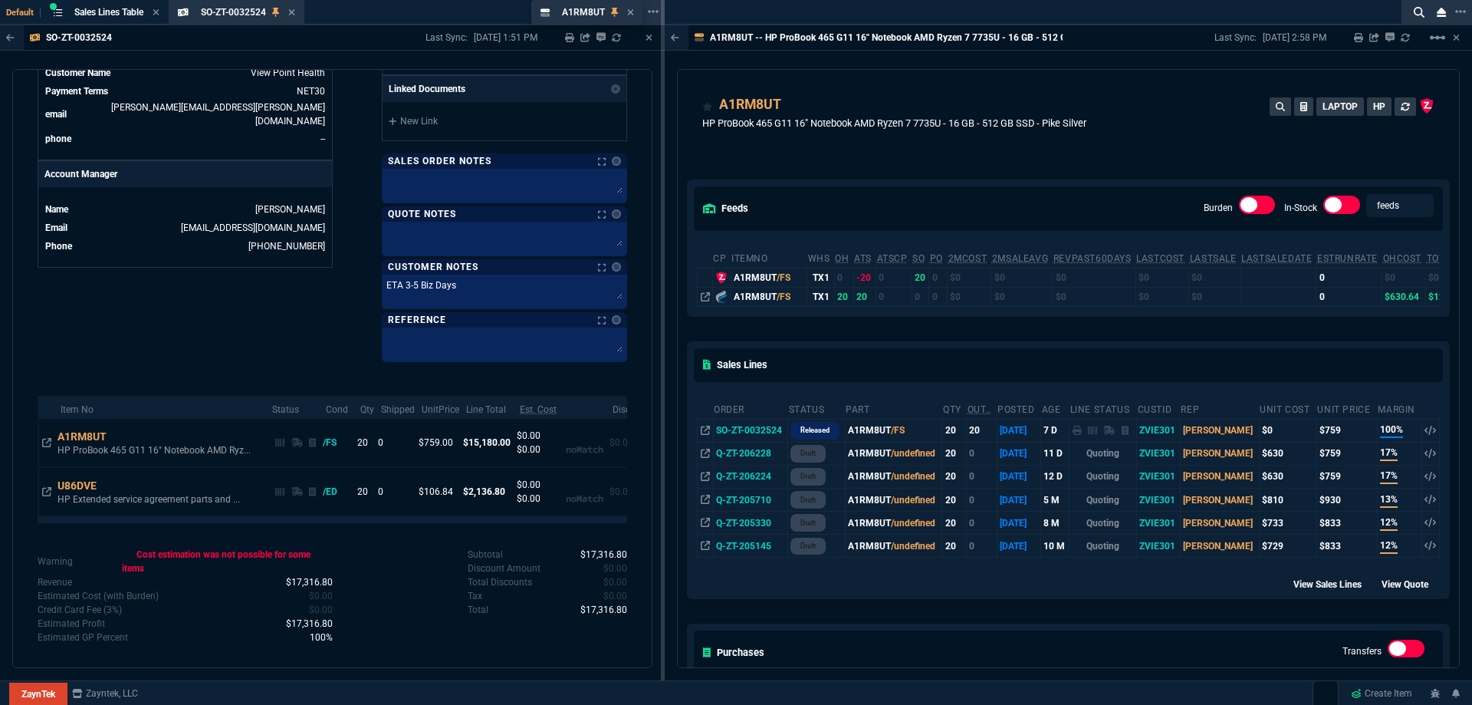
drag, startPoint x: 742, startPoint y: 17, endPoint x: 607, endPoint y: 25, distance: 135.2
drag, startPoint x: 711, startPoint y: 8, endPoint x: 485, endPoint y: 10, distance: 226.2
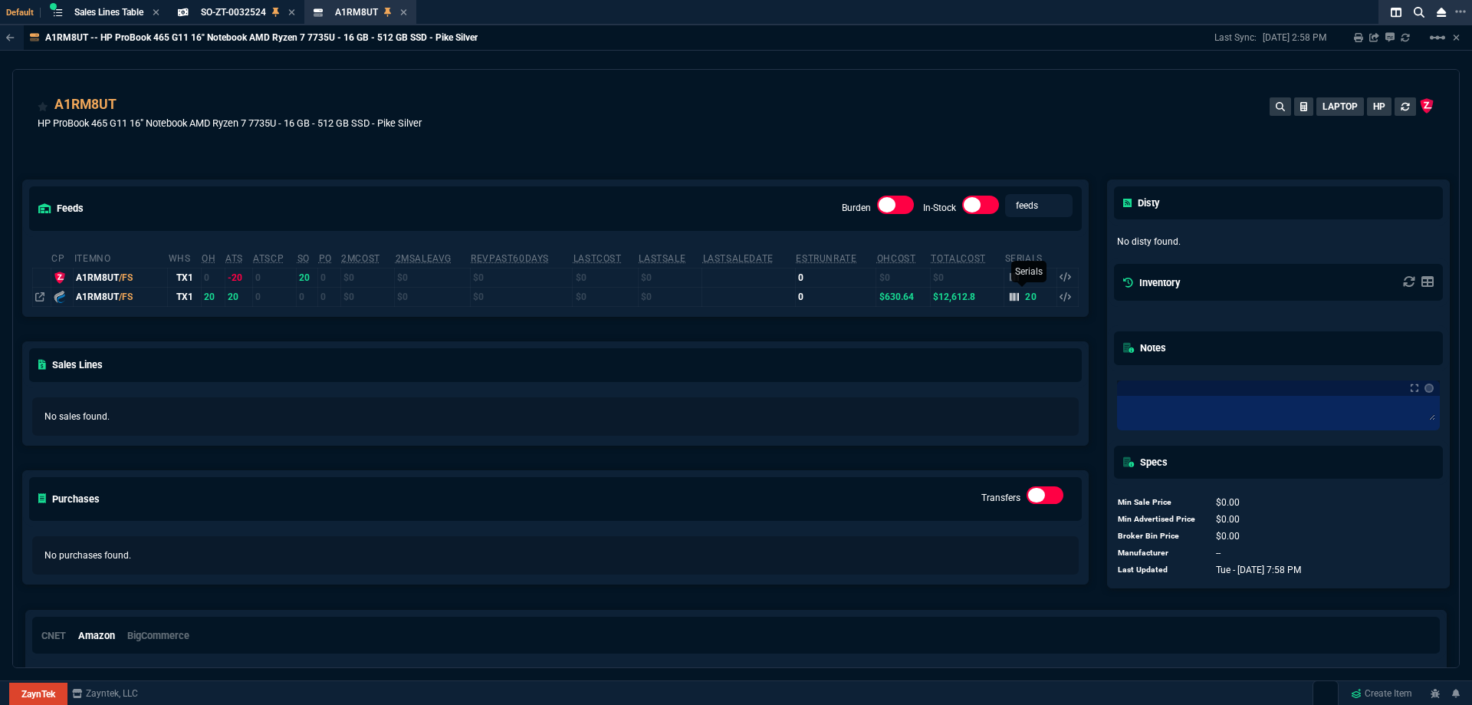
click at [1010, 302] on fa-icon at bounding box center [1014, 296] width 9 height 11
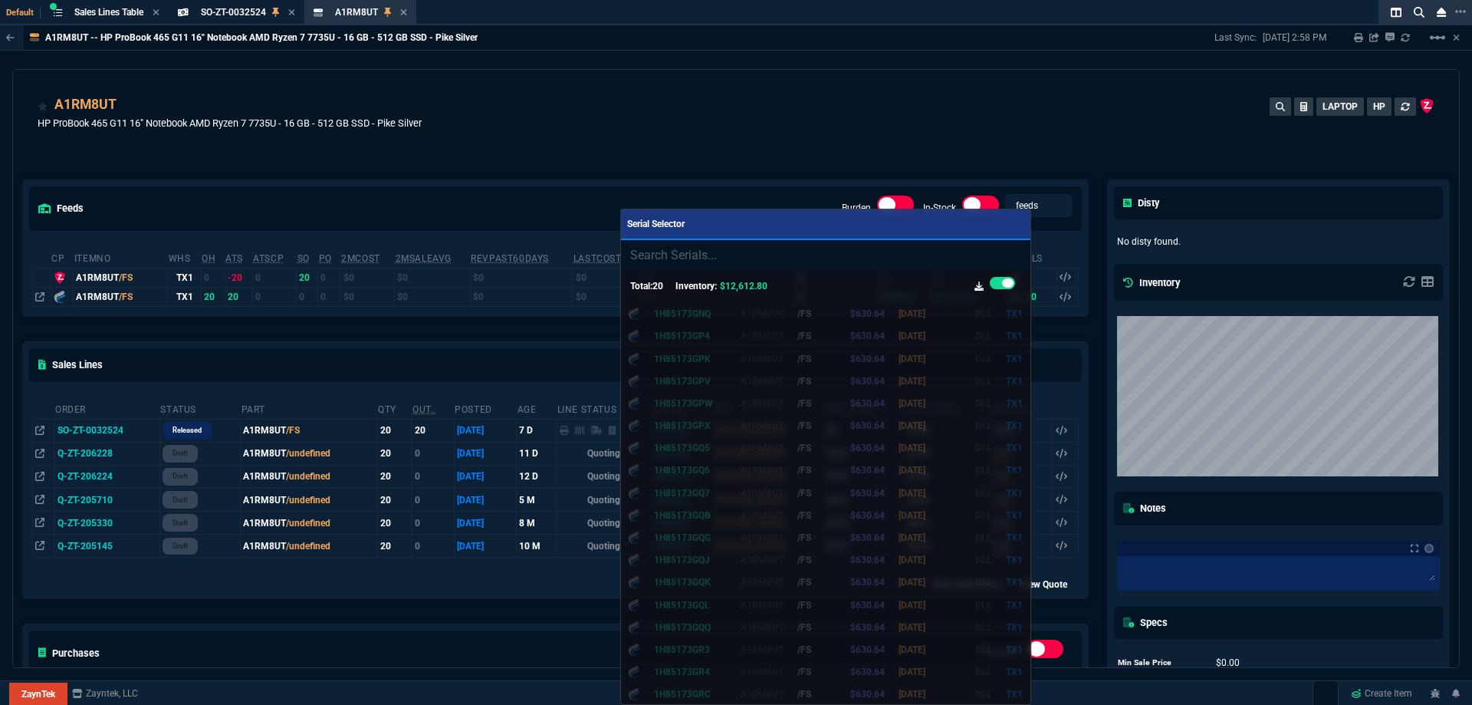
scroll to position [69, 0]
click at [891, 123] on div at bounding box center [736, 352] width 1472 height 705
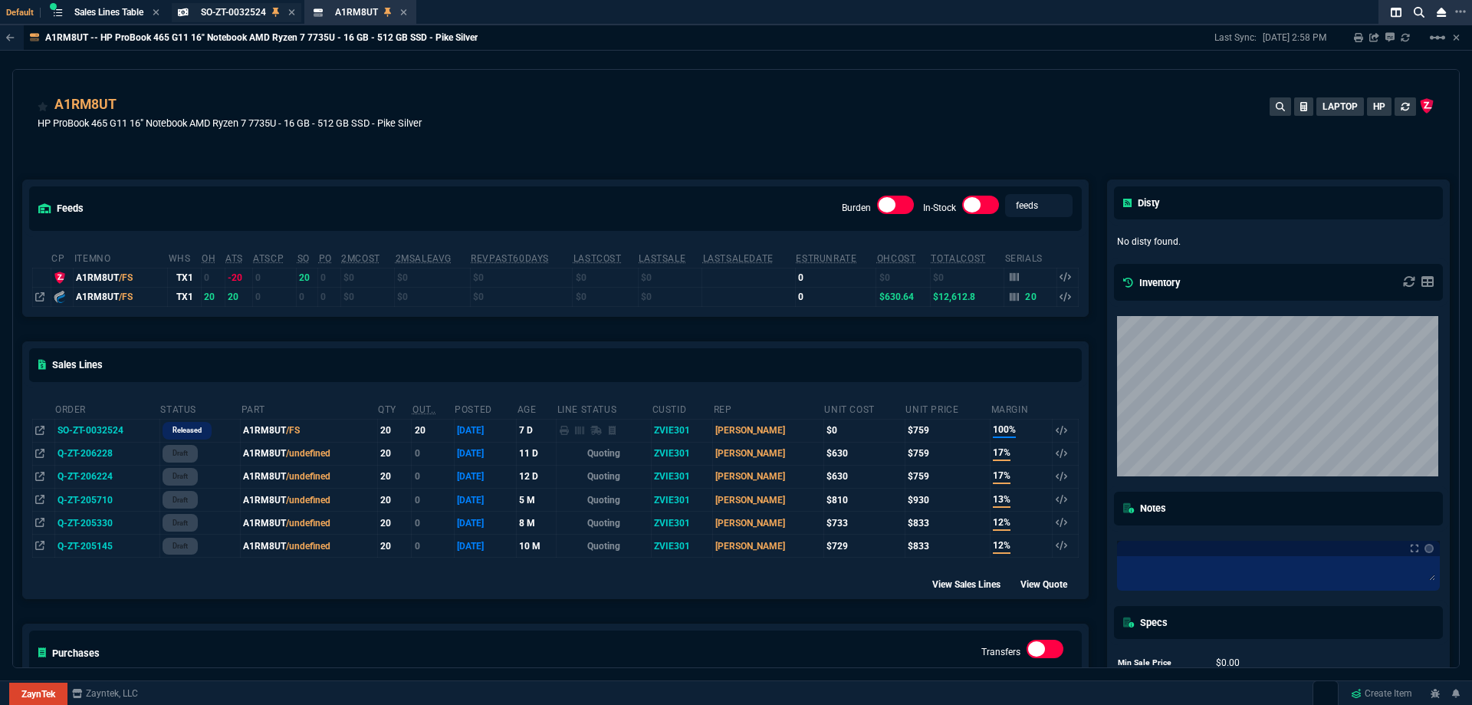
click at [235, 17] on span "SO-ZT-0032524" at bounding box center [233, 12] width 65 height 11
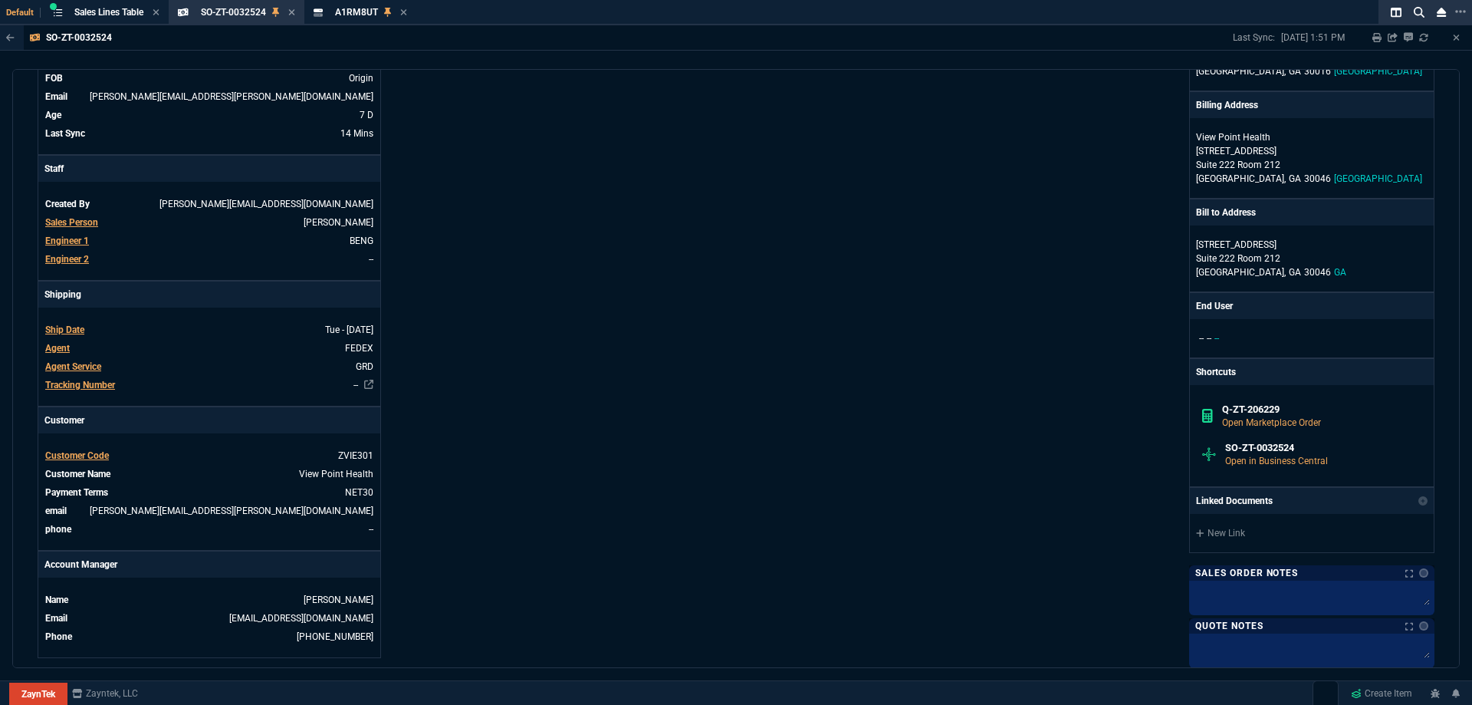
scroll to position [613, 0]
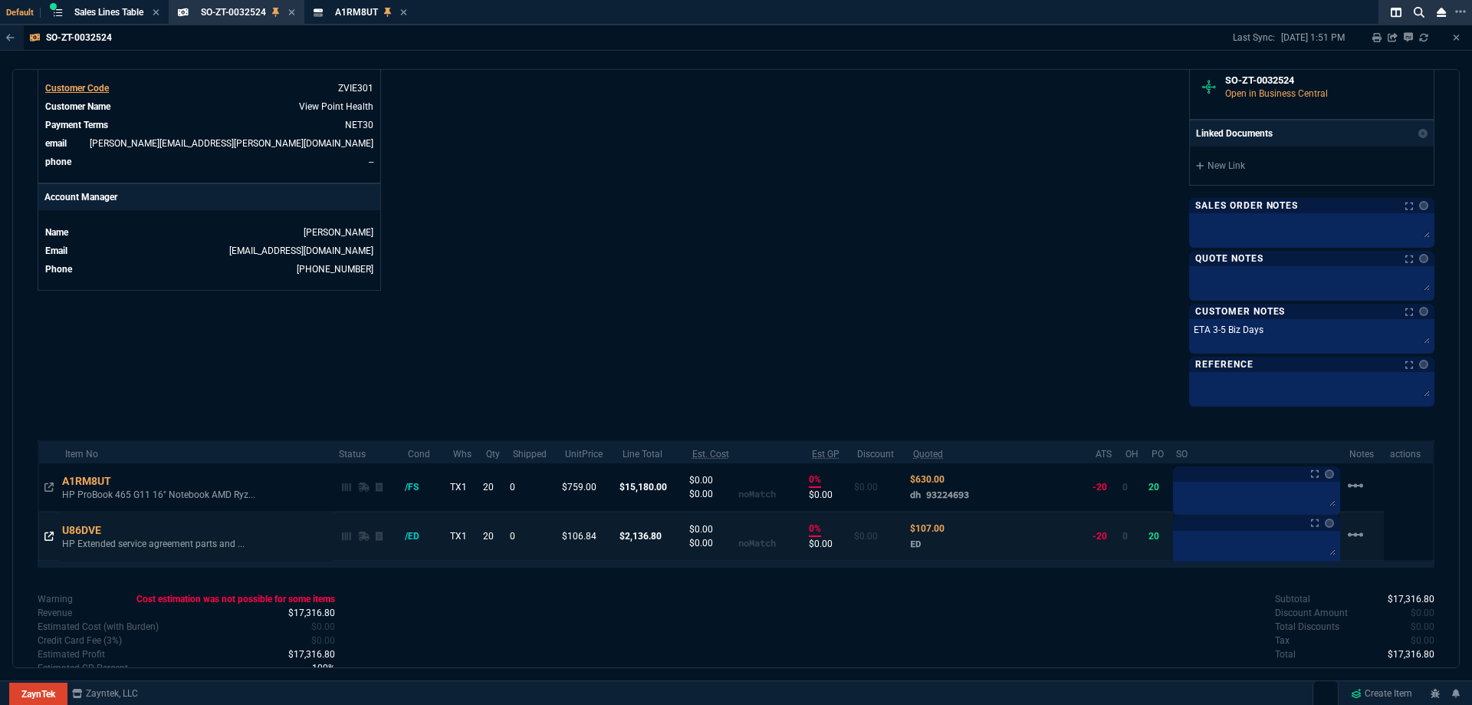
click at [48, 536] on icon at bounding box center [48, 535] width 9 height 9
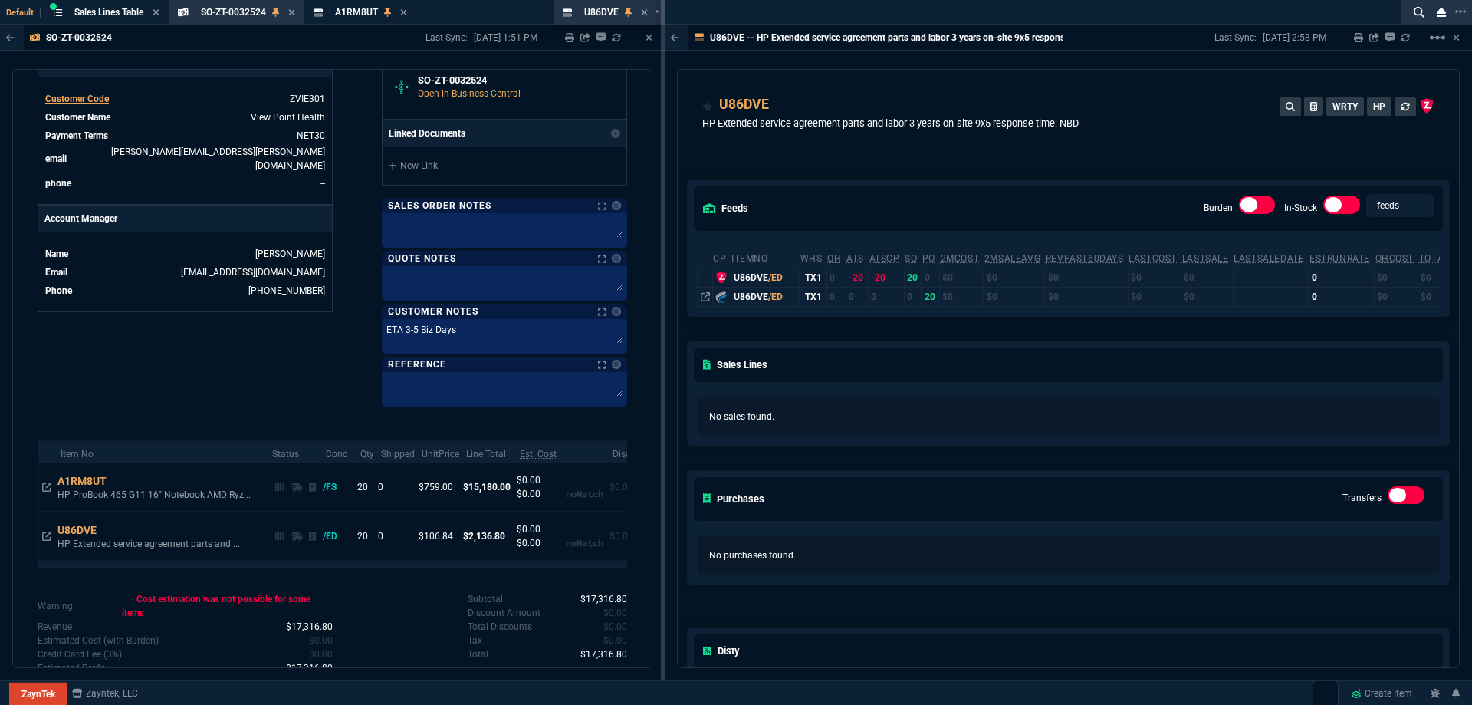
drag, startPoint x: 716, startPoint y: 14, endPoint x: 599, endPoint y: 9, distance: 116.6
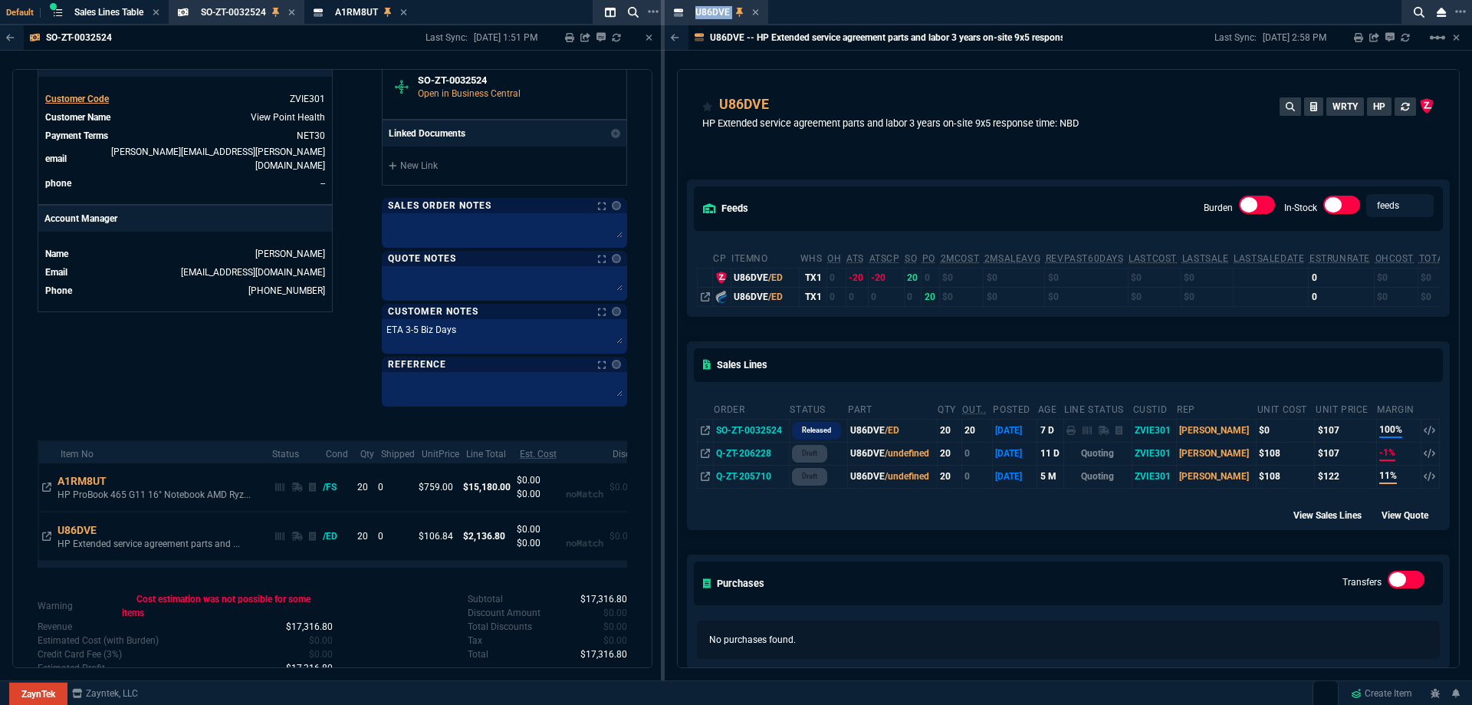
click at [690, 22] on div "U86DVE Item" at bounding box center [1038, 12] width 746 height 25
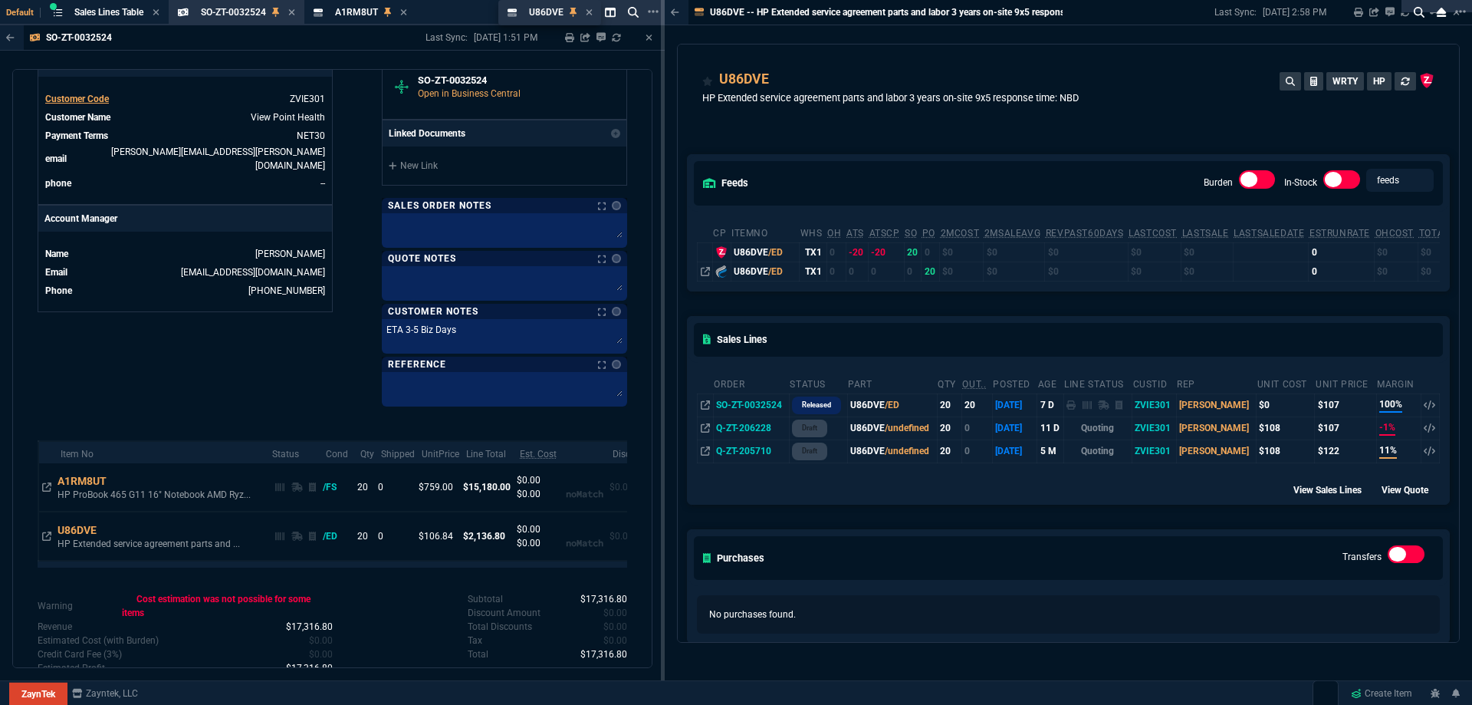
drag, startPoint x: 692, startPoint y: 19, endPoint x: 485, endPoint y: 16, distance: 207.8
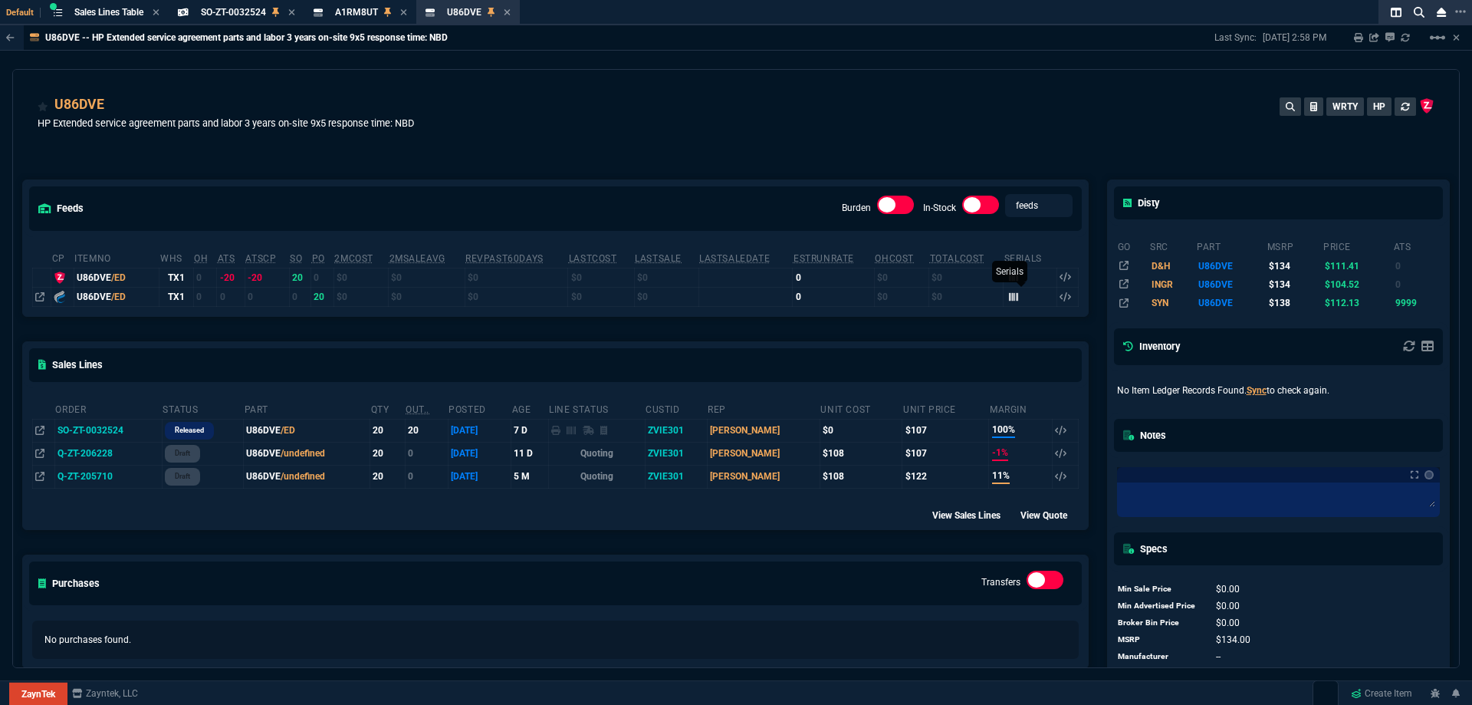
click at [1011, 295] on icon at bounding box center [1013, 296] width 9 height 8
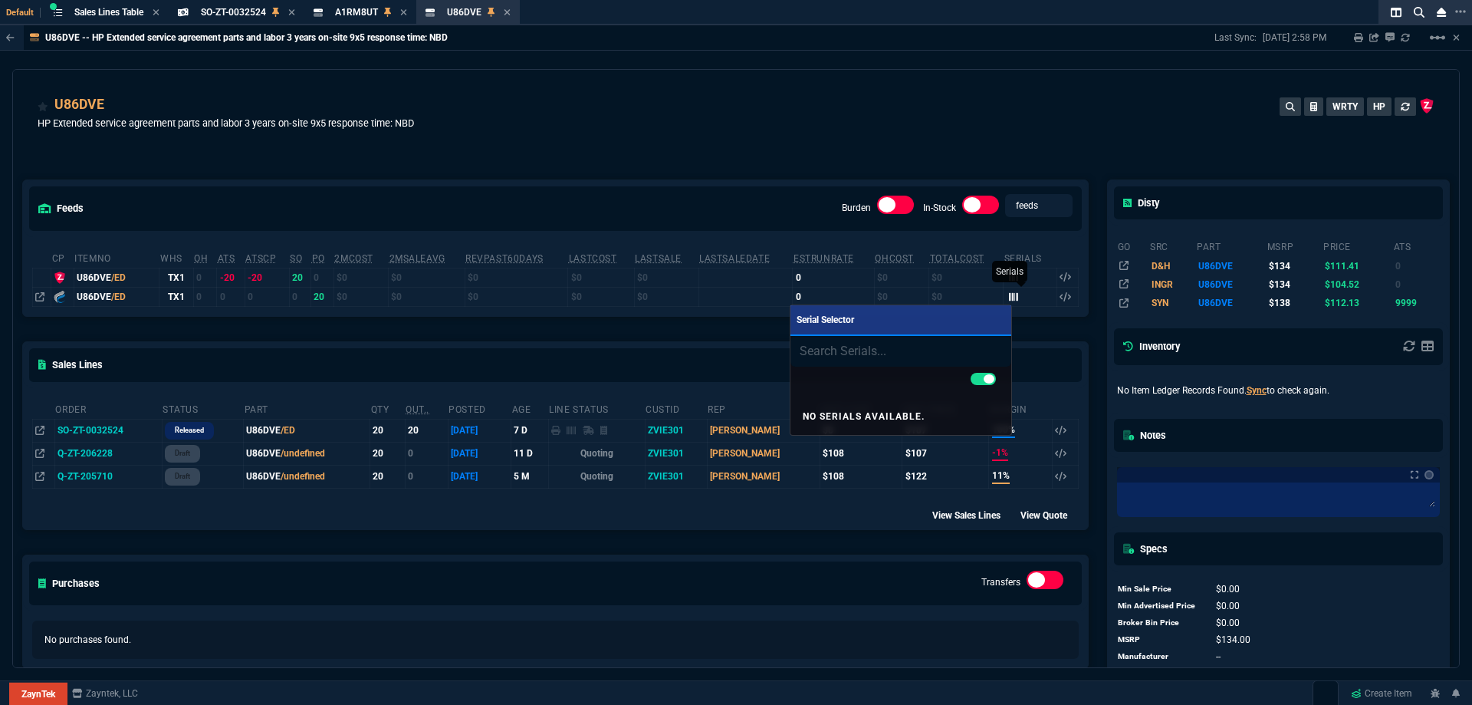
click at [1011, 295] on div at bounding box center [736, 352] width 1472 height 705
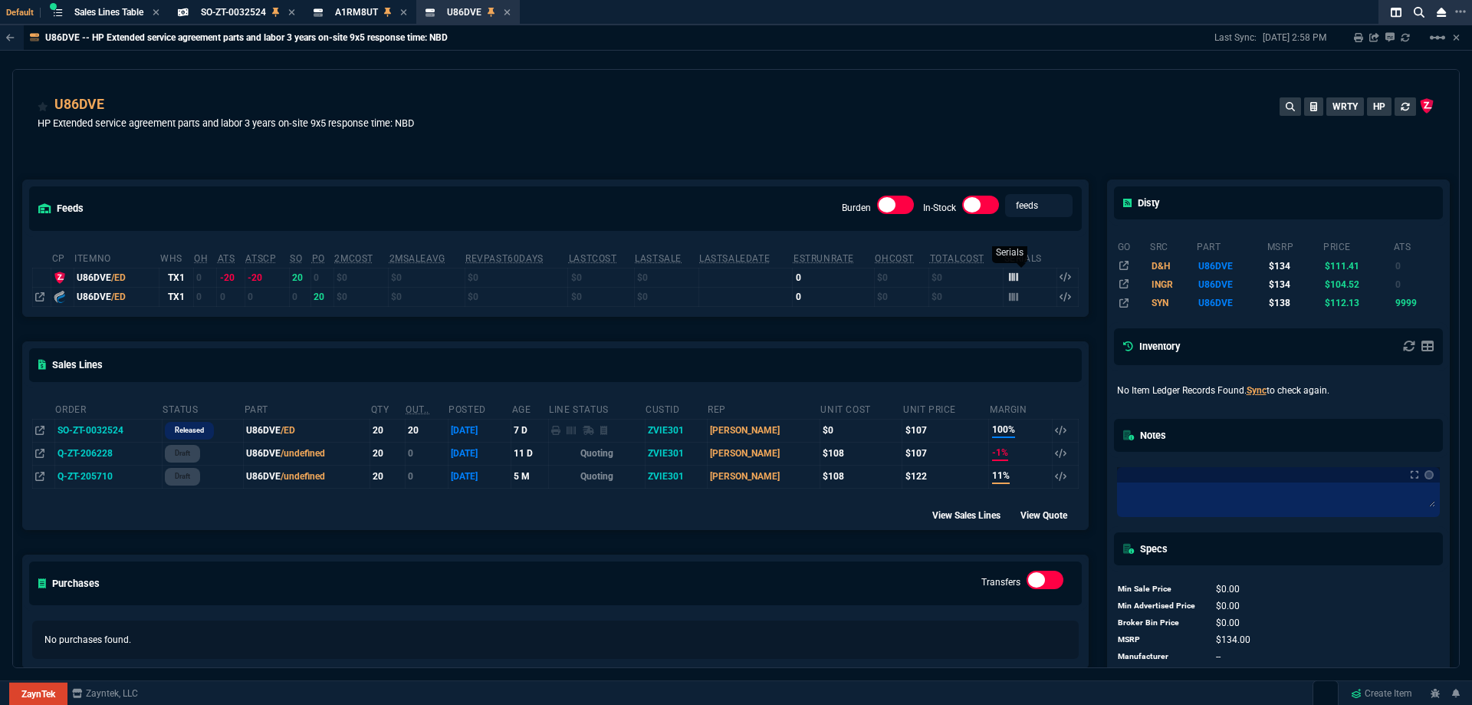
click at [1009, 284] on div at bounding box center [1013, 278] width 9 height 14
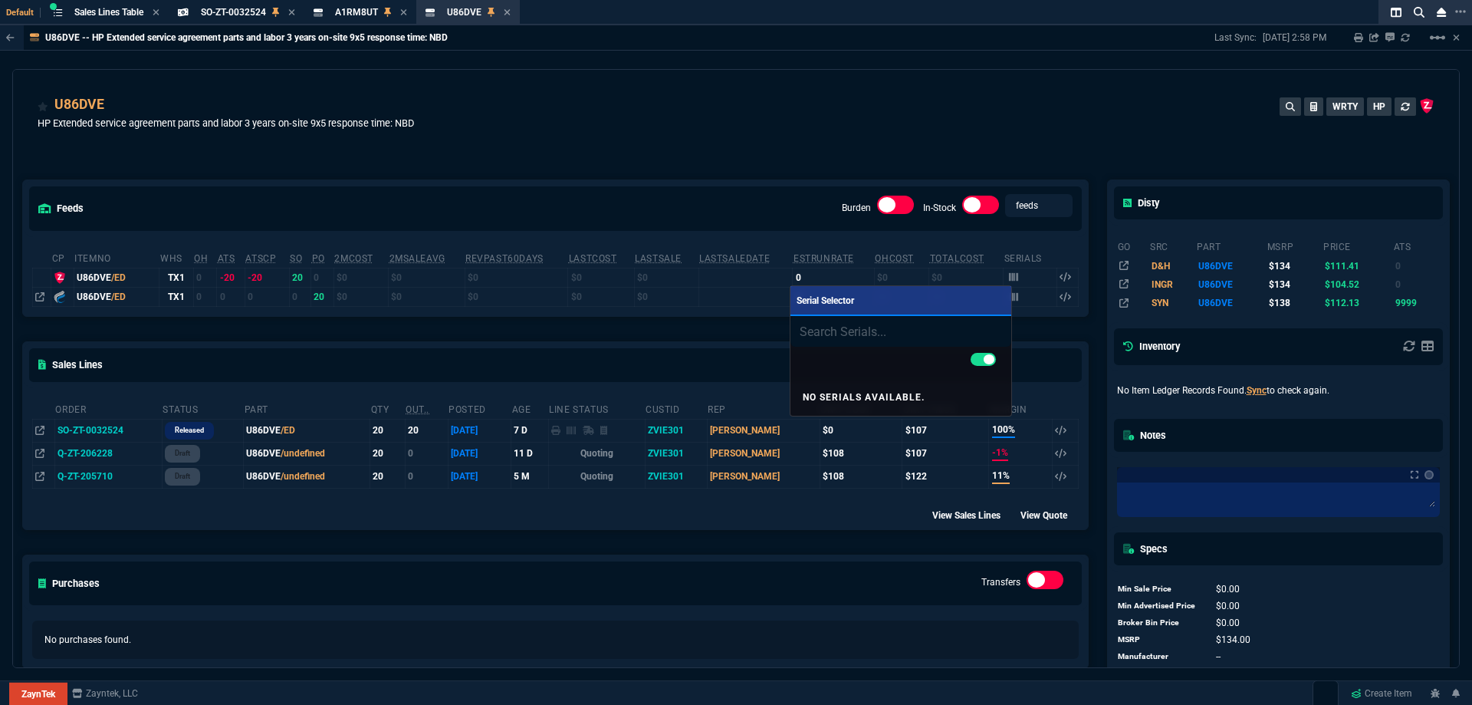
click at [781, 156] on div at bounding box center [736, 352] width 1472 height 705
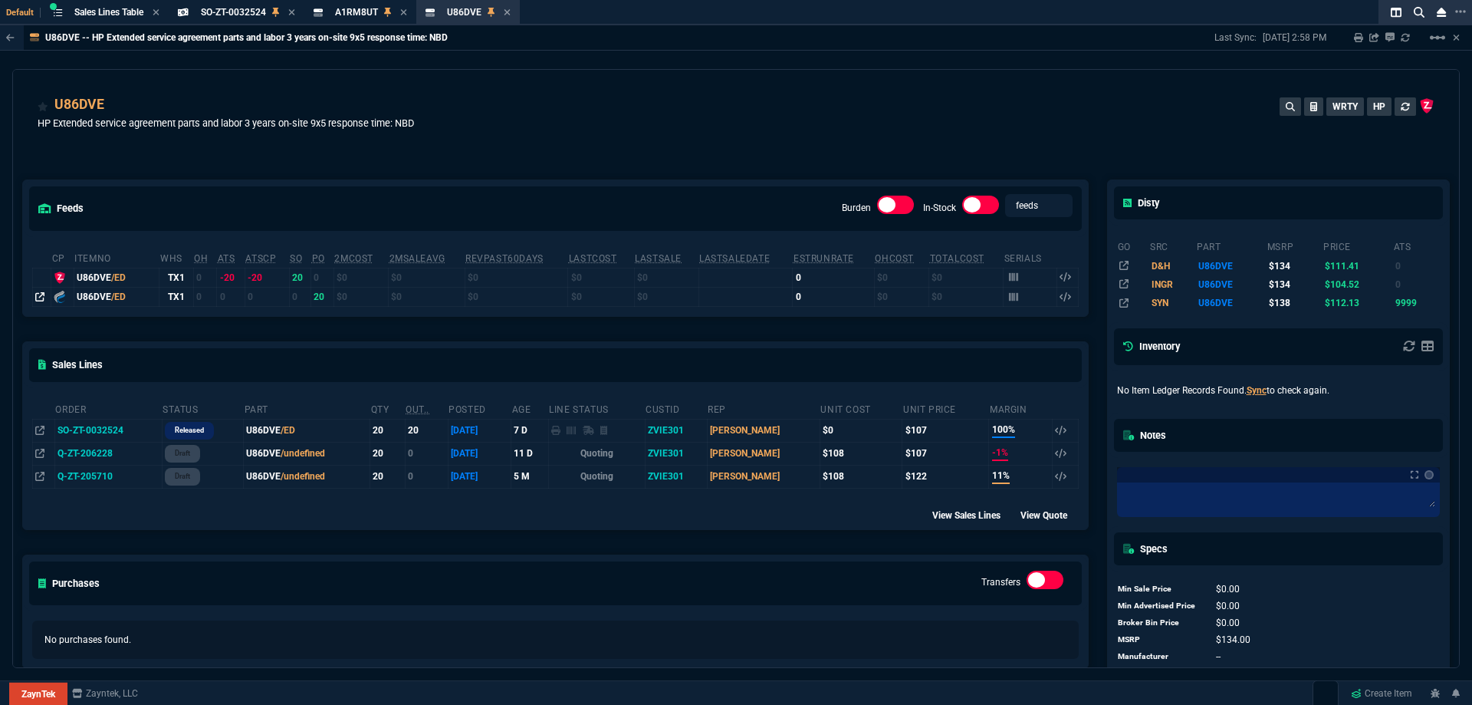
click at [41, 302] on fa-icon at bounding box center [39, 296] width 9 height 11
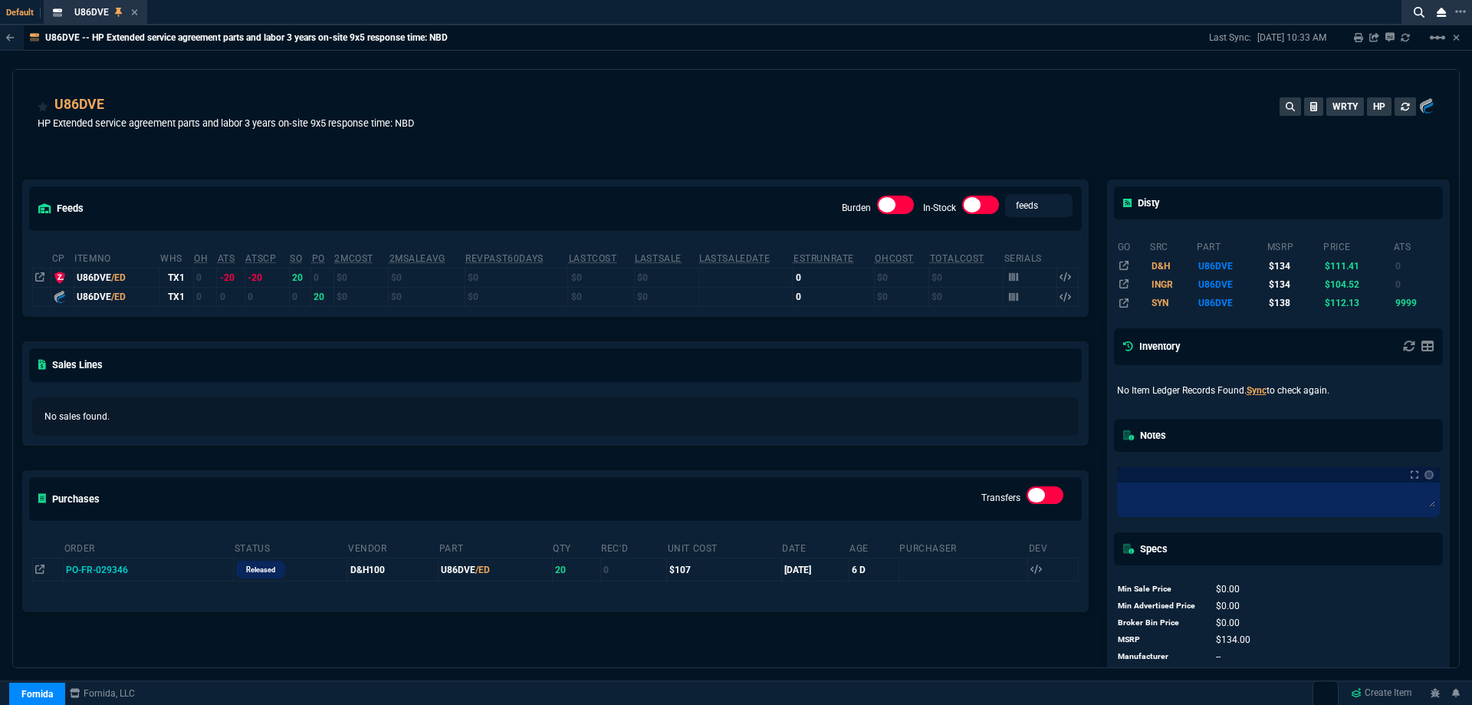
click at [793, 136] on div "U86DVE HP Extended service agreement parts and labor 3 years on-site 9x5 respon…" at bounding box center [736, 121] width 1397 height 54
click at [790, 134] on div "U86DVE HP Extended service agreement parts and labor 3 years on-site 9x5 respon…" at bounding box center [736, 121] width 1397 height 54
click at [4, 47] on link at bounding box center [12, 37] width 24 height 25
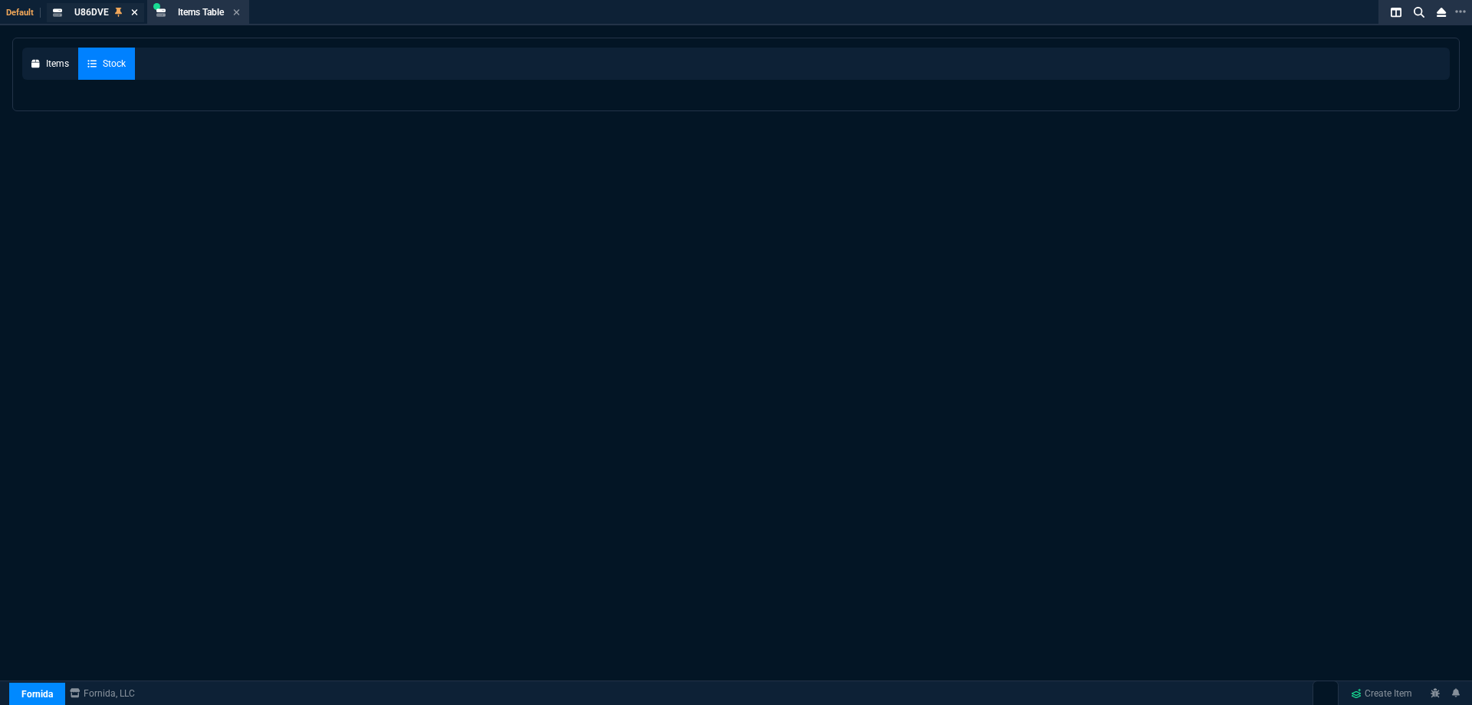
click at [133, 18] on nx-icon at bounding box center [134, 13] width 7 height 12
click at [31, 687] on link "Fornida" at bounding box center [37, 693] width 56 height 23
click at [34, 646] on link "ZaynTek" at bounding box center [56, 638] width 92 height 32
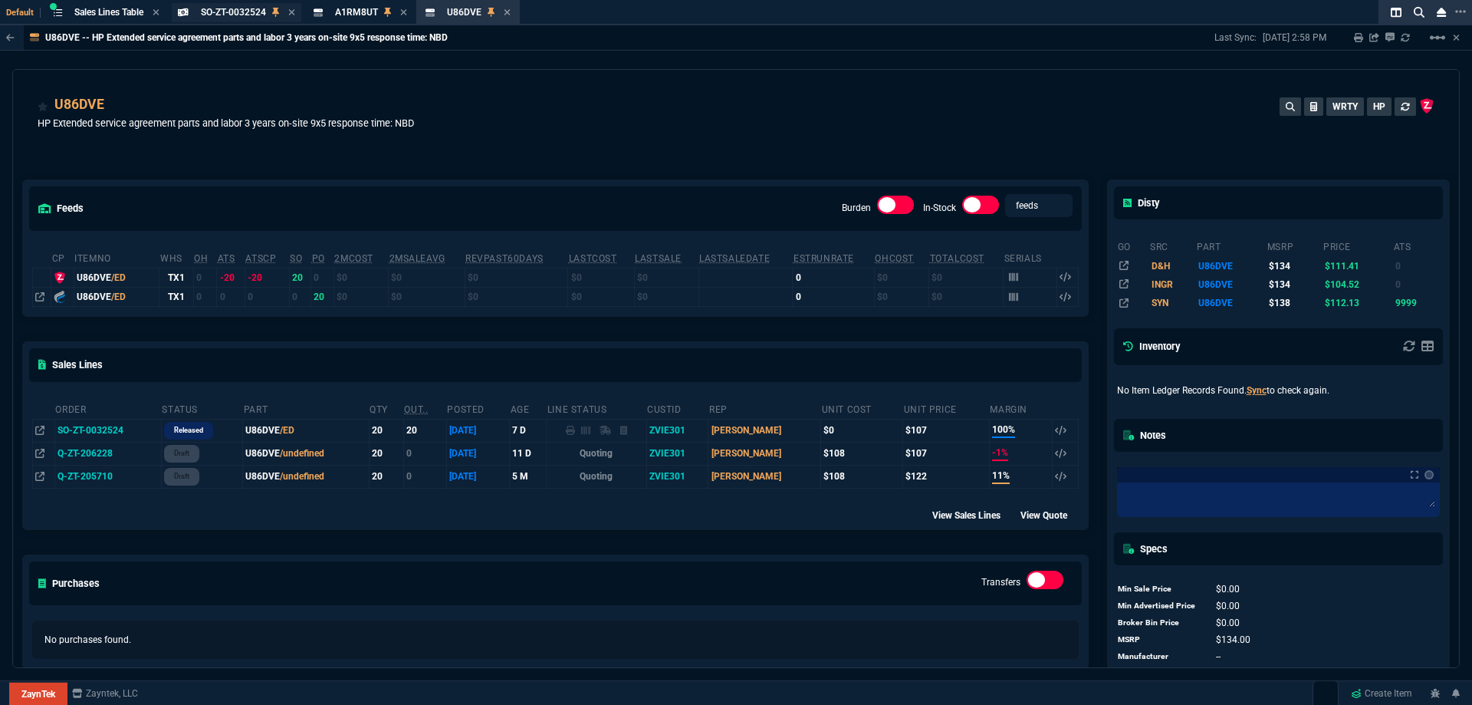
click at [263, 11] on span "SO-ZT-0032524" at bounding box center [233, 12] width 65 height 11
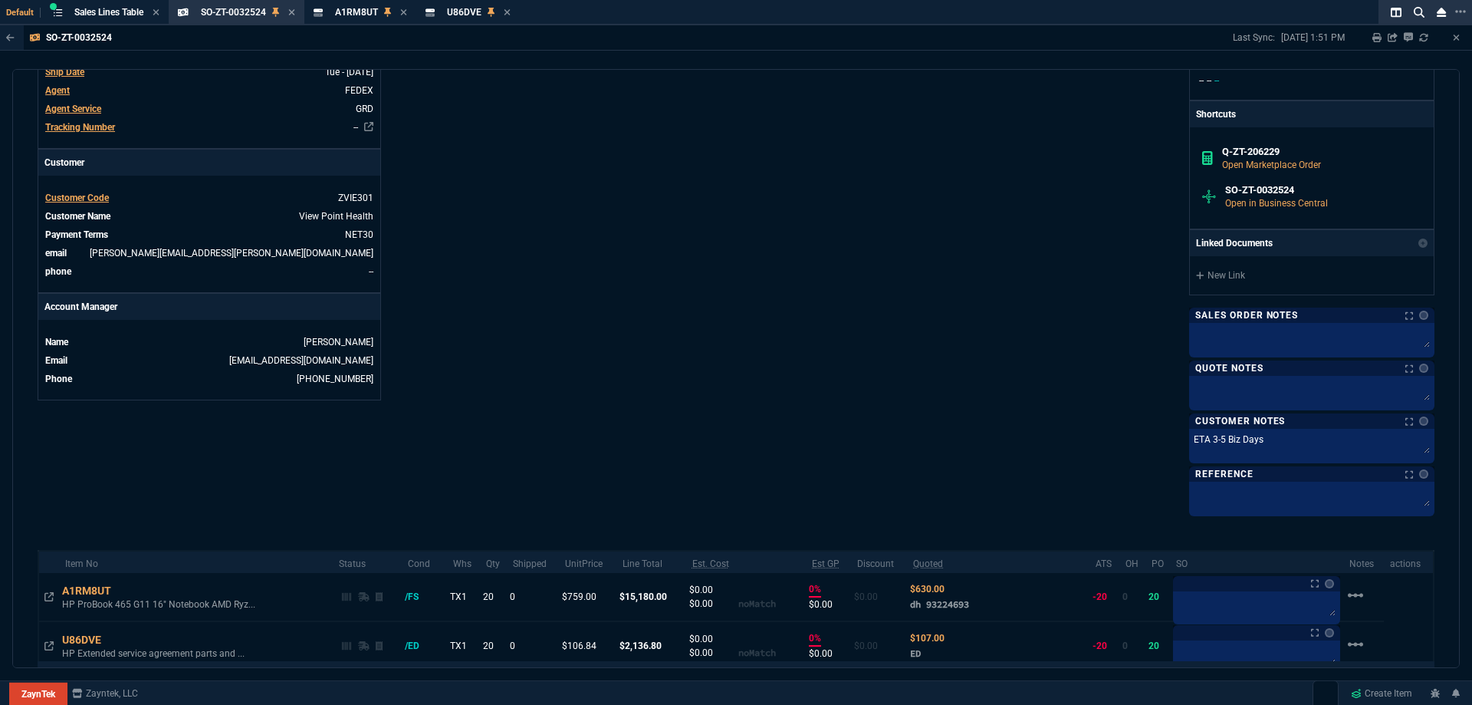
scroll to position [613, 0]
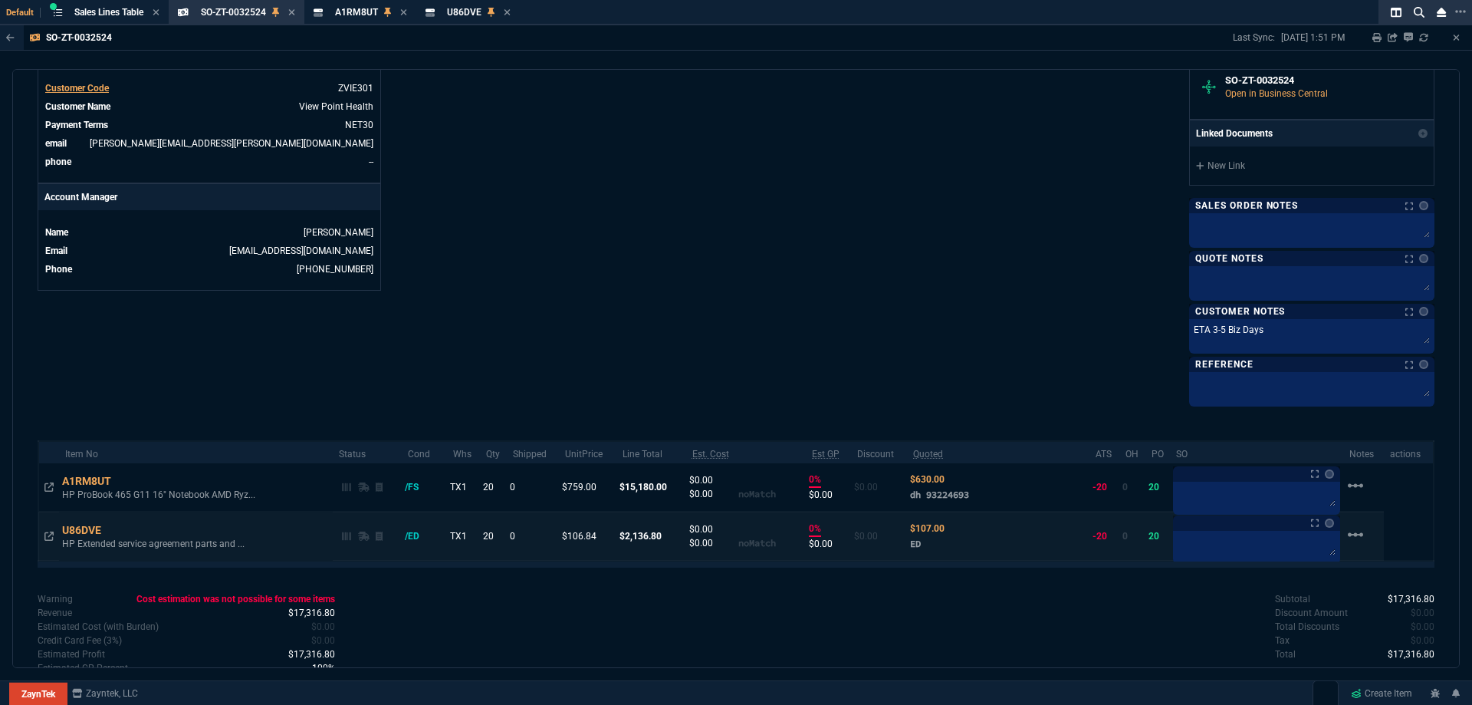
click at [44, 538] on td at bounding box center [48, 535] width 21 height 49
click at [50, 535] on icon at bounding box center [48, 535] width 9 height 9
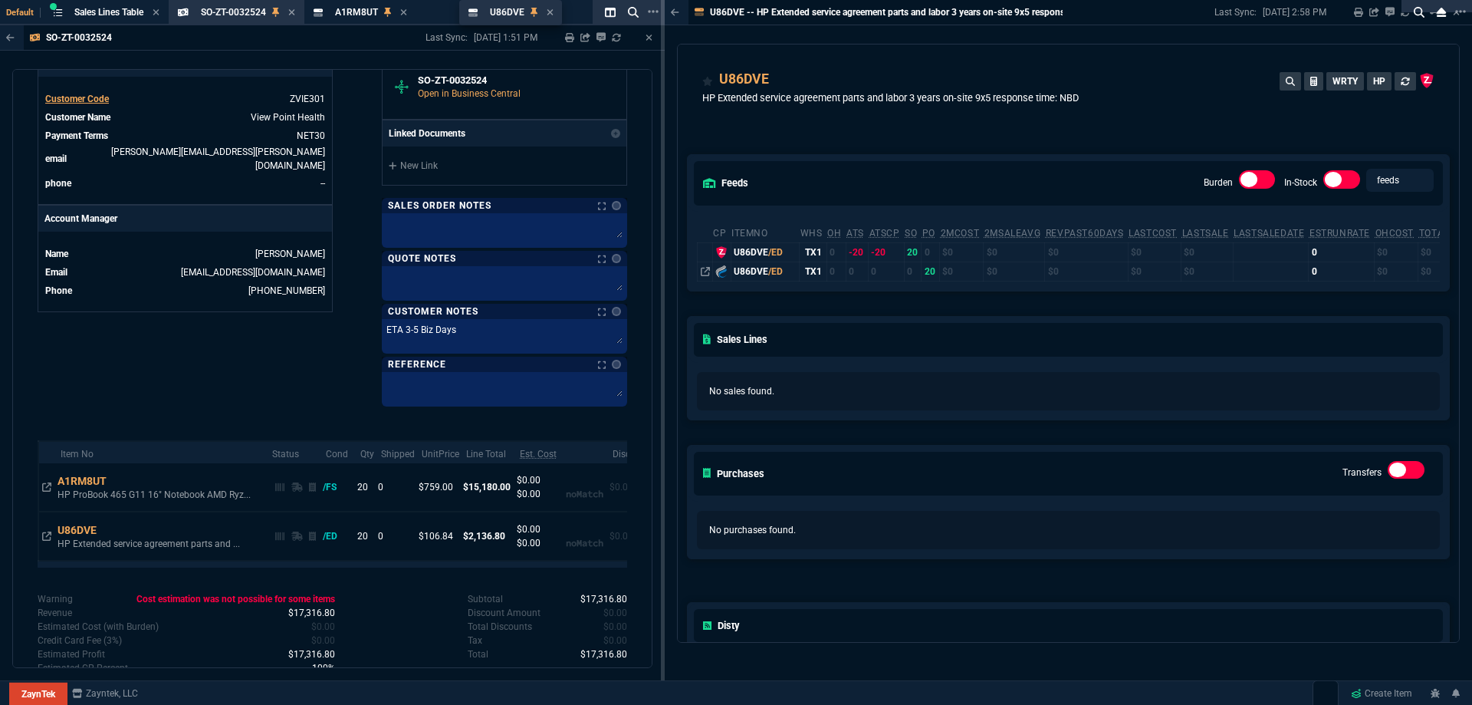
drag, startPoint x: 731, startPoint y: 17, endPoint x: 523, endPoint y: 38, distance: 209.5
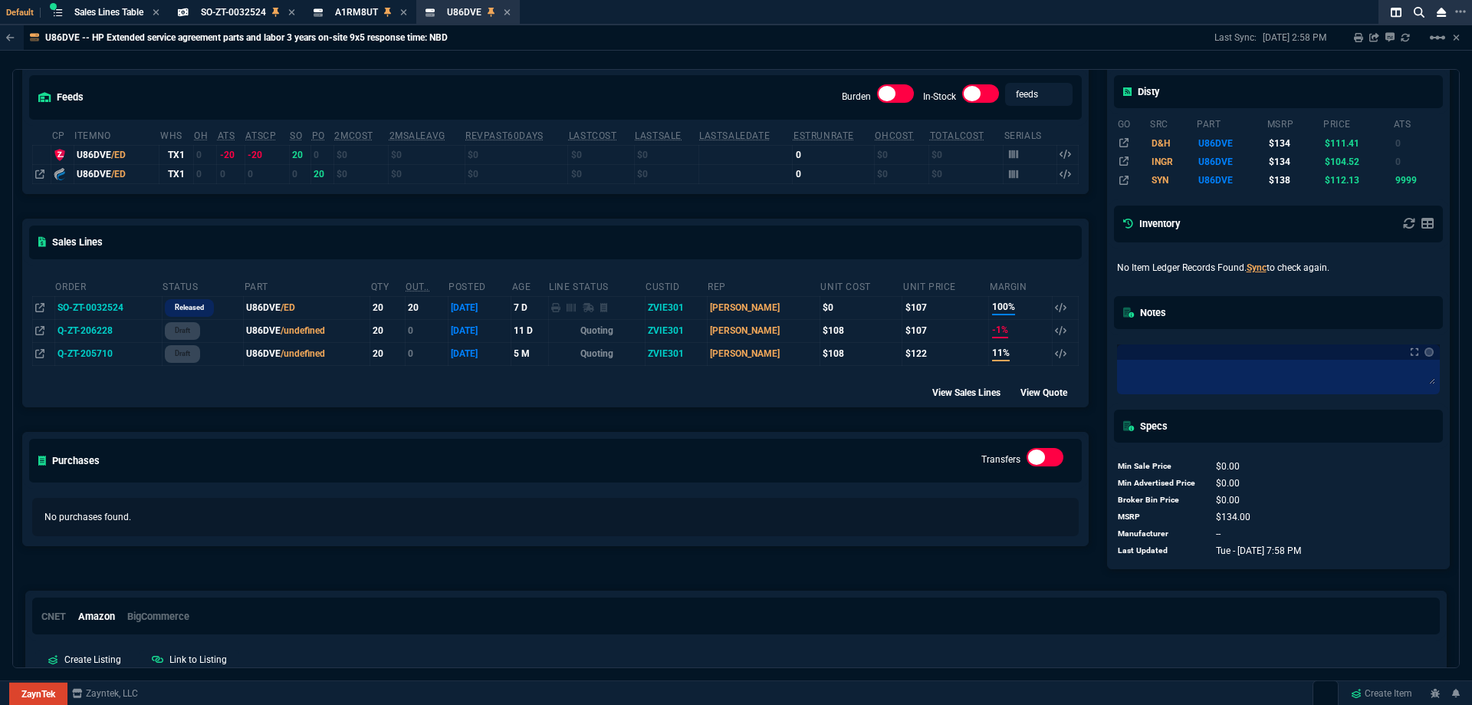
scroll to position [0, 0]
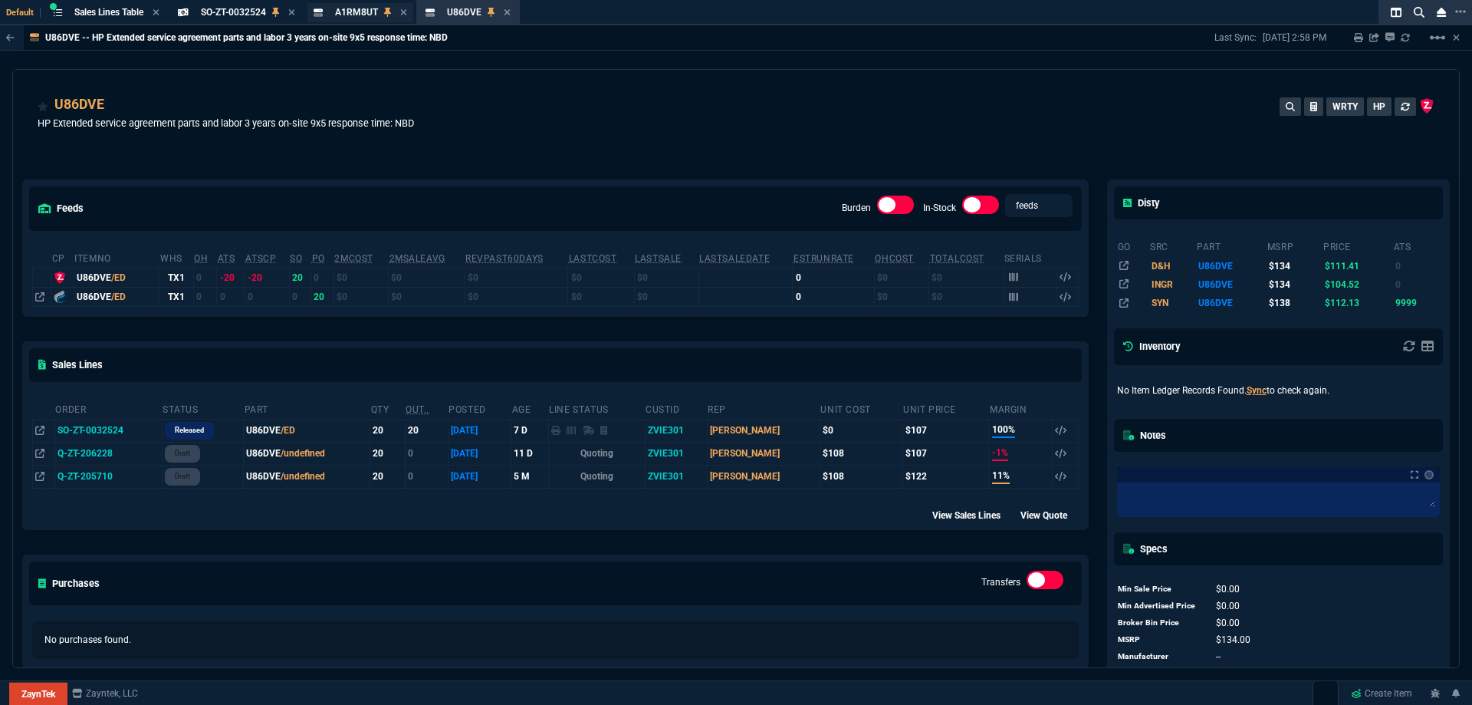
click at [361, 20] on div "A1RM8UT Item" at bounding box center [360, 12] width 106 height 19
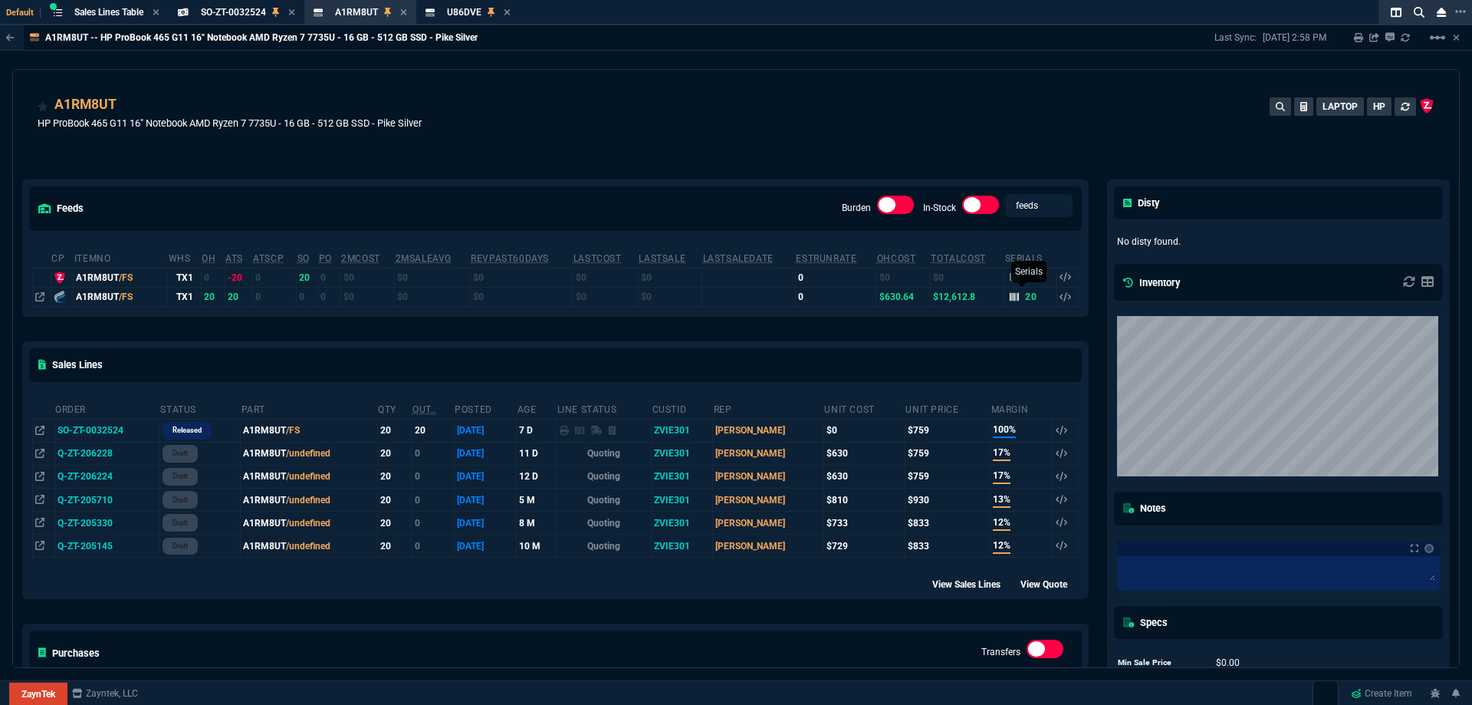
click at [1010, 300] on icon at bounding box center [1014, 296] width 9 height 9
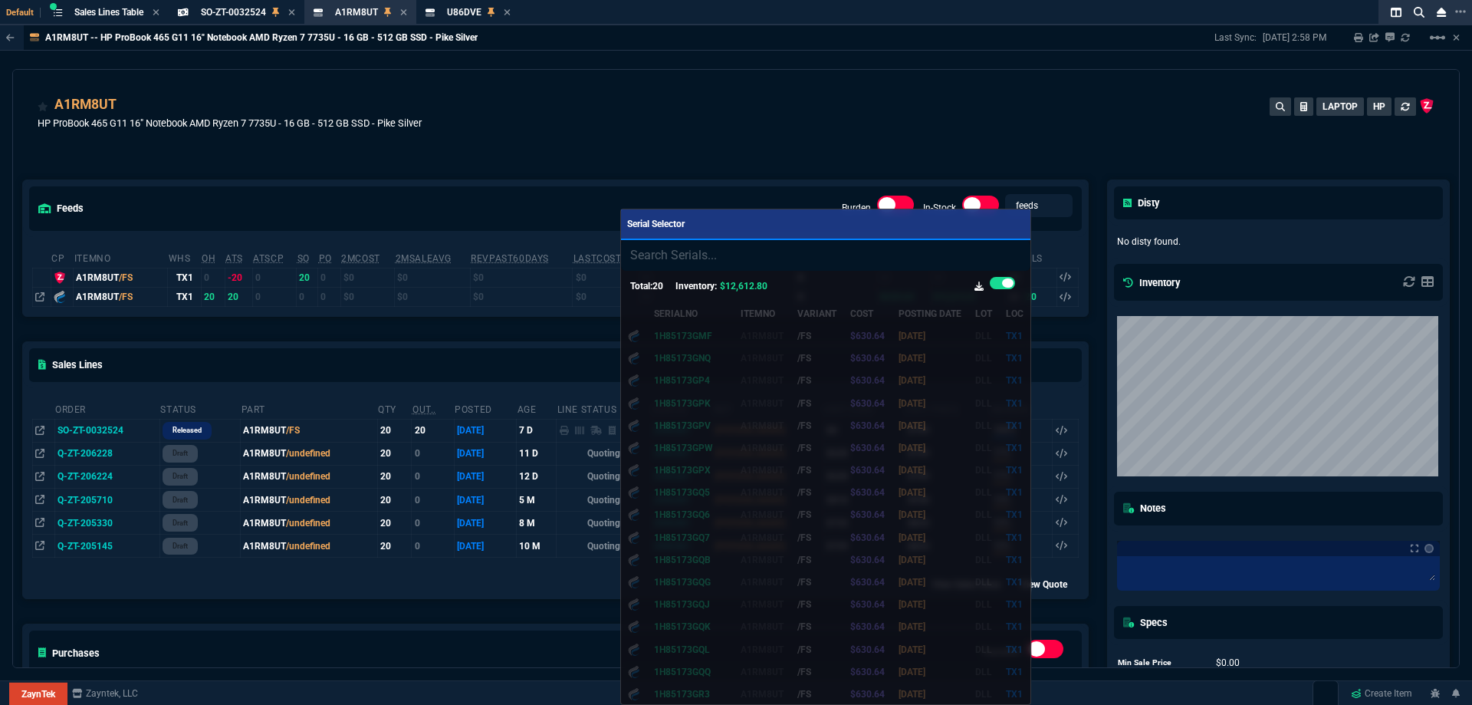
click at [813, 92] on div at bounding box center [736, 352] width 1472 height 705
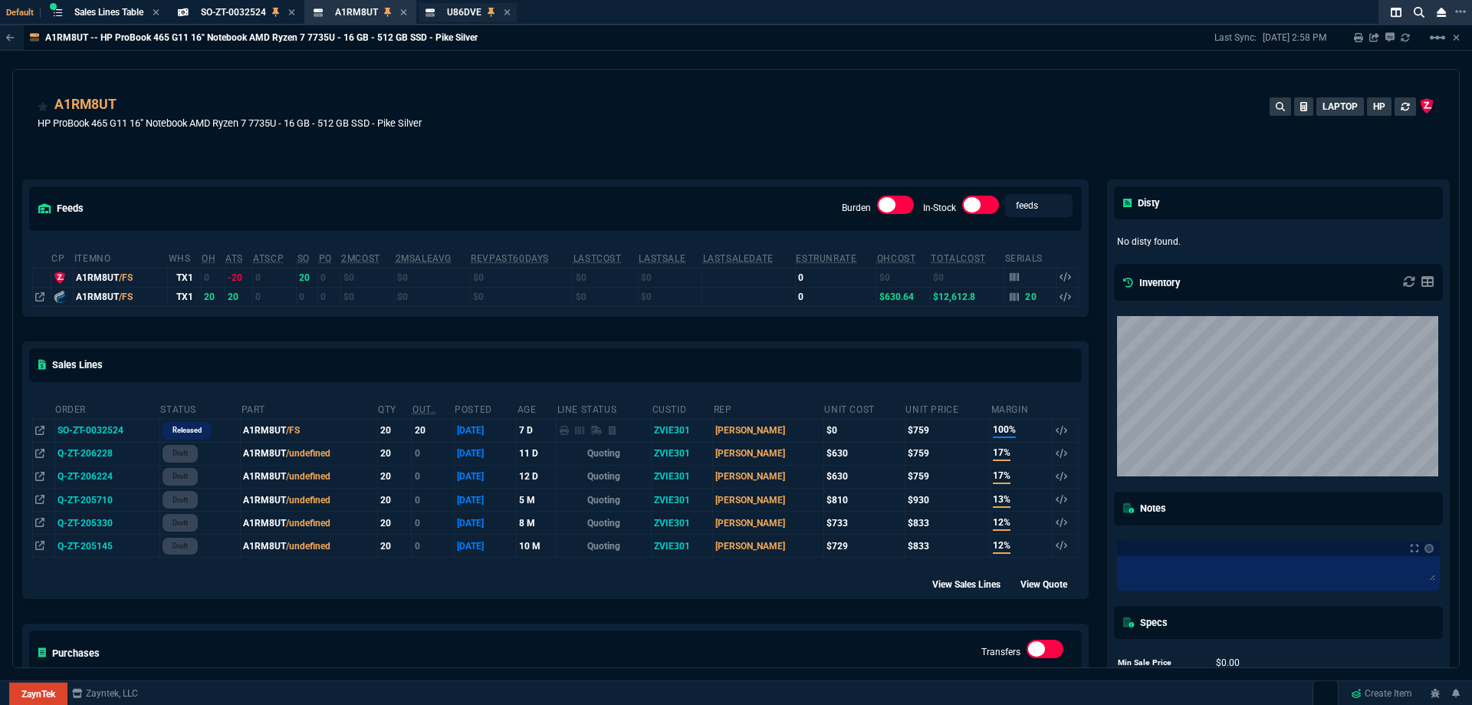
click at [451, 13] on span "U86DVE" at bounding box center [464, 12] width 34 height 11
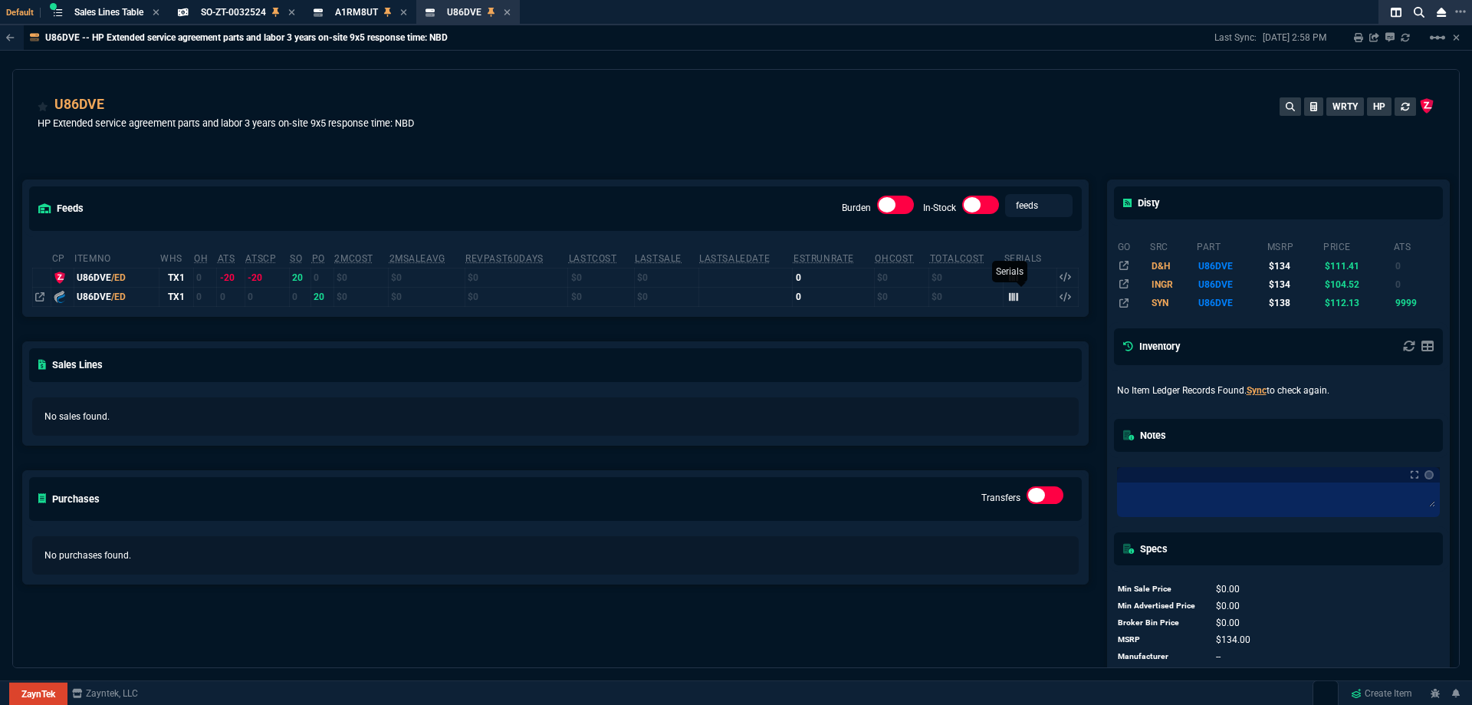
click at [1009, 297] on icon at bounding box center [1013, 296] width 9 height 9
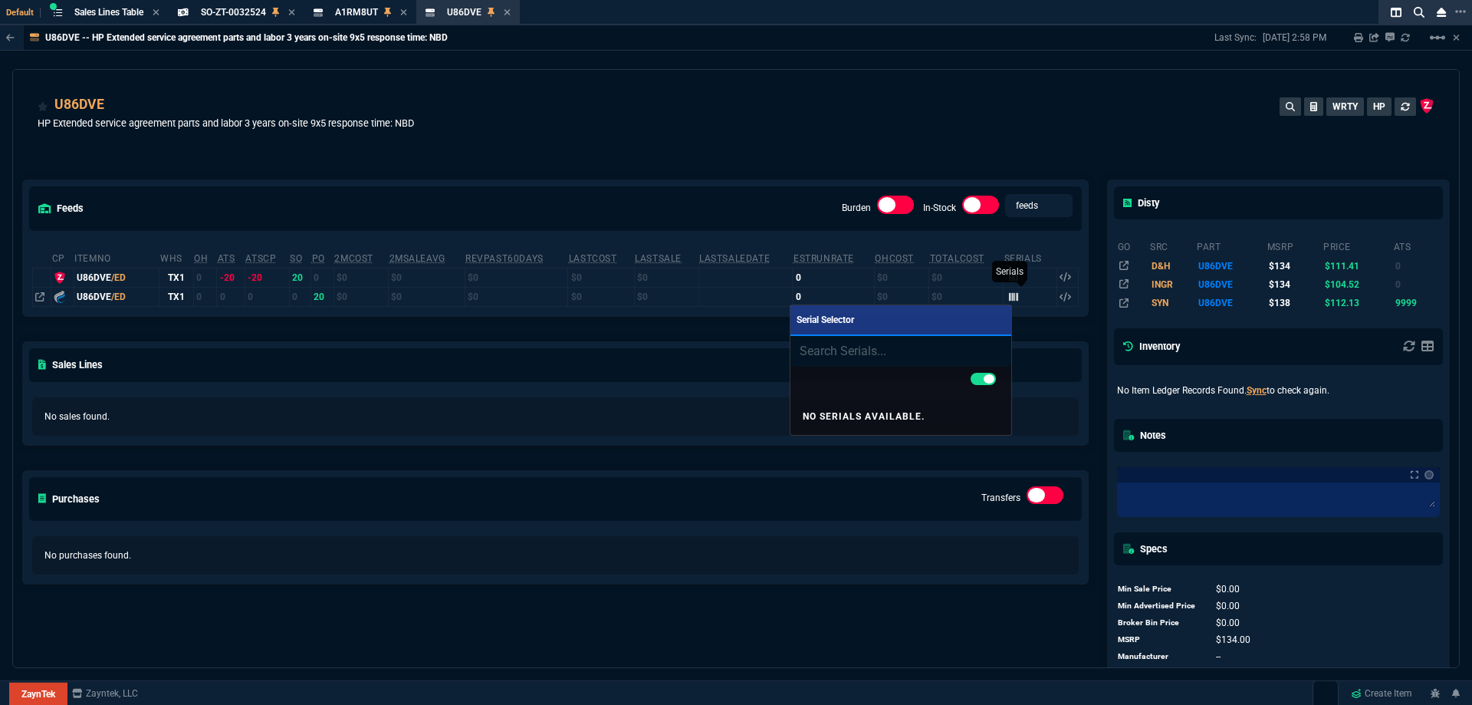
click at [1009, 297] on div at bounding box center [736, 352] width 1472 height 705
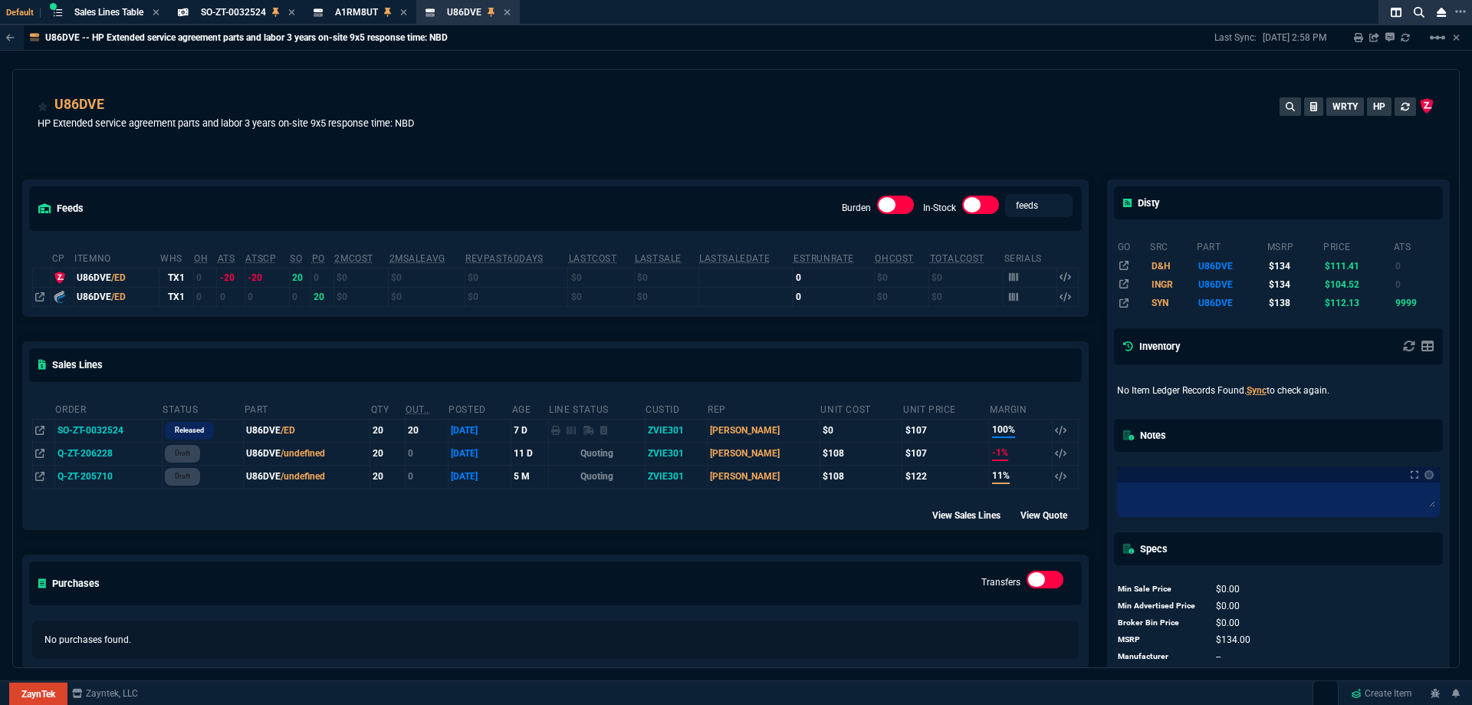
click at [919, 110] on div "U86DVE HP Extended service agreement parts and labor 3 years on-site 9x5 respon…" at bounding box center [736, 121] width 1397 height 54
click at [919, 111] on div "U86DVE HP Extended service agreement parts and labor 3 years on-site 9x5 respon…" at bounding box center [736, 121] width 1397 height 54
click at [233, 15] on span "SO-ZT-0032524" at bounding box center [233, 12] width 65 height 11
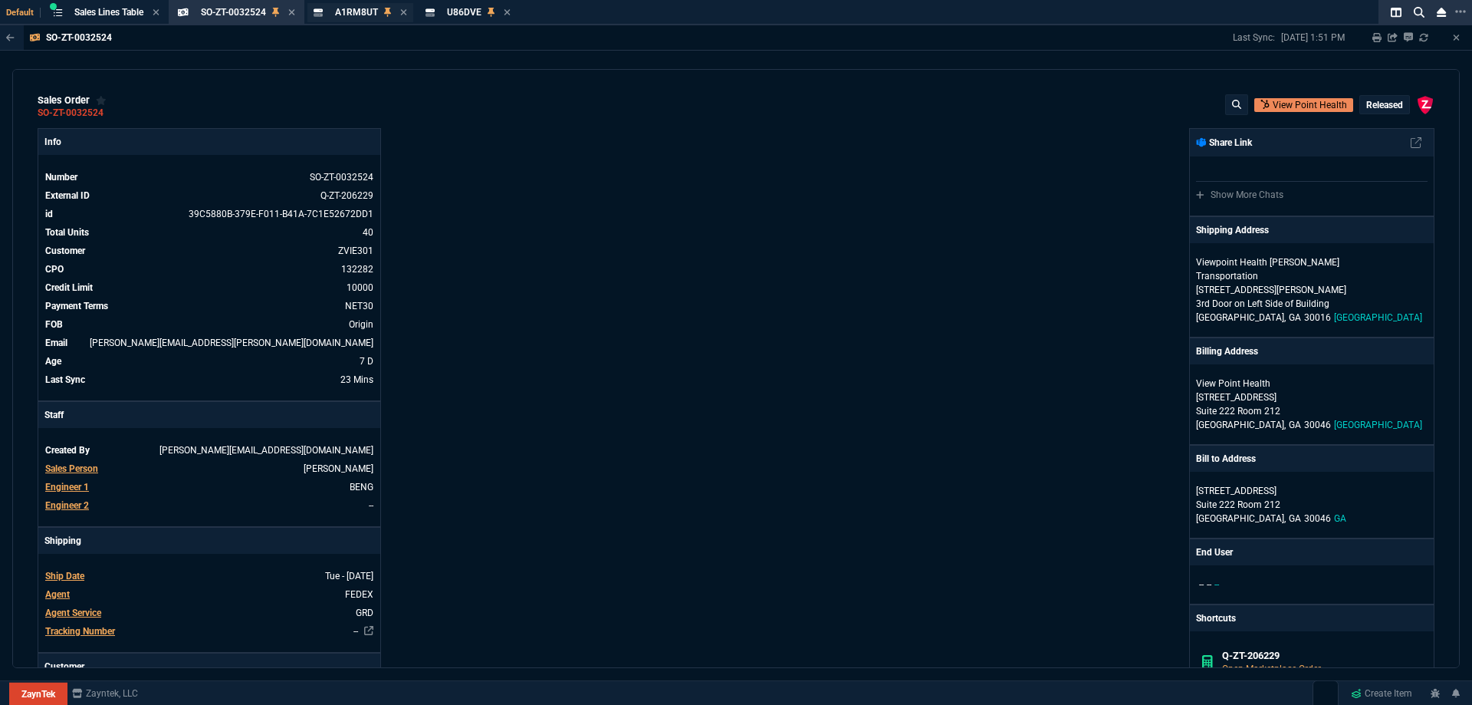
click at [363, 11] on span "A1RM8UT" at bounding box center [356, 12] width 43 height 11
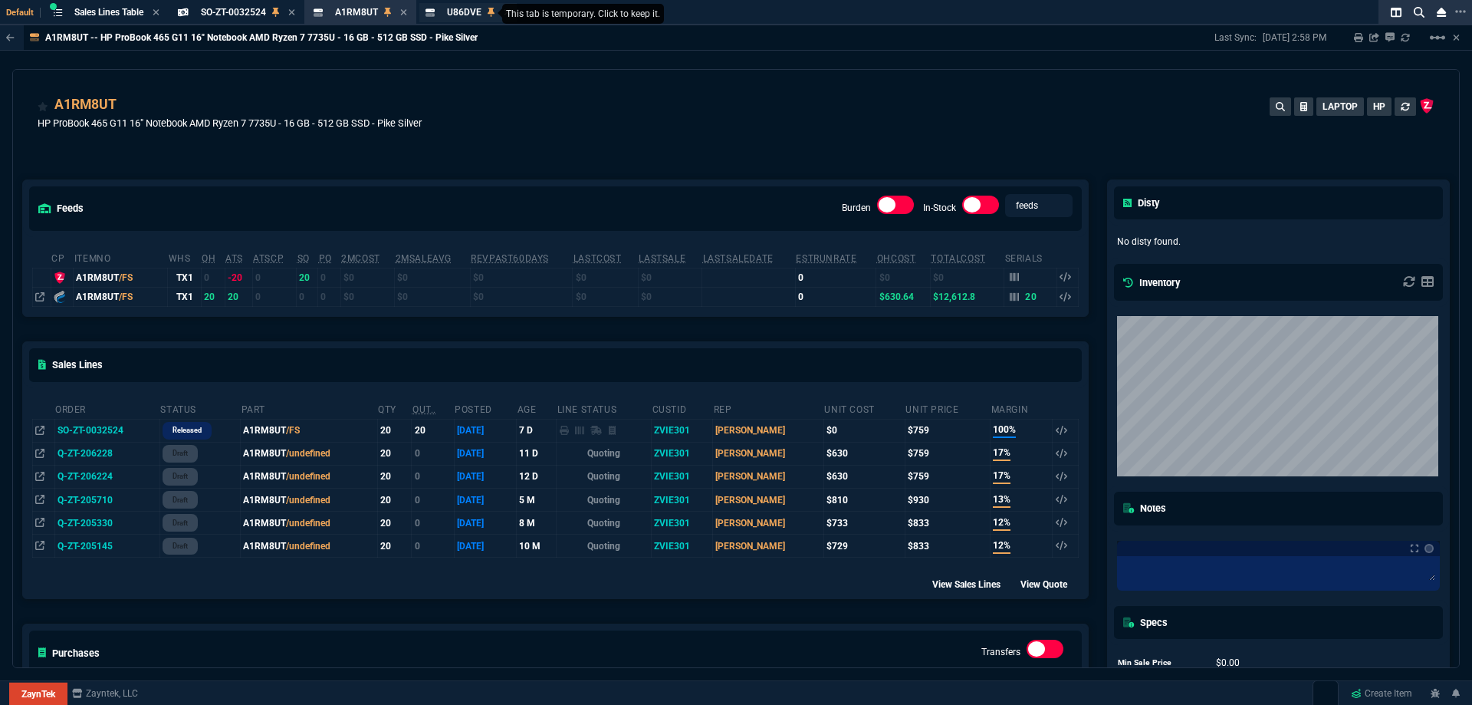
click at [491, 7] on nx-icon at bounding box center [491, 13] width 7 height 12
click at [478, 18] on div "U86DVE Item" at bounding box center [464, 12] width 34 height 13
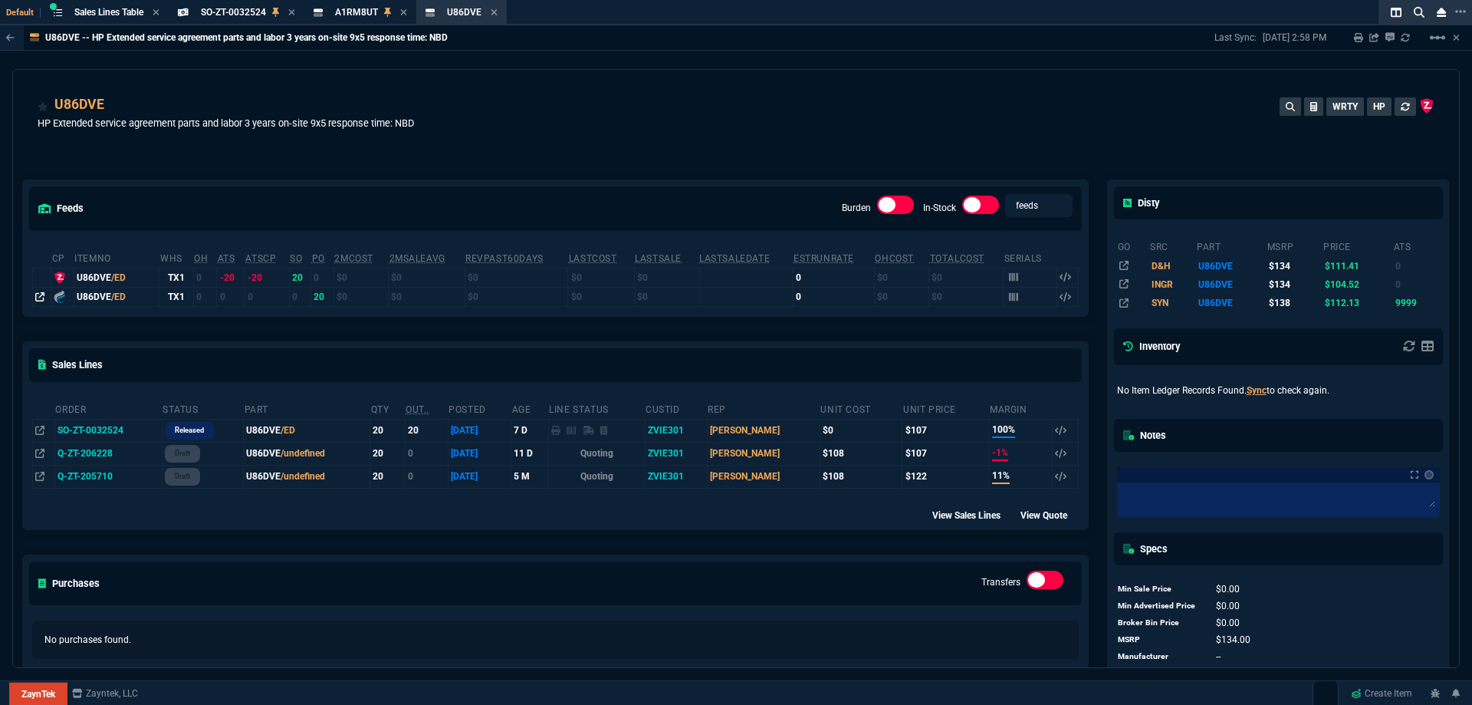
click at [42, 297] on icon at bounding box center [39, 296] width 9 height 9
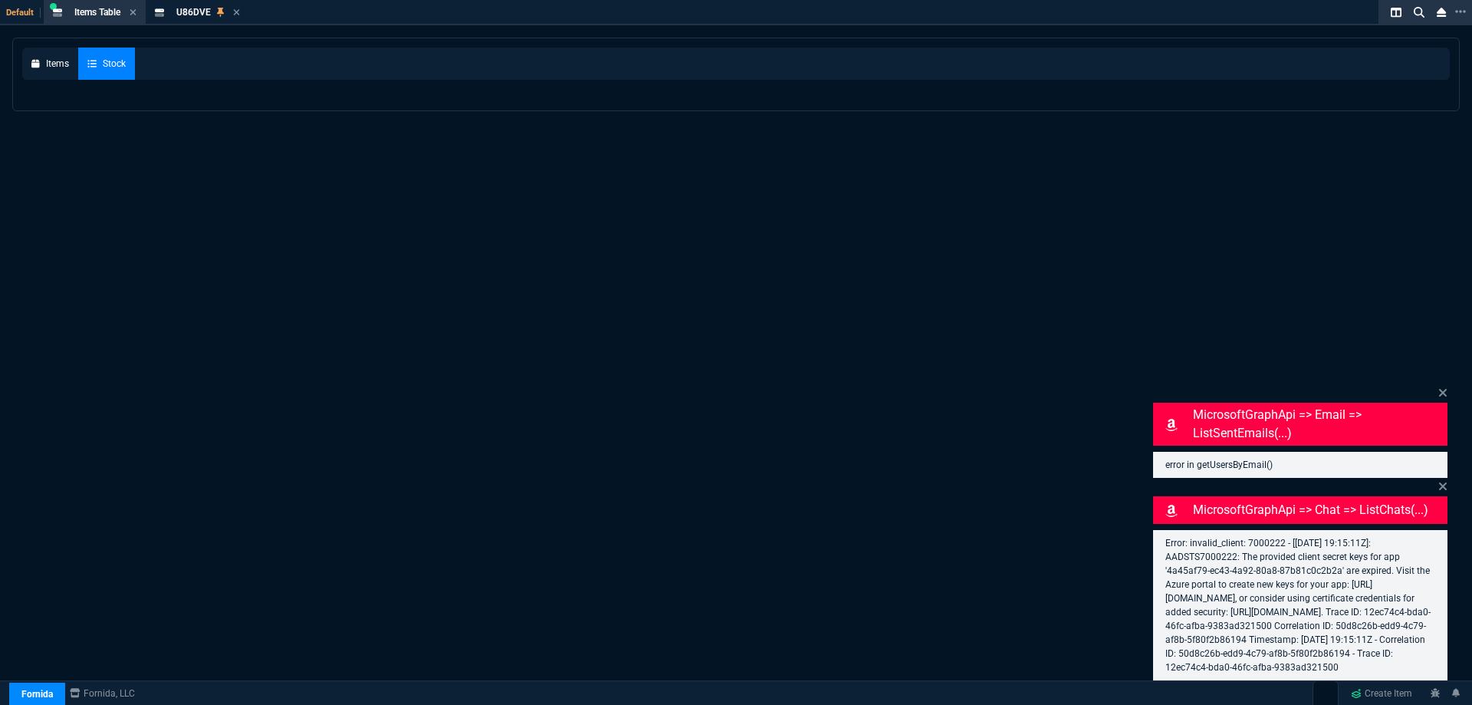
select select
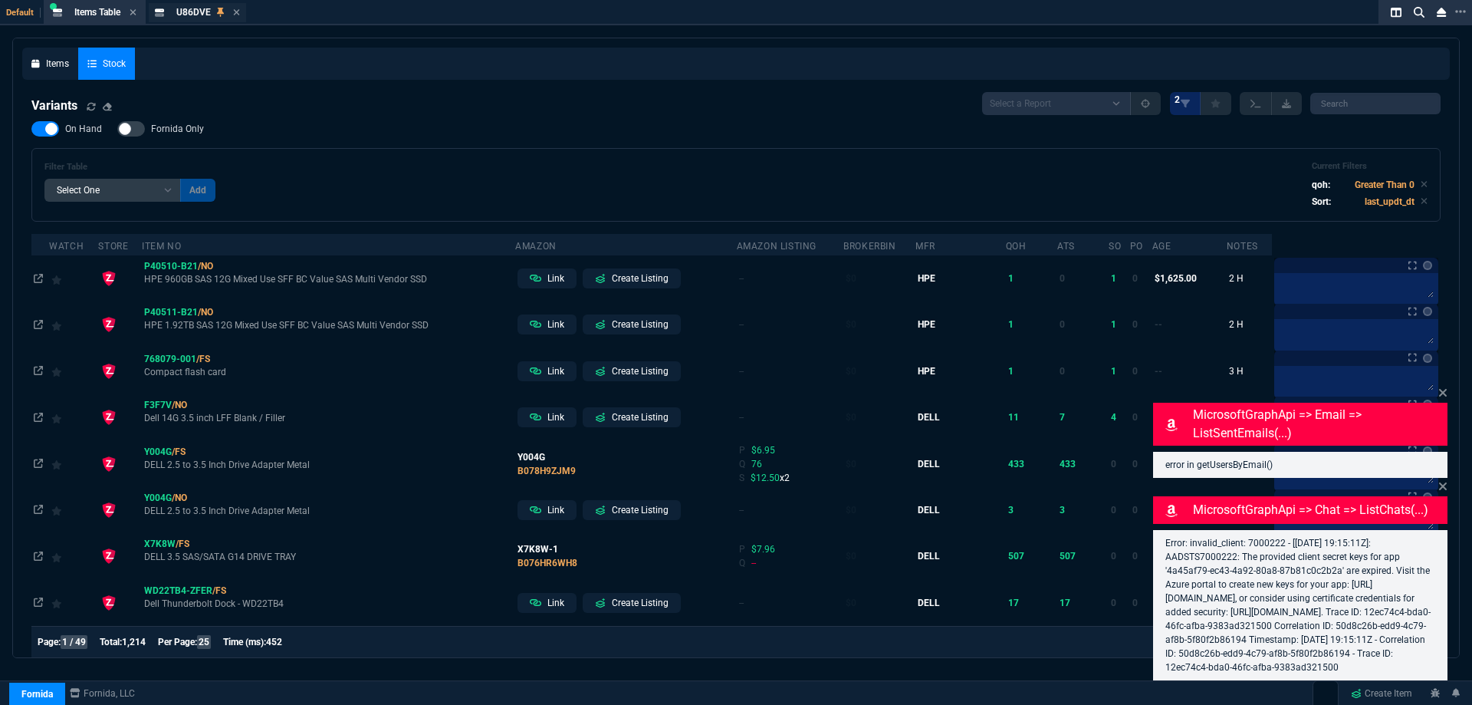
click at [198, 16] on span "U86DVE" at bounding box center [193, 12] width 34 height 11
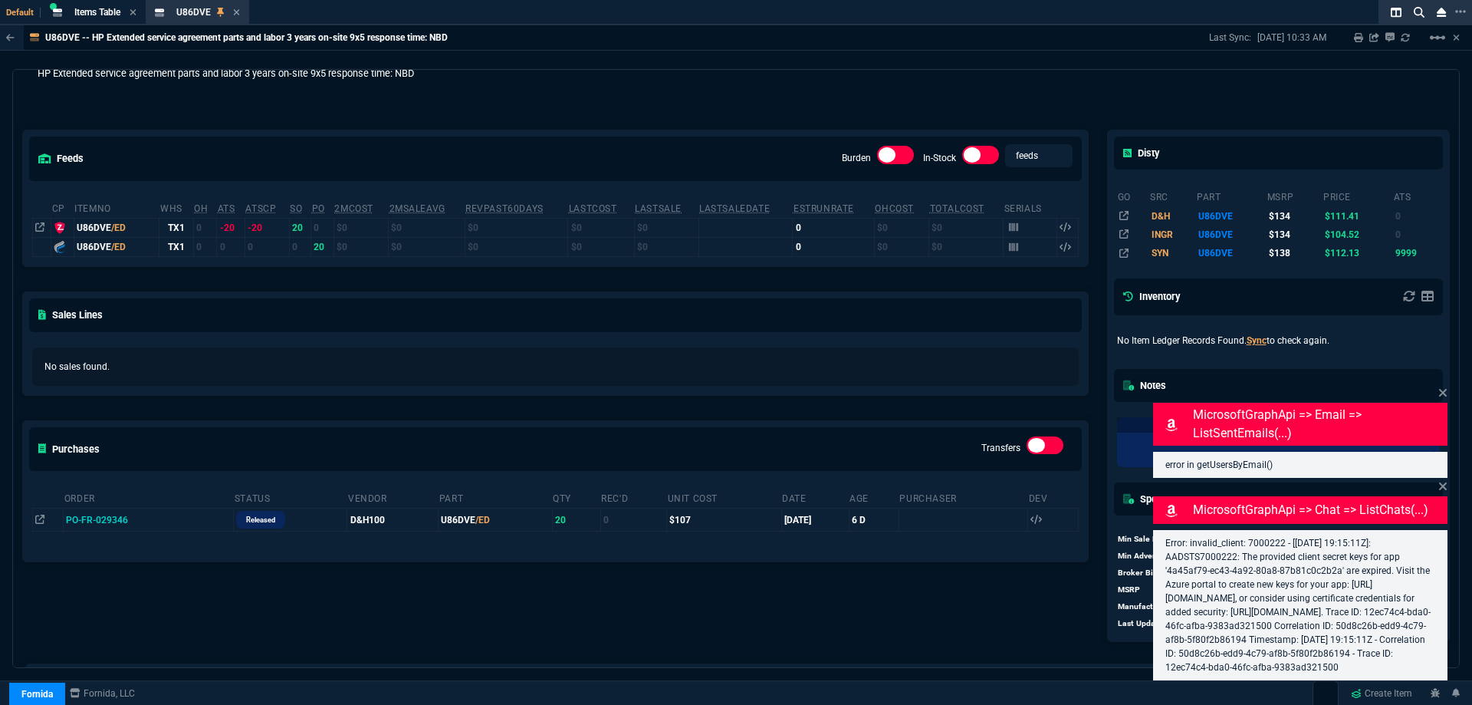
scroll to position [77, 0]
